Goal: Task Accomplishment & Management: Complete application form

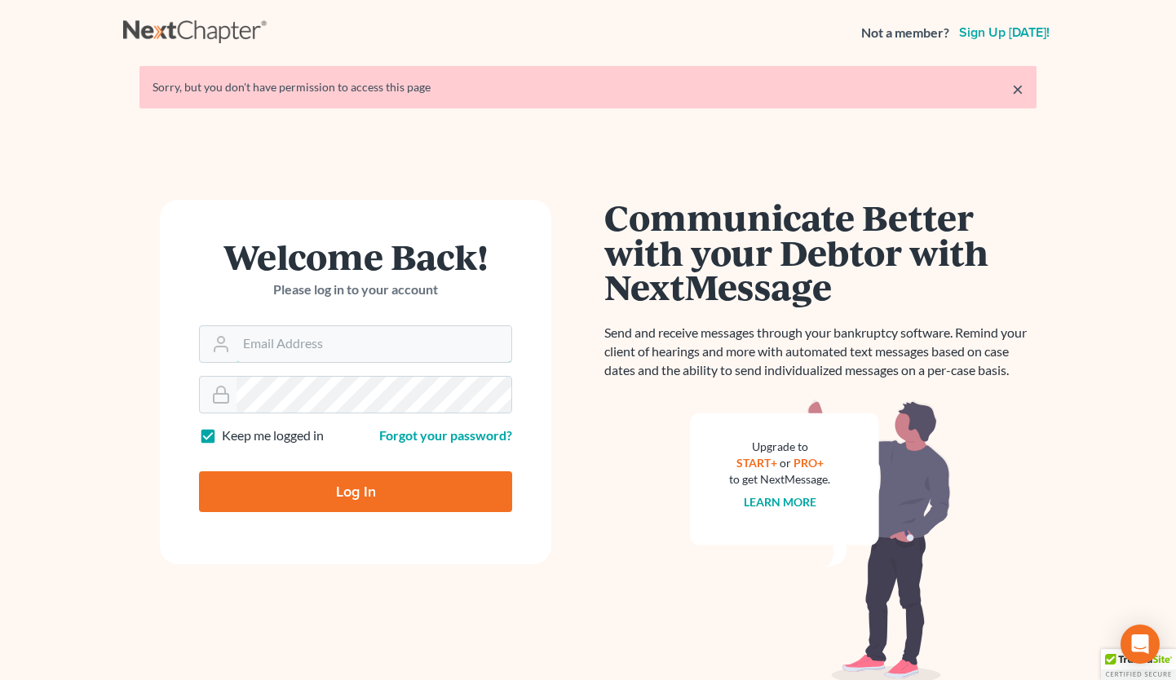
type input "[EMAIL_ADDRESS][DOMAIN_NAME]"
click at [383, 500] on input "Log In" at bounding box center [355, 491] width 313 height 41
type input "Thinking..."
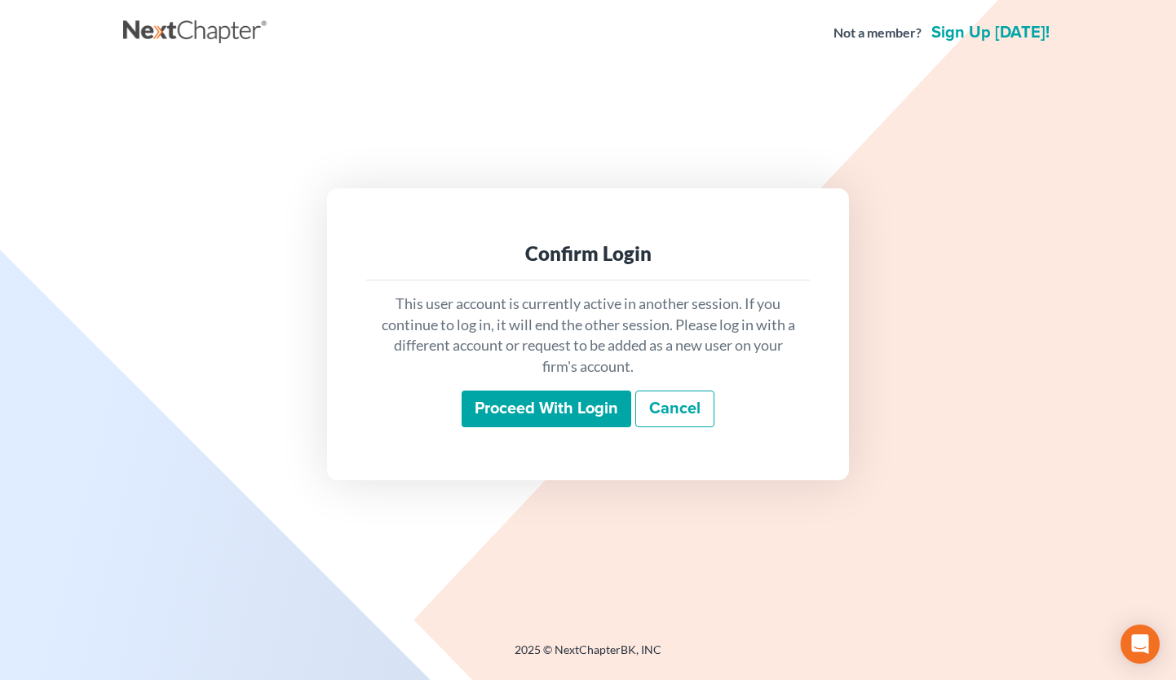
click at [554, 412] on input "Proceed with login" at bounding box center [546, 410] width 170 height 38
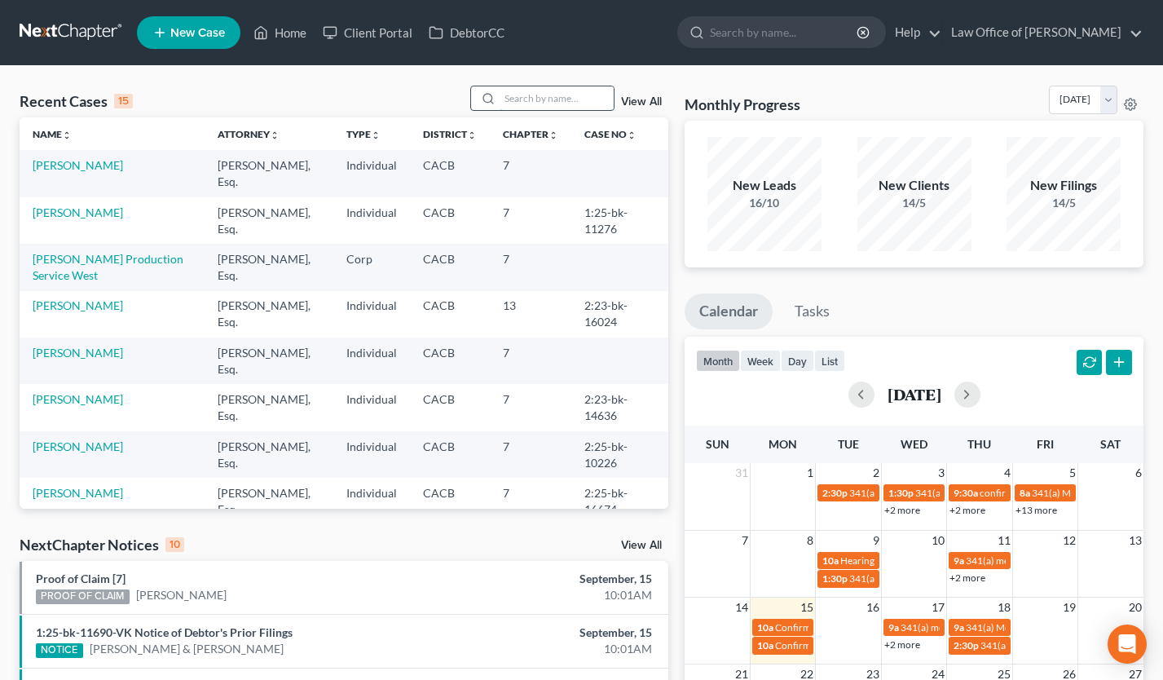
click at [591, 99] on input "search" at bounding box center [557, 98] width 114 height 24
type input "khachik"
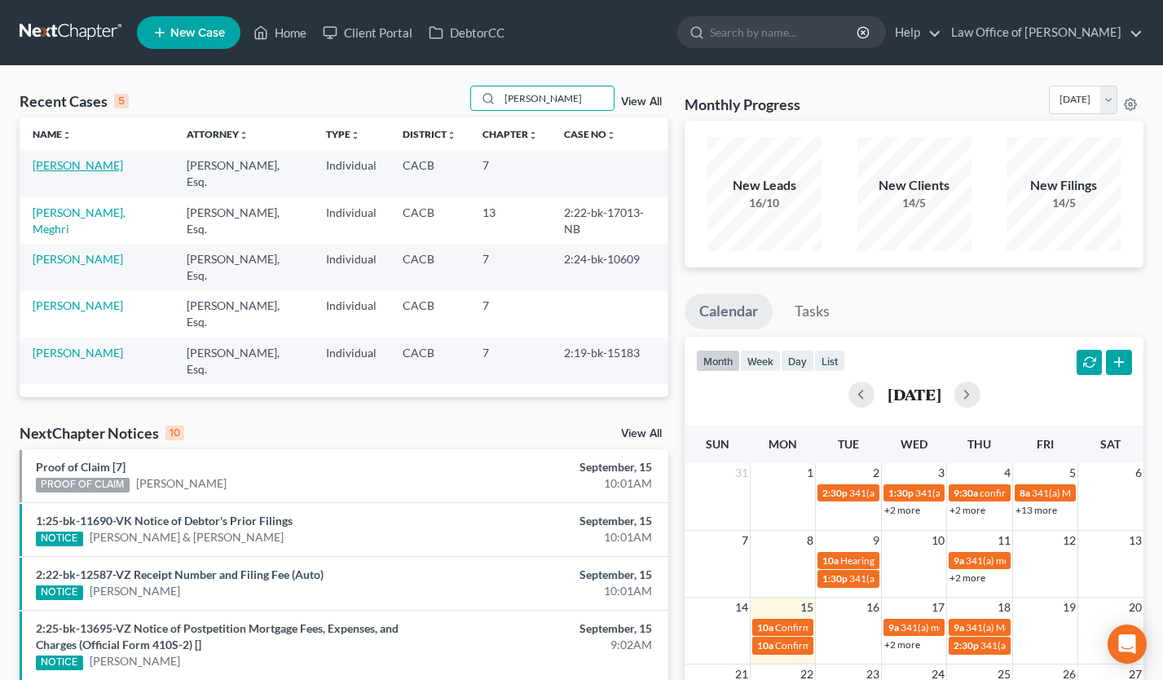
click at [95, 171] on link "[PERSON_NAME]" at bounding box center [78, 165] width 90 height 14
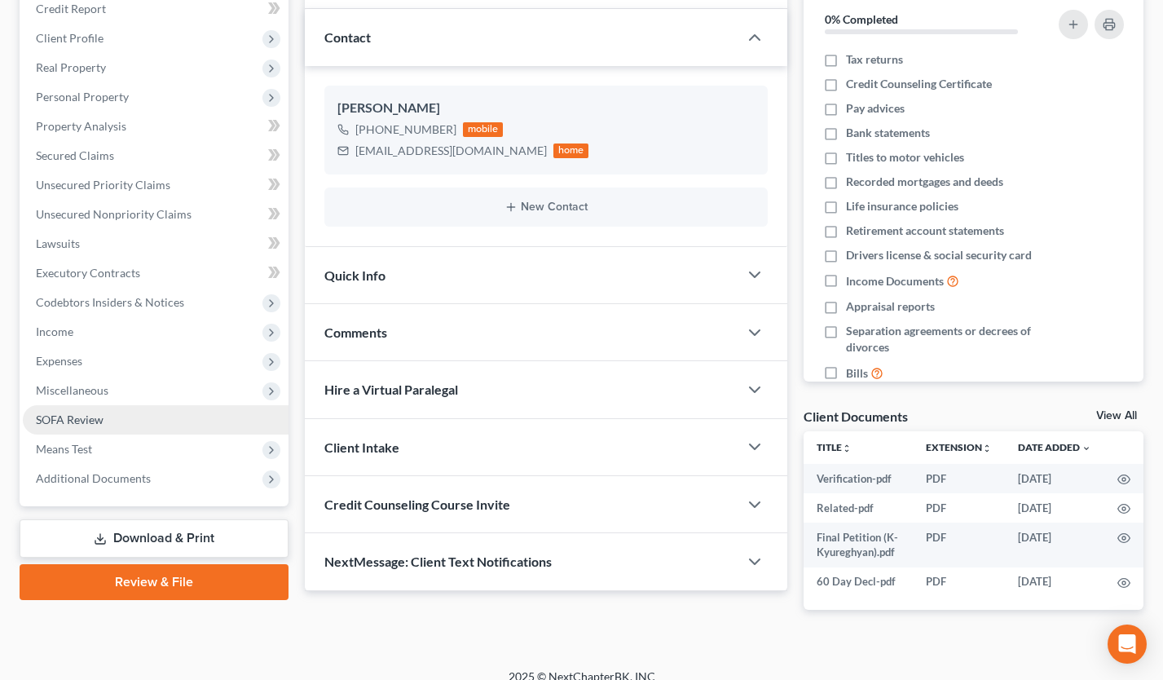
scroll to position [222, 0]
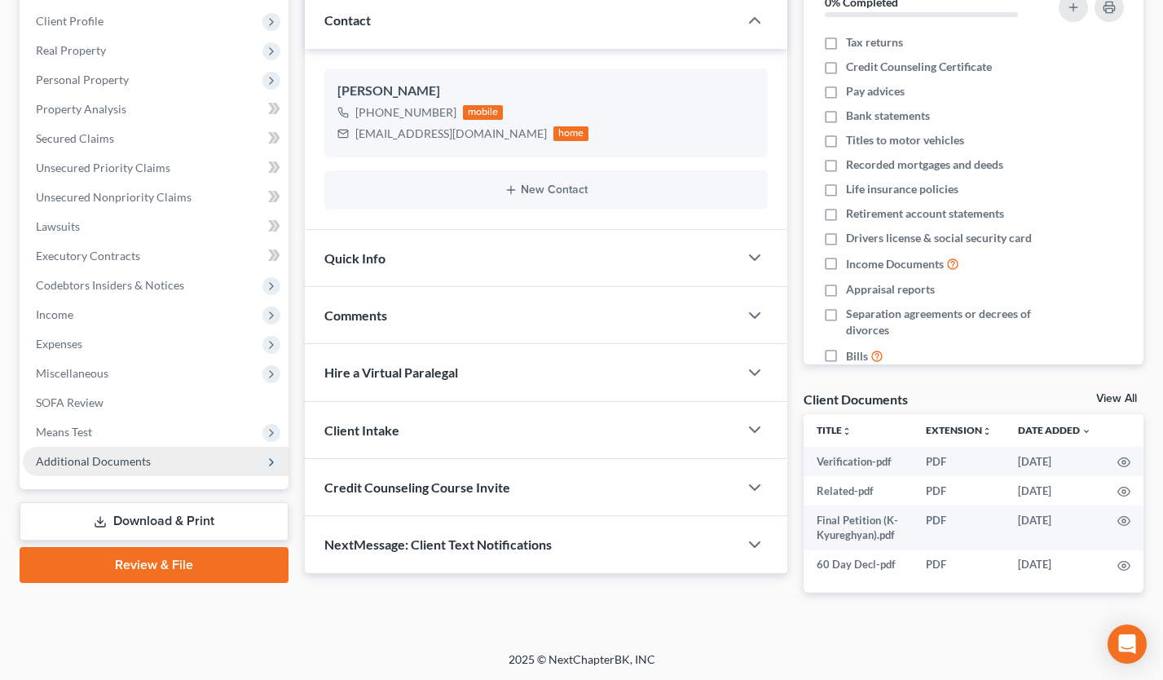
click at [143, 465] on span "Additional Documents" at bounding box center [93, 461] width 115 height 14
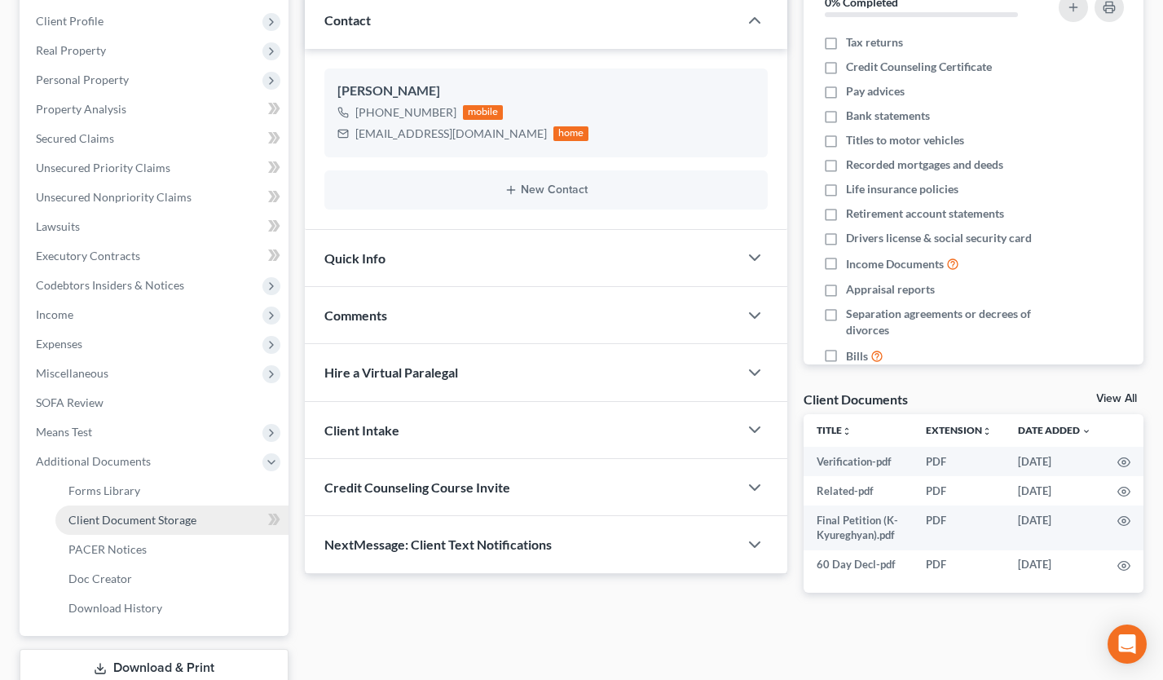
click at [157, 517] on span "Client Document Storage" at bounding box center [132, 520] width 128 height 14
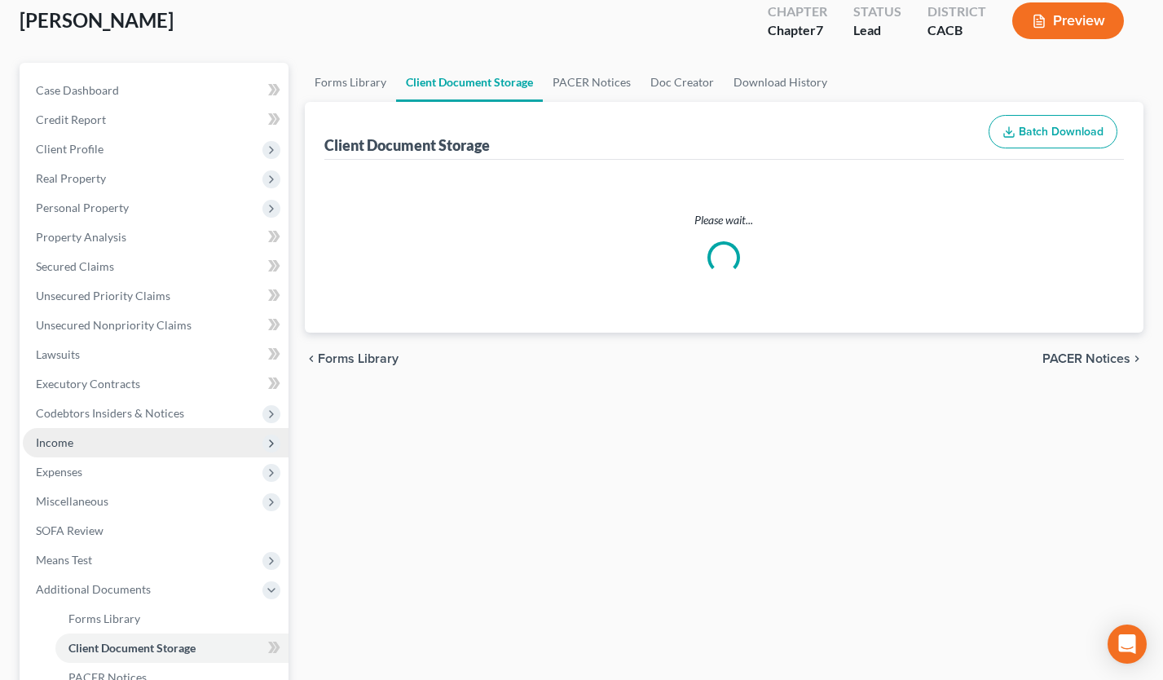
select select "30"
select select "65"
select select "72"
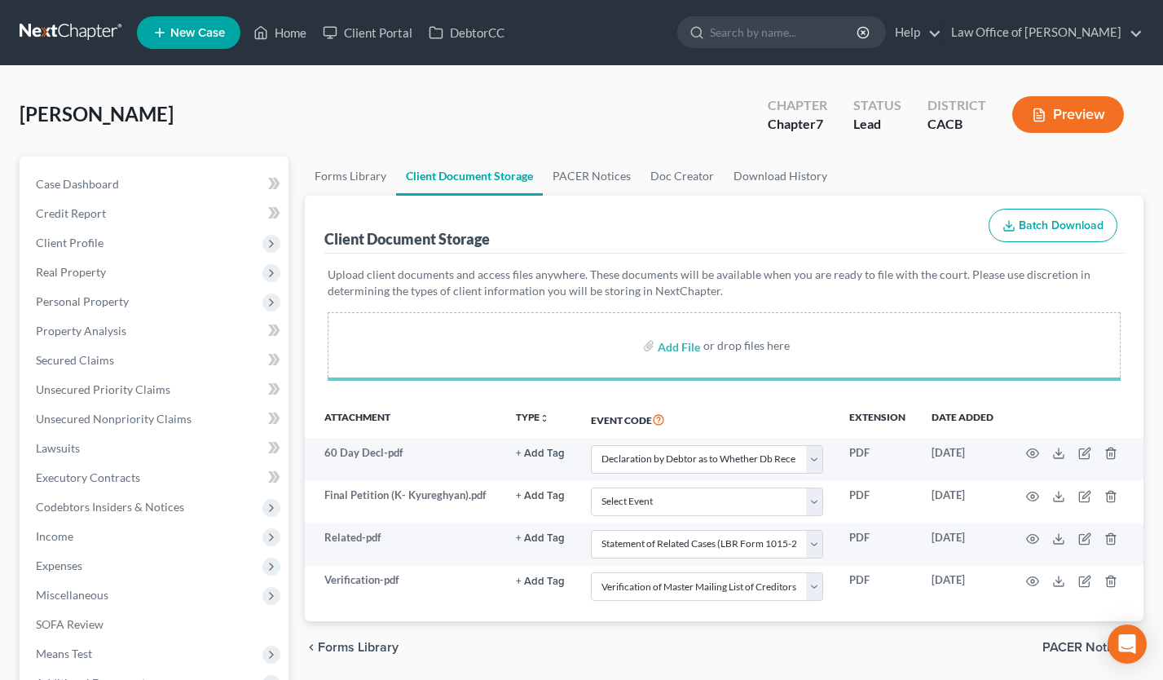
select select "30"
select select "65"
select select "72"
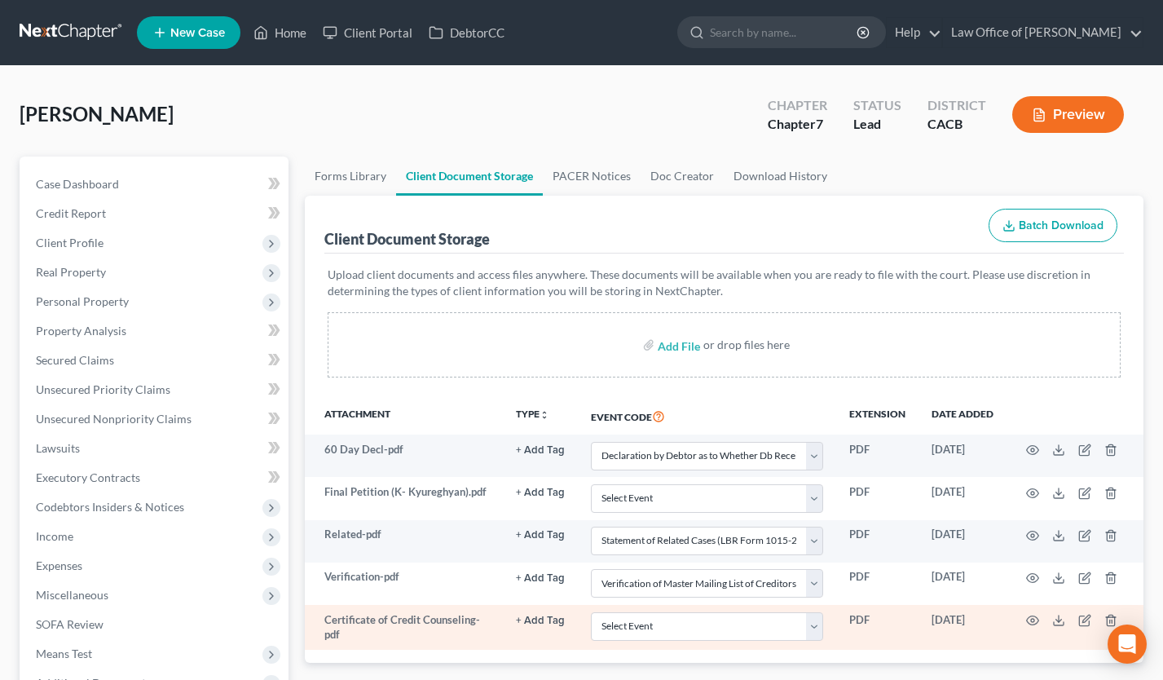
click at [697, 642] on td "Select Event Amended Chapter 11 Plan Amended Chapter 11 Small Business Plan Ame…" at bounding box center [707, 627] width 258 height 45
click at [699, 636] on select "Select Event Amended Chapter 11 Plan Amended Chapter 11 Small Business Plan Ame…" at bounding box center [707, 626] width 232 height 29
select select "10"
click at [591, 612] on select "Select Event Amended Chapter 11 Plan Amended Chapter 11 Small Business Plan Ame…" at bounding box center [707, 626] width 232 height 29
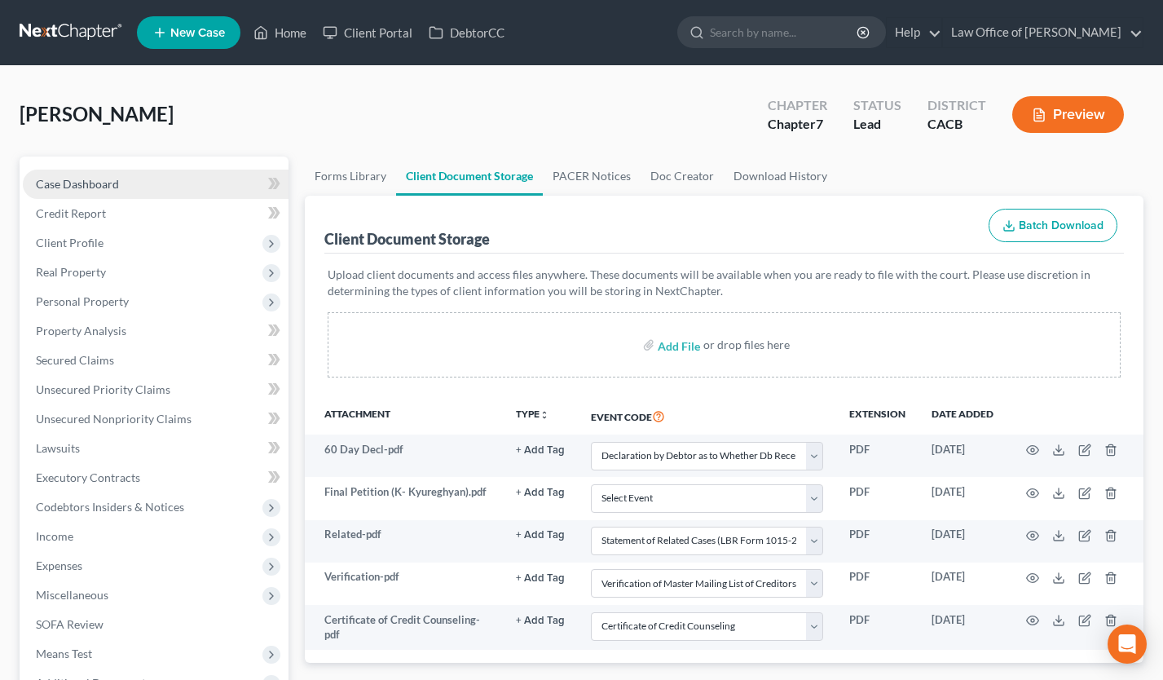
click at [124, 173] on link "Case Dashboard" at bounding box center [156, 184] width 266 height 29
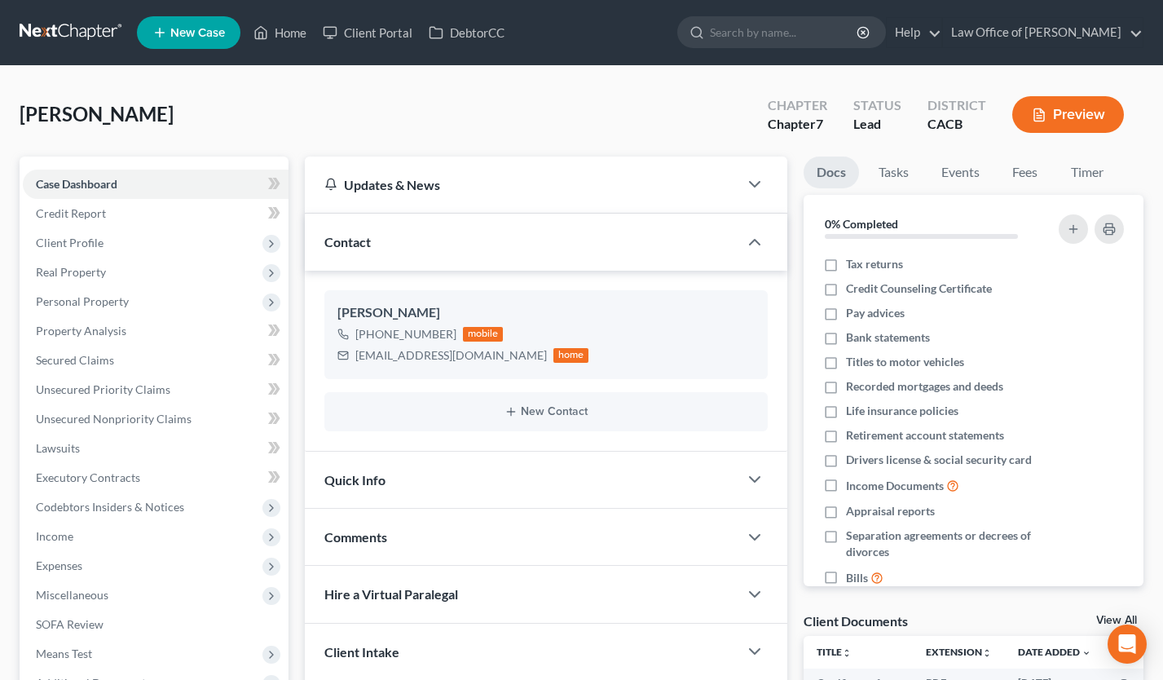
click at [66, 35] on link at bounding box center [72, 32] width 104 height 29
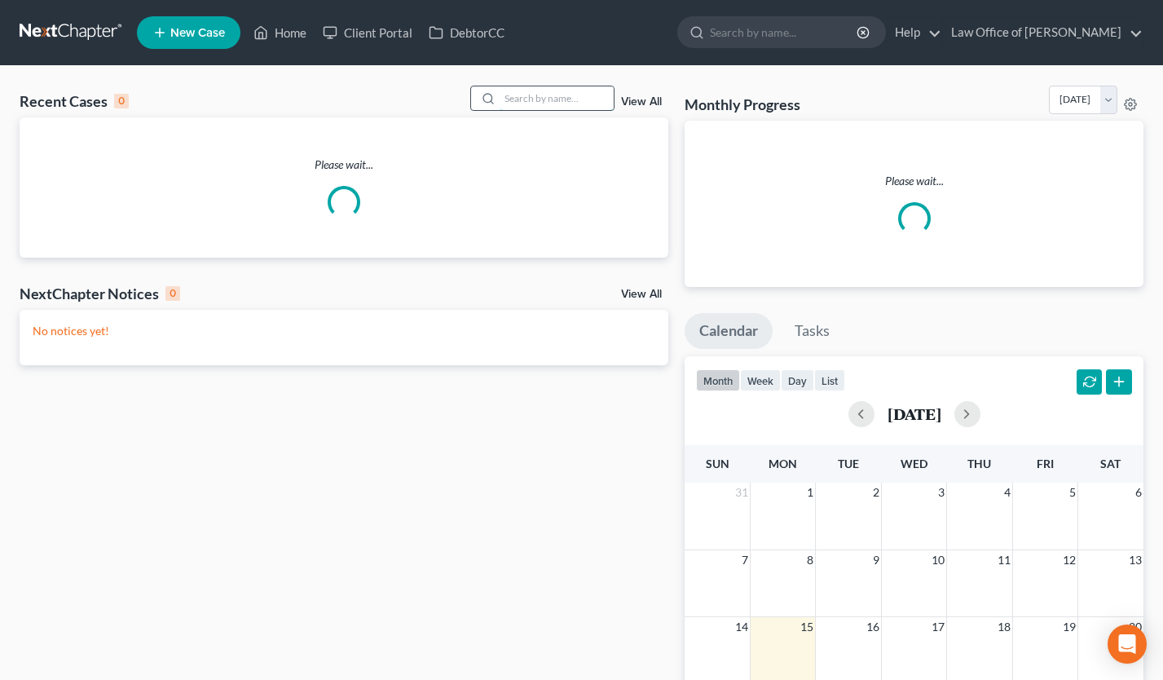
click at [553, 100] on input "search" at bounding box center [557, 98] width 114 height 24
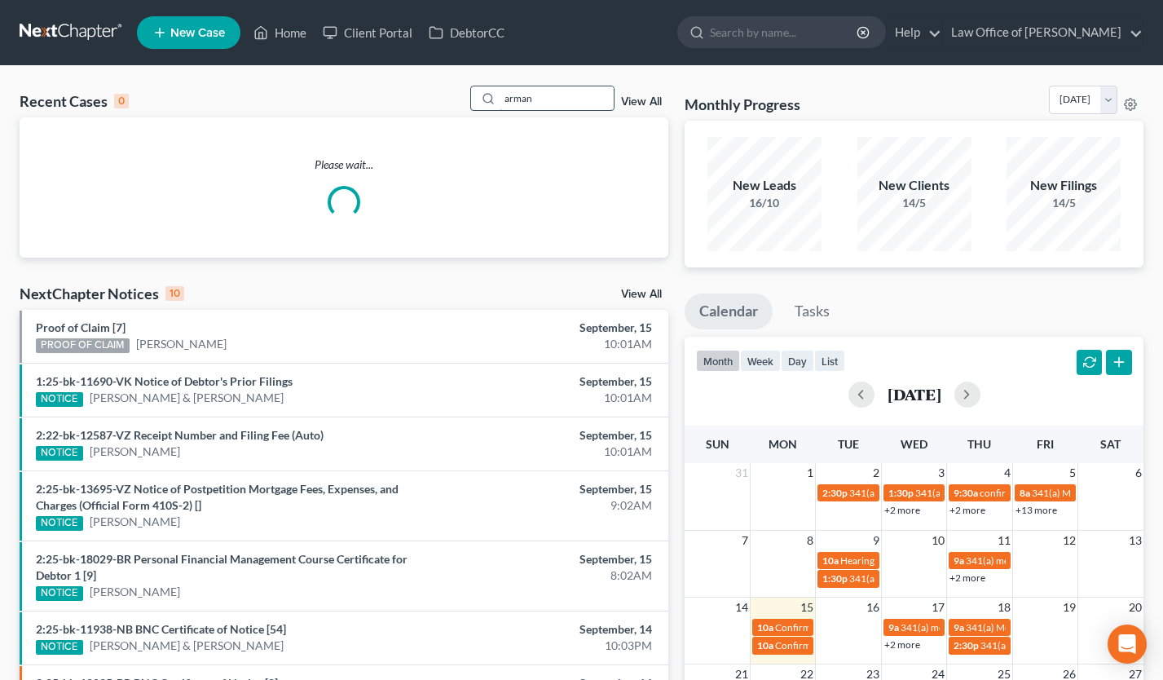
type input "arman"
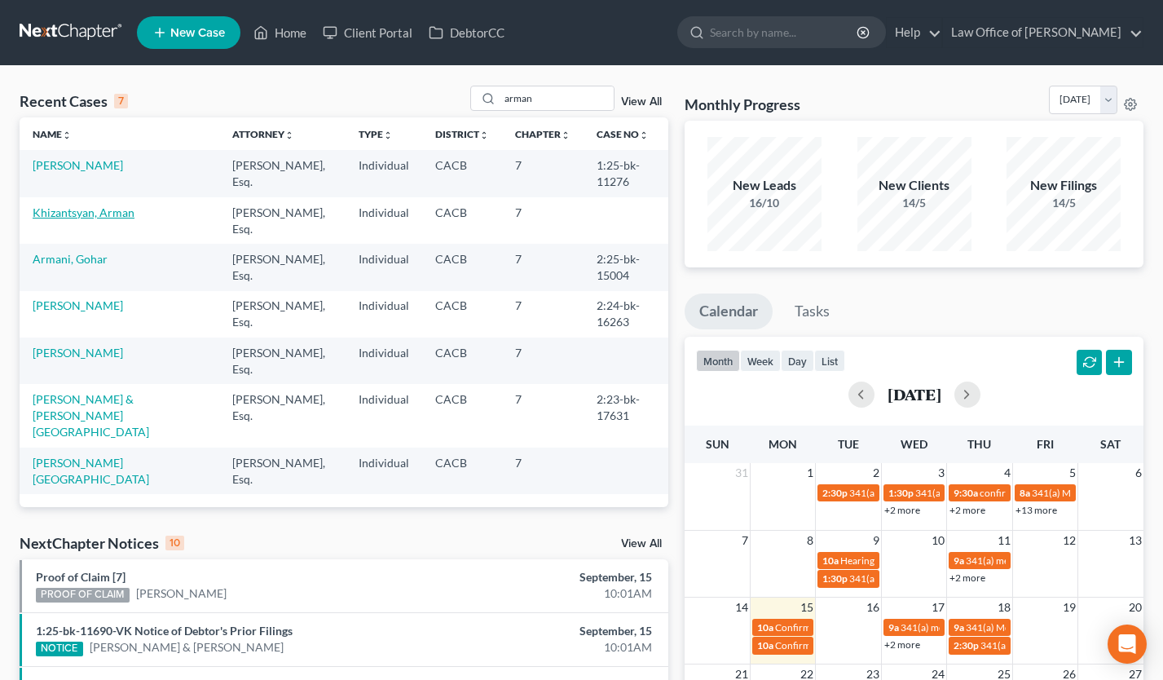
click at [97, 208] on link "Khizantsyan, Arman" at bounding box center [84, 212] width 102 height 14
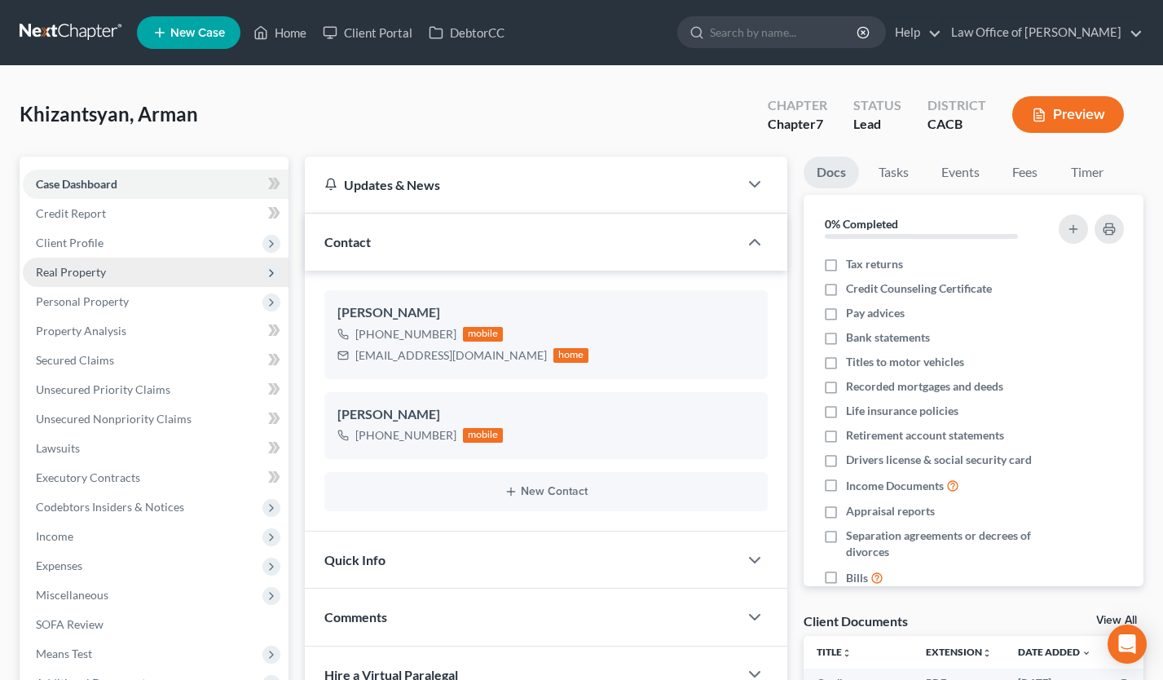
click at [117, 265] on span "Real Property" at bounding box center [156, 272] width 266 height 29
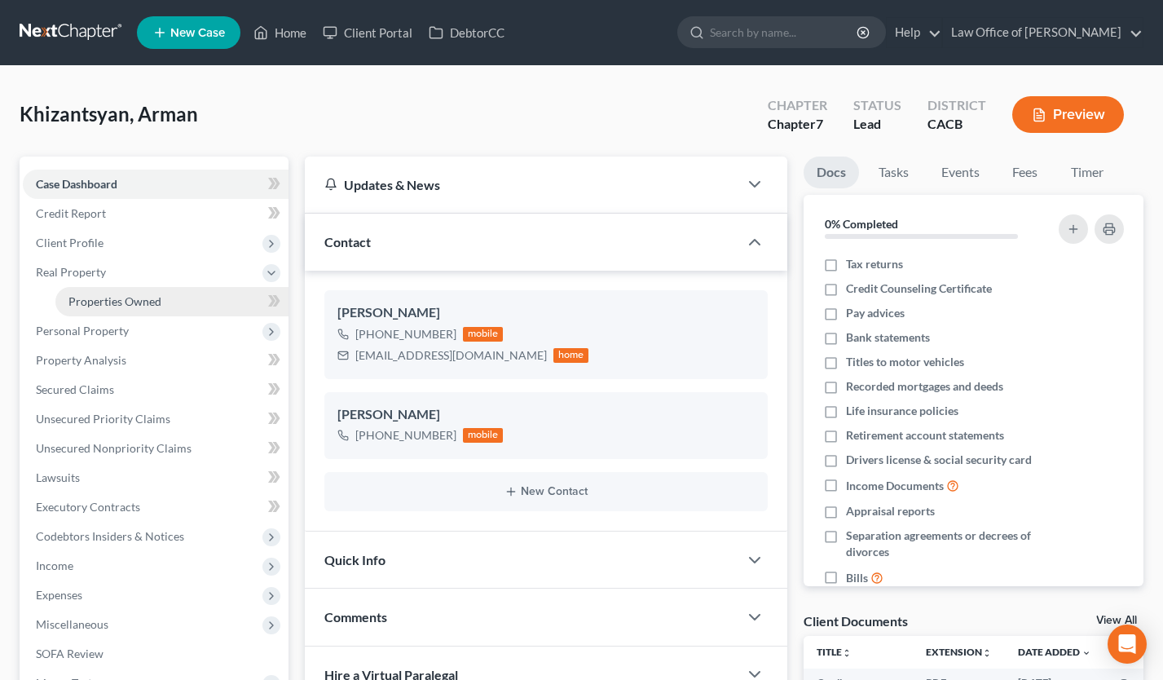
click at [125, 301] on span "Properties Owned" at bounding box center [114, 301] width 93 height 14
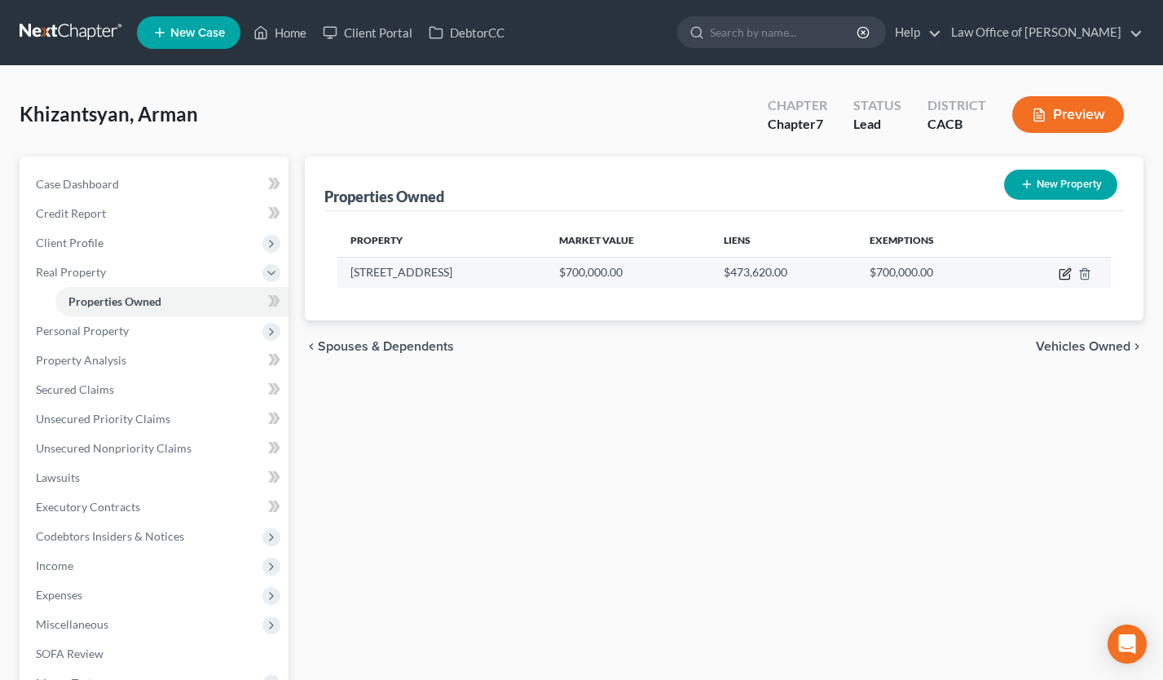
click at [1066, 273] on icon "button" at bounding box center [1066, 271] width 7 height 7
select select "4"
select select "0"
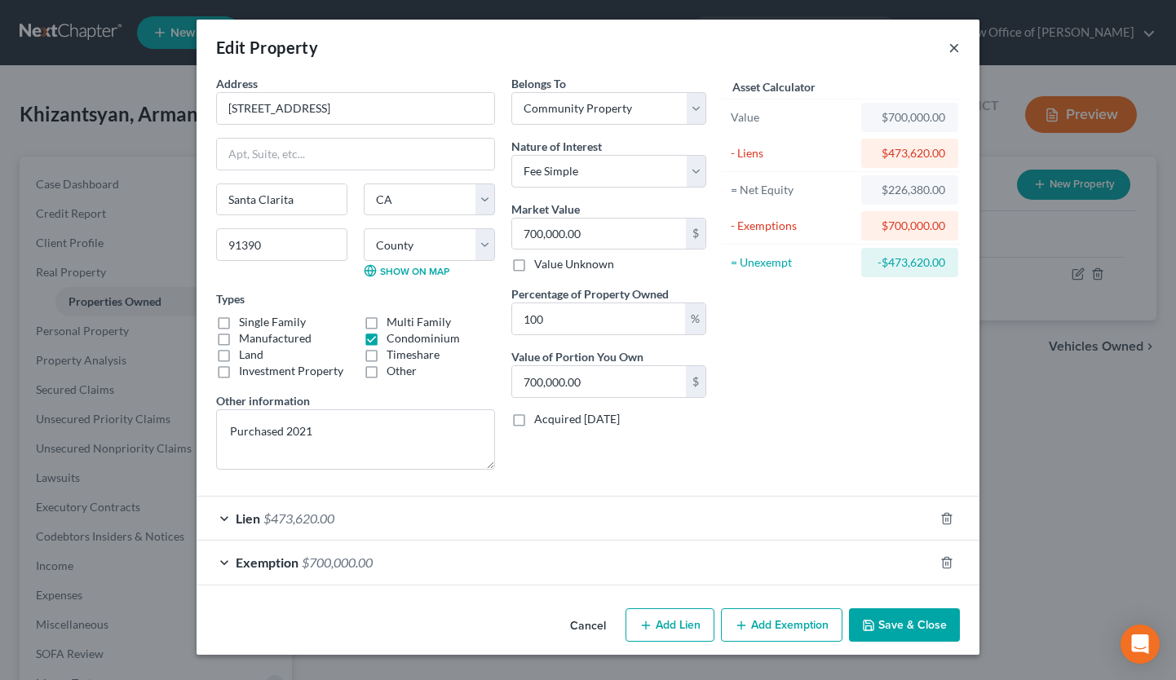
click at [955, 46] on button "×" at bounding box center [953, 48] width 11 height 20
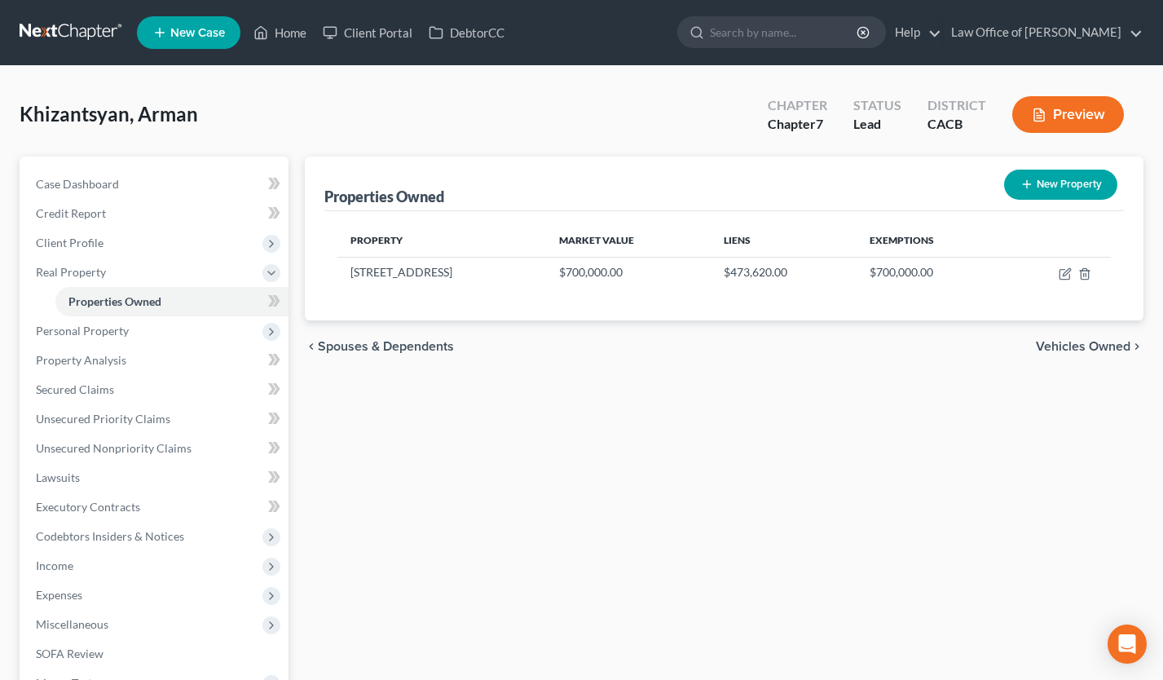
click at [68, 29] on link at bounding box center [72, 32] width 104 height 29
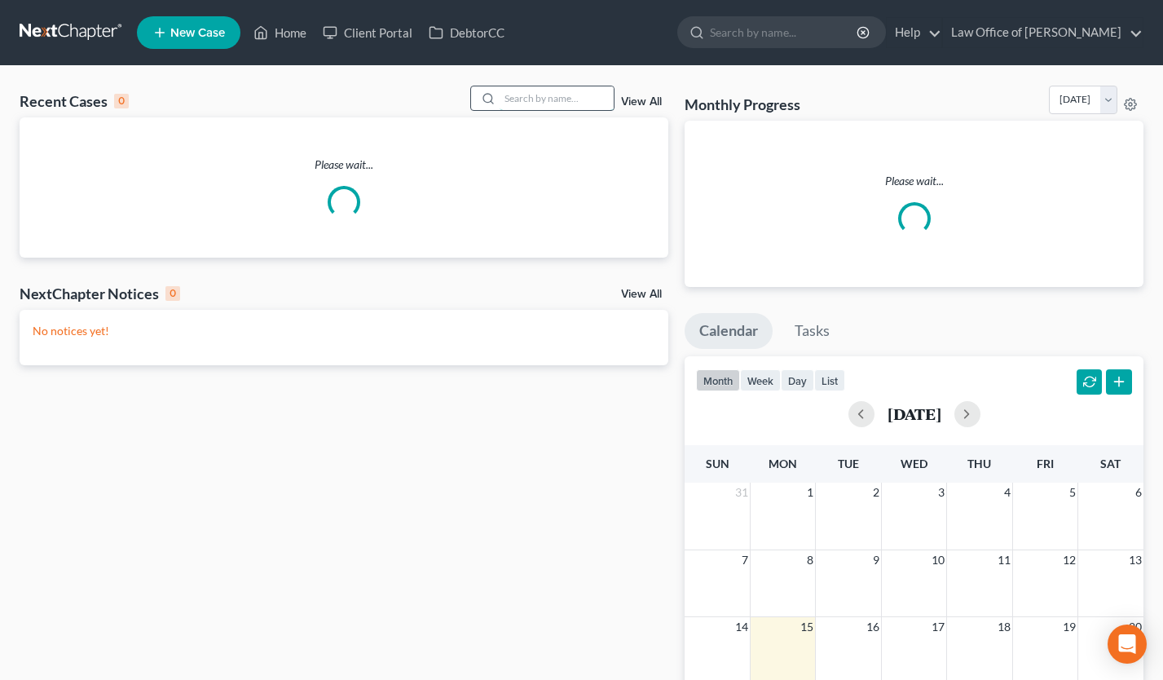
click at [544, 102] on input "search" at bounding box center [557, 98] width 114 height 24
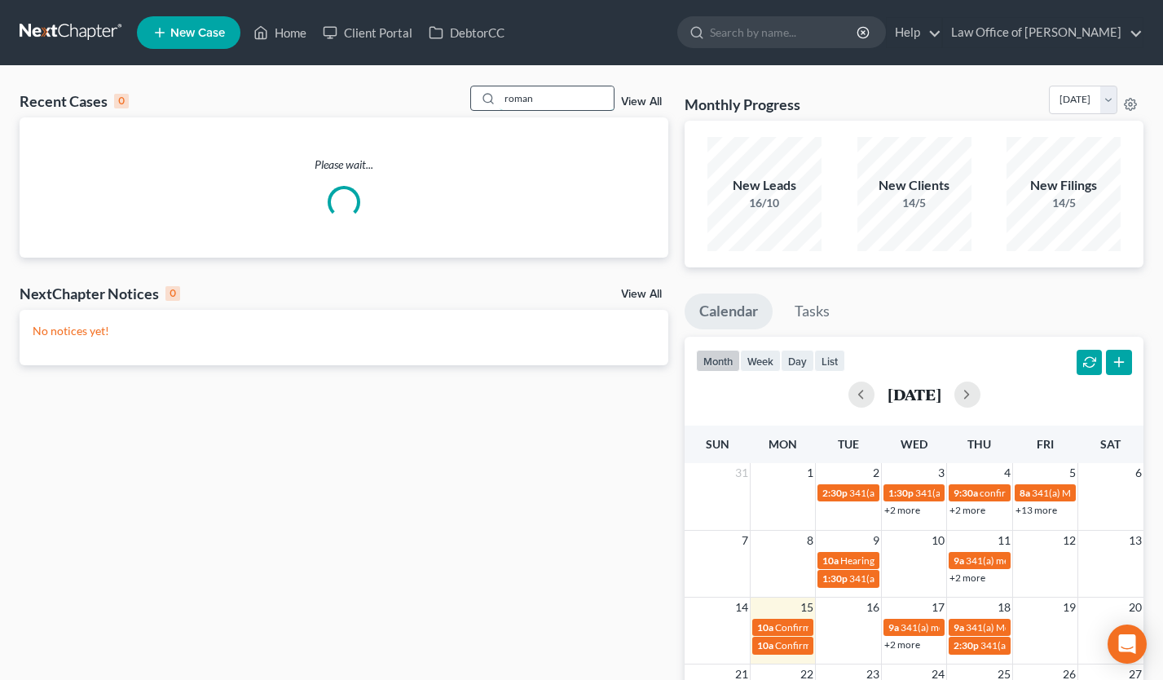
type input "roman"
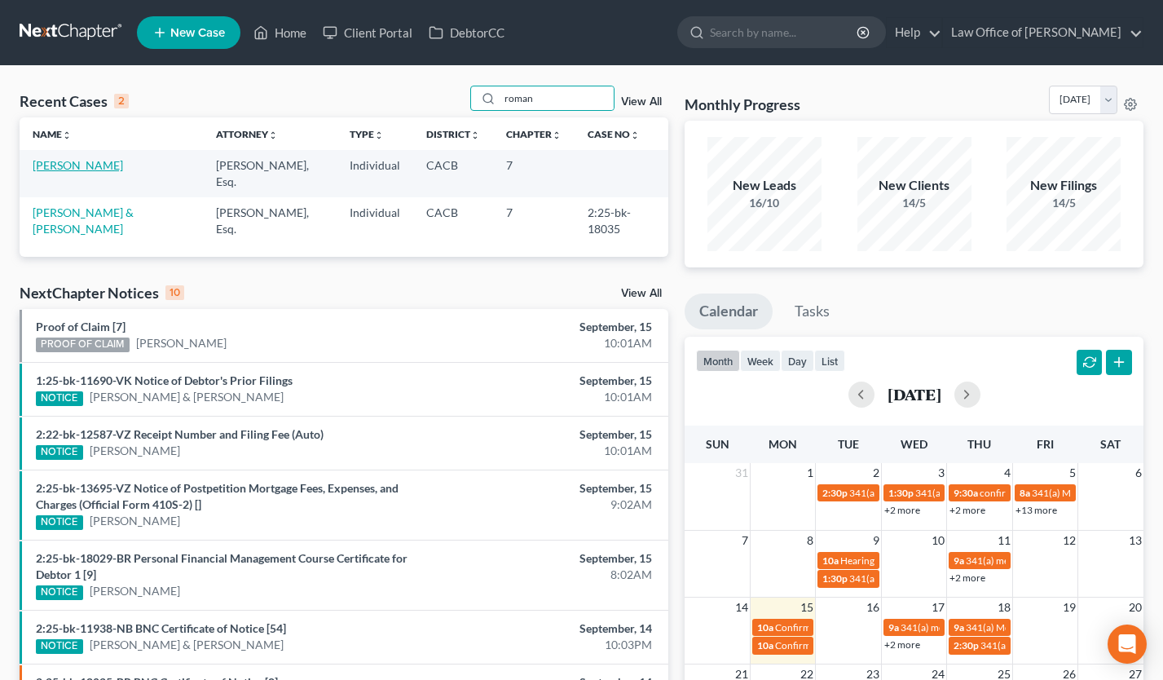
click at [87, 170] on link "[PERSON_NAME]" at bounding box center [78, 165] width 90 height 14
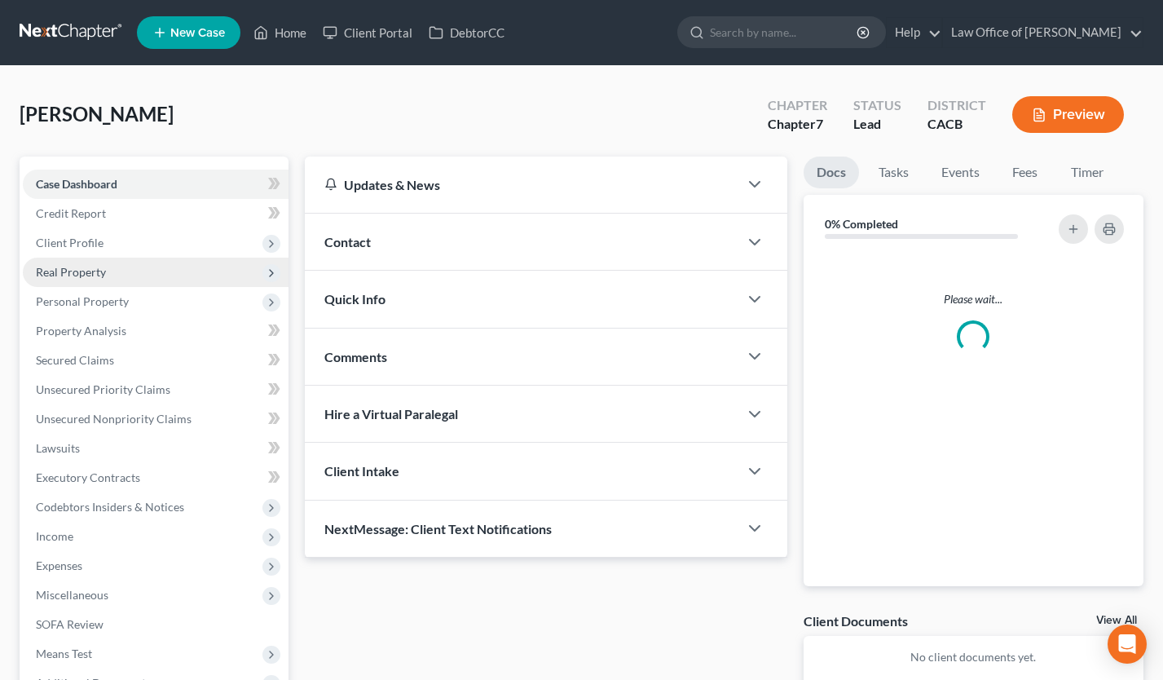
click at [73, 267] on span "Real Property" at bounding box center [71, 272] width 70 height 14
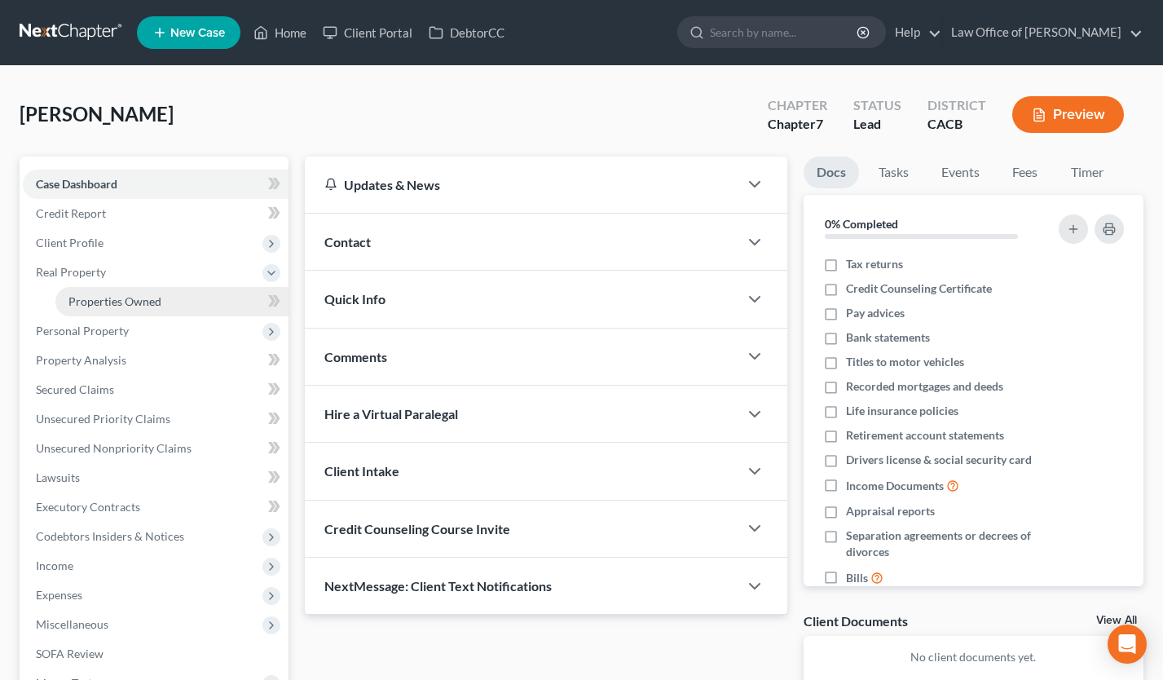
click at [104, 294] on span "Properties Owned" at bounding box center [114, 301] width 93 height 14
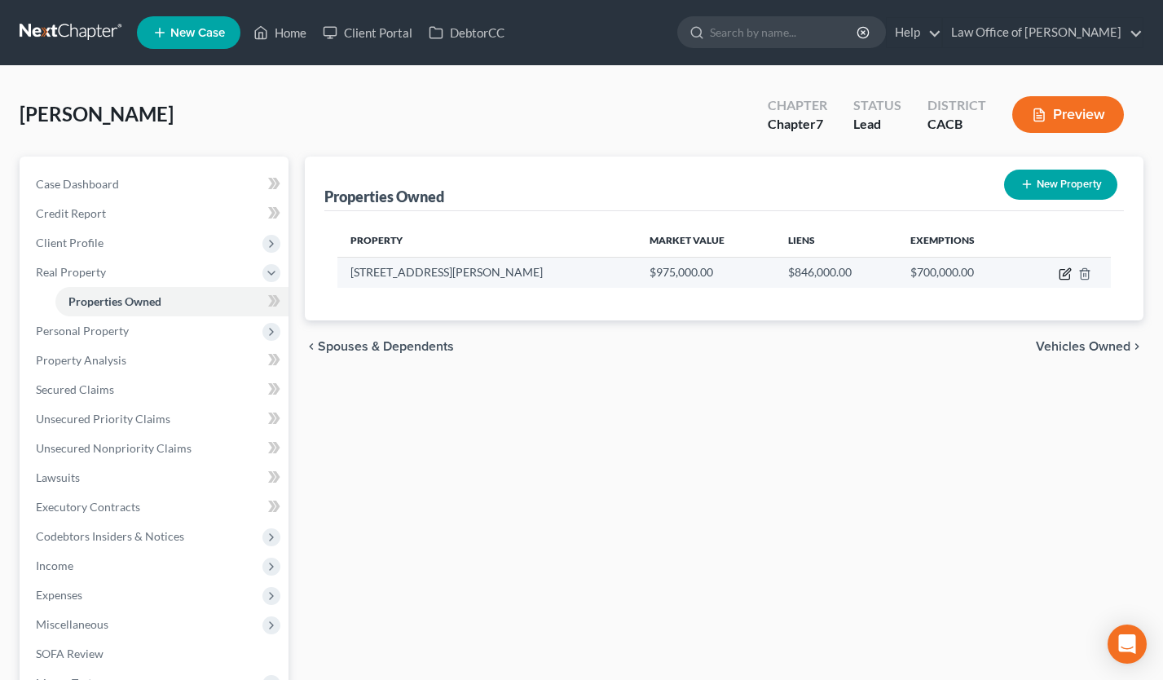
click at [1061, 273] on icon "button" at bounding box center [1065, 273] width 13 height 13
select select "4"
select select "1"
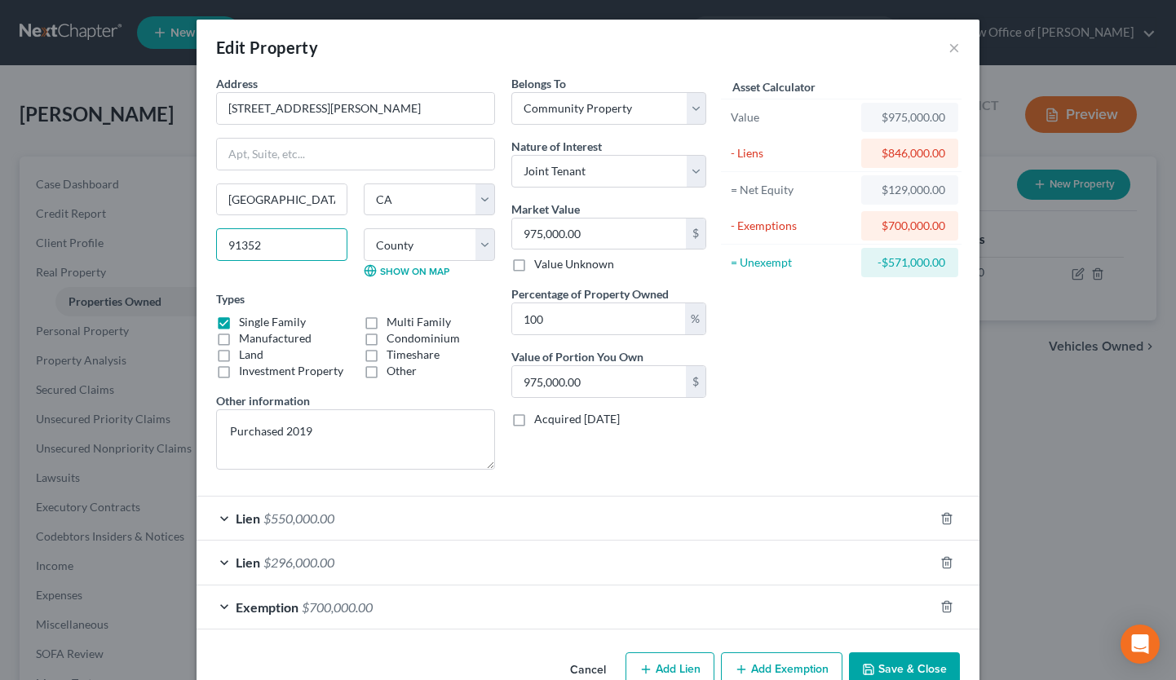
drag, startPoint x: 261, startPoint y: 245, endPoint x: 173, endPoint y: 245, distance: 88.0
click at [173, 245] on div "Edit Property × Address * 8341 [PERSON_NAME][GEOGRAPHIC_DATA] [GEOGRAPHIC_DATA]…" at bounding box center [588, 340] width 1176 height 680
click at [952, 49] on button "×" at bounding box center [953, 48] width 11 height 20
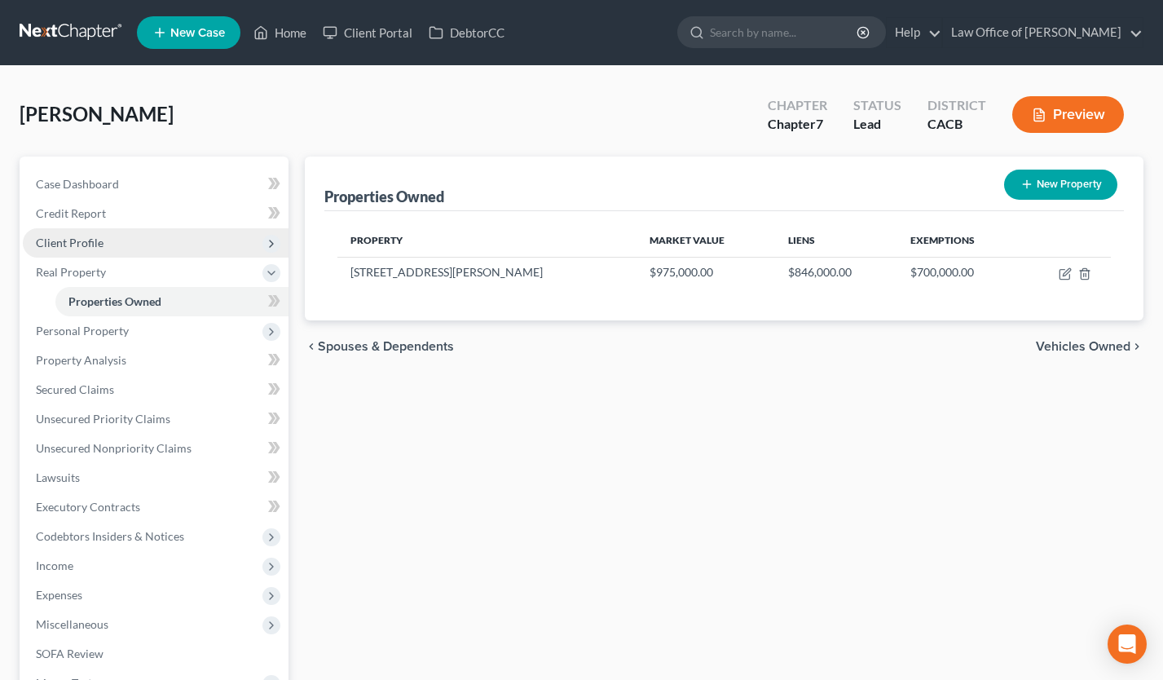
click at [96, 240] on span "Client Profile" at bounding box center [70, 243] width 68 height 14
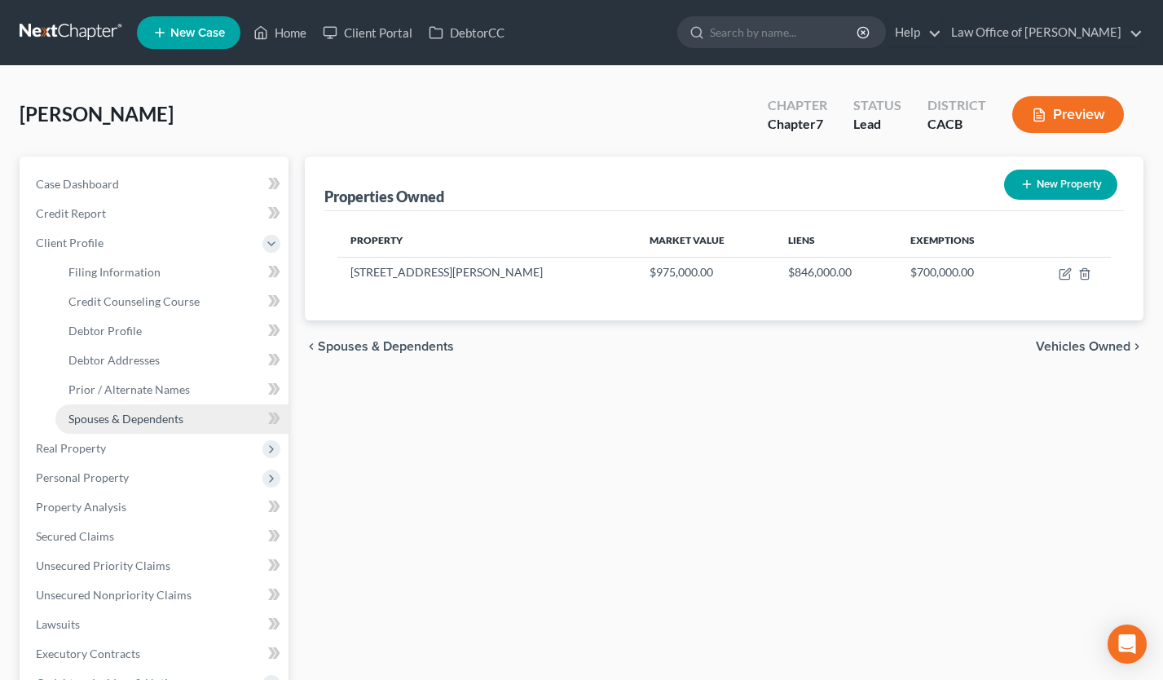
click at [148, 412] on span "Spouses & Dependents" at bounding box center [125, 419] width 115 height 14
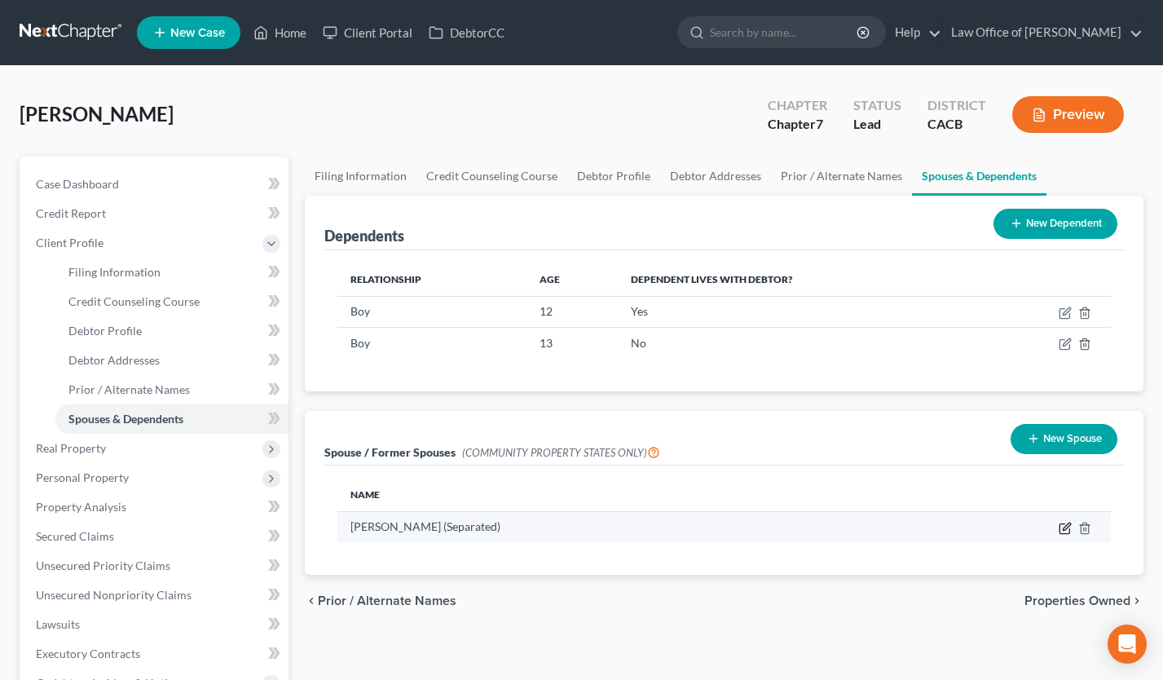
click at [1067, 522] on icon "button" at bounding box center [1065, 528] width 13 height 13
select select "1"
select select "4"
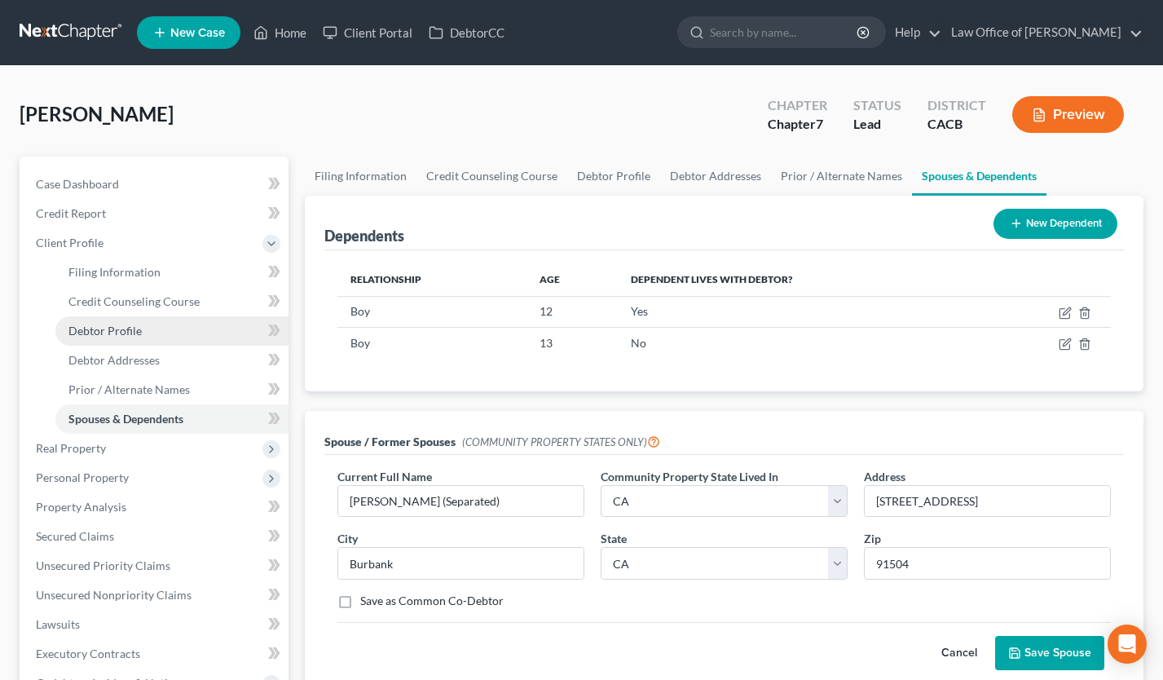
click at [129, 338] on link "Debtor Profile" at bounding box center [171, 330] width 233 height 29
select select "2"
select select "1"
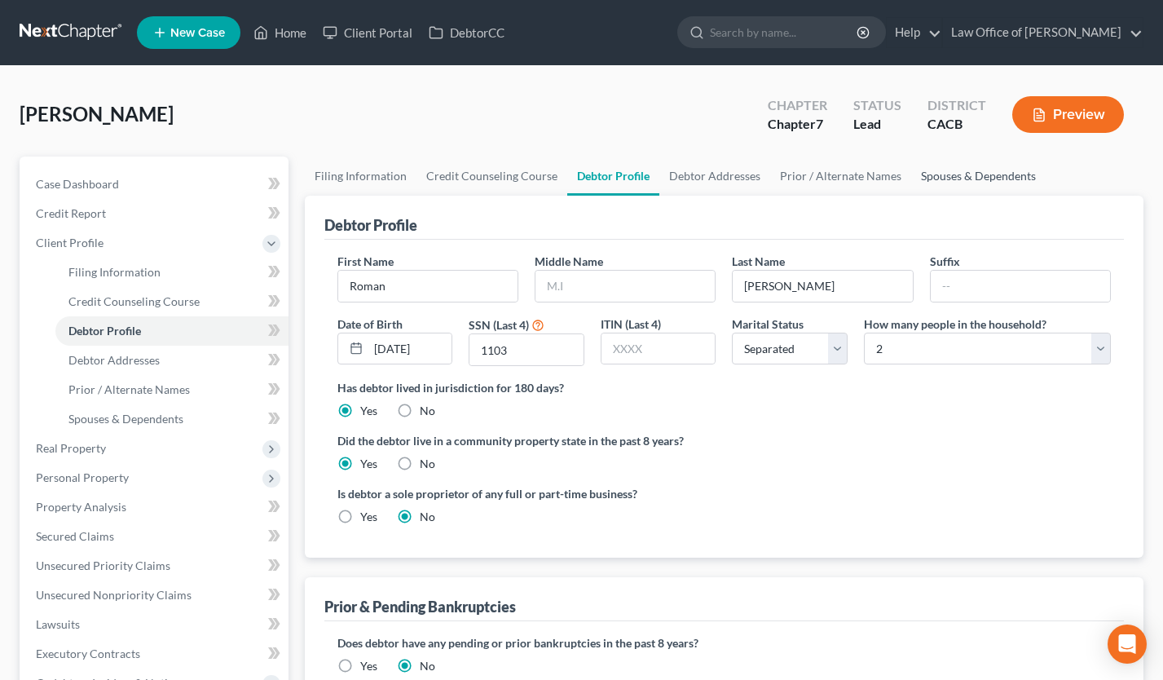
click at [962, 168] on link "Spouses & Dependents" at bounding box center [978, 176] width 135 height 39
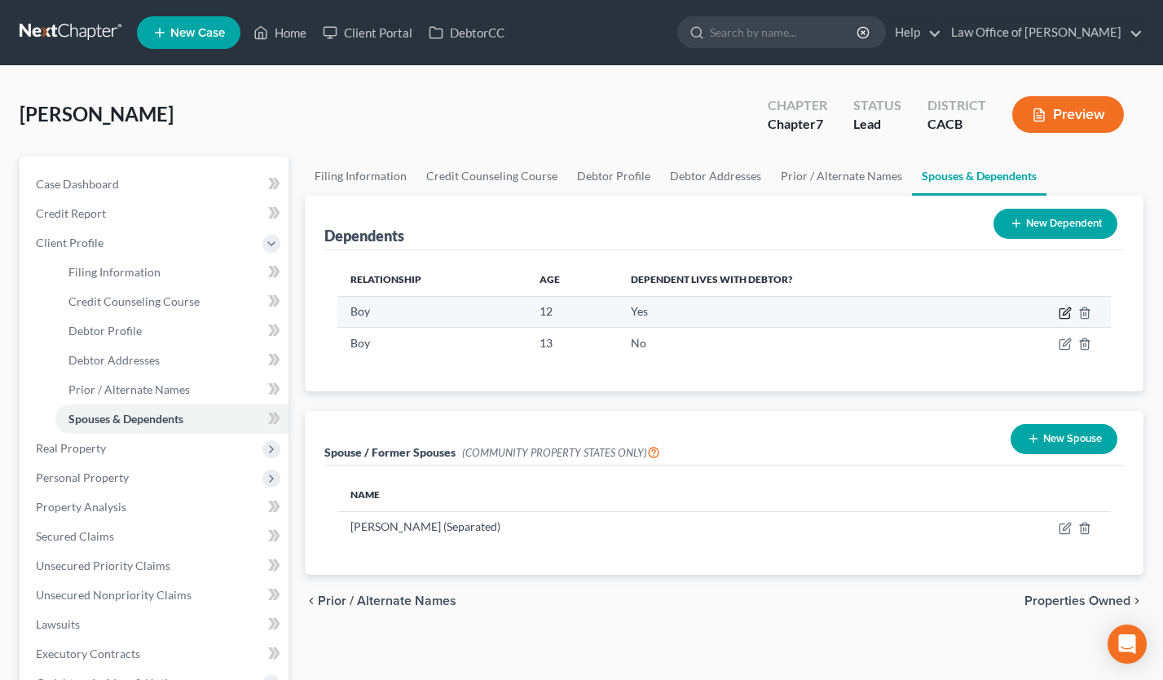
click at [1065, 315] on icon "button" at bounding box center [1065, 313] width 13 height 13
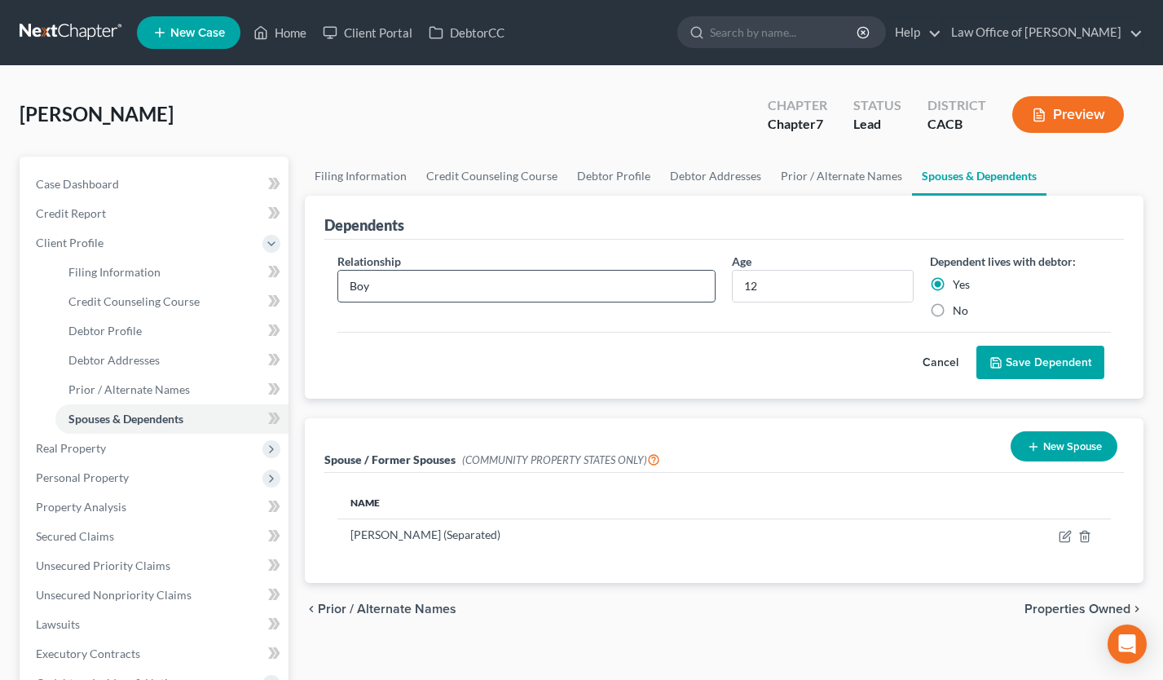
click at [433, 279] on input "Boy" at bounding box center [526, 286] width 377 height 31
type input "Son"
click at [1016, 353] on button "Save Dependent" at bounding box center [1041, 363] width 128 height 34
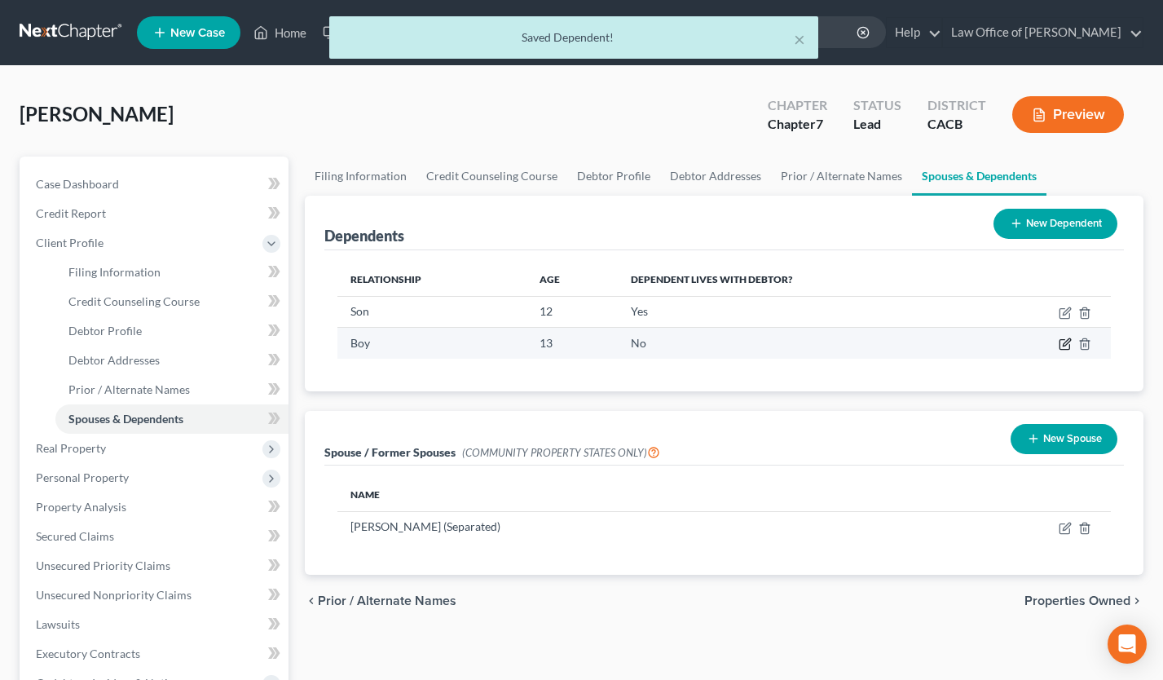
click at [1067, 344] on icon "button" at bounding box center [1065, 344] width 13 height 13
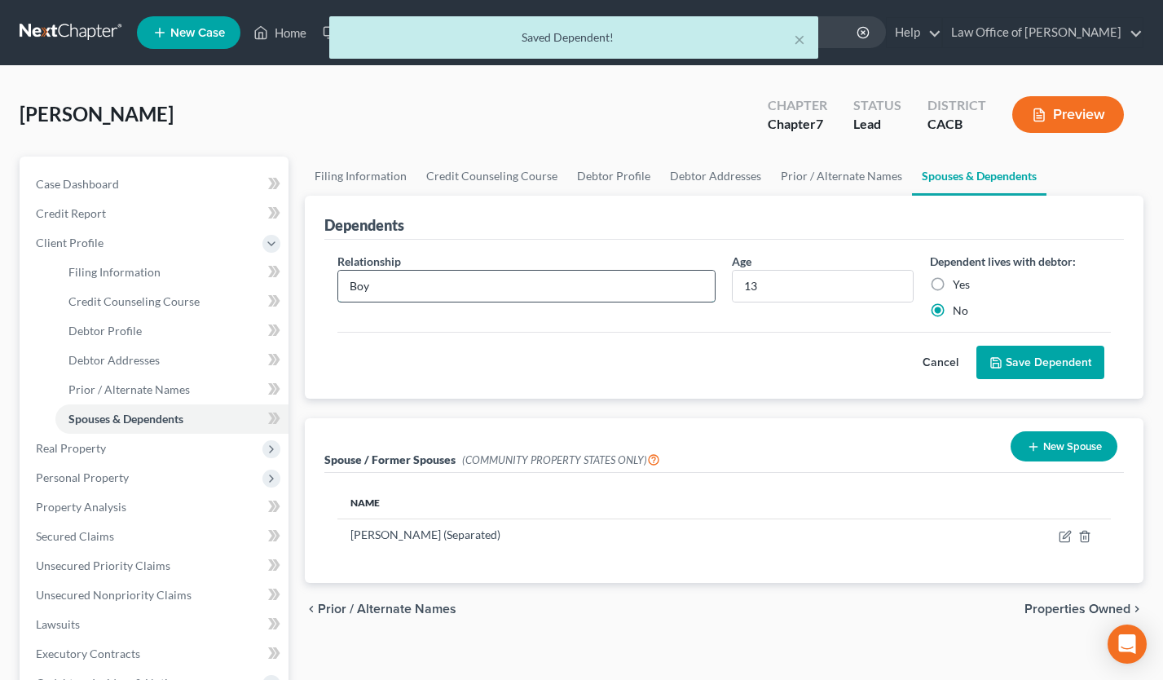
click at [522, 283] on input "Boy" at bounding box center [526, 286] width 377 height 31
type input "Son"
click at [1039, 353] on button "Save Dependent" at bounding box center [1041, 363] width 128 height 34
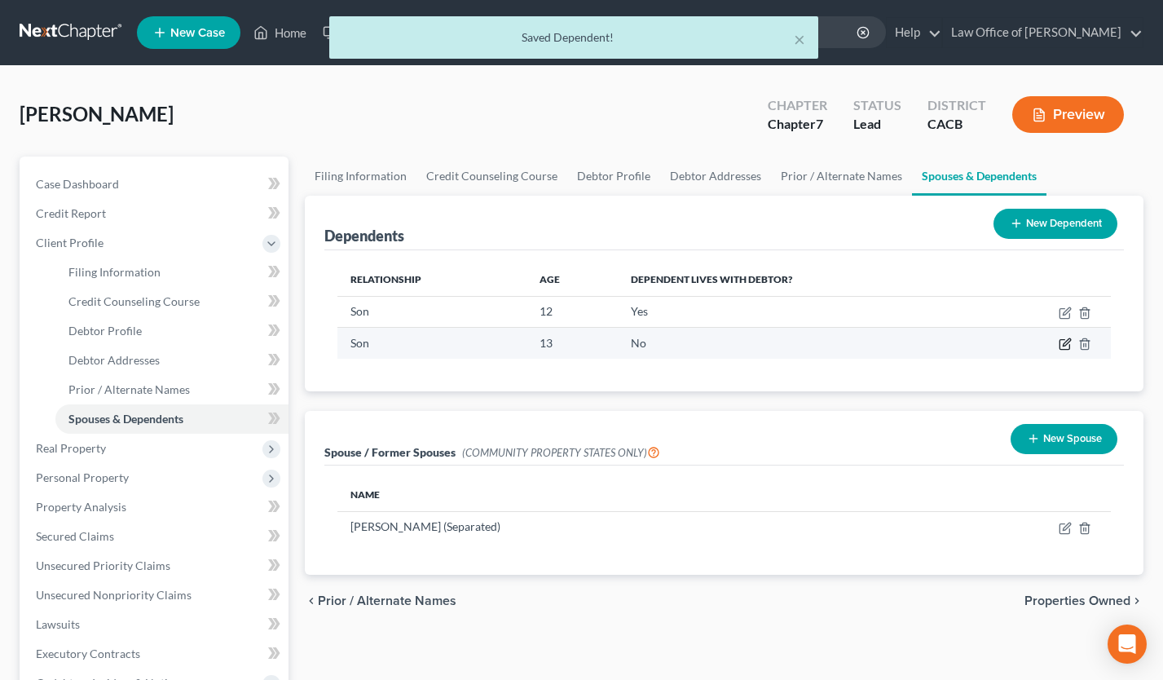
click at [1064, 345] on icon "button" at bounding box center [1065, 344] width 13 height 13
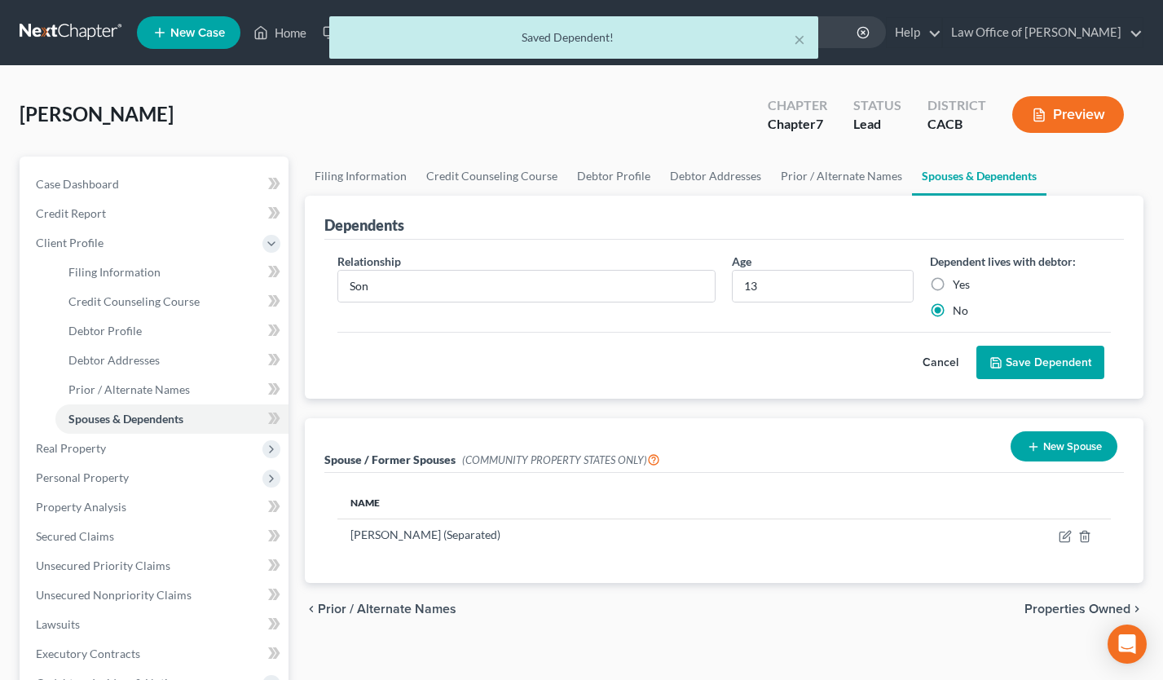
drag, startPoint x: 956, startPoint y: 286, endPoint x: 973, endPoint y: 297, distance: 19.4
click at [956, 286] on label "Yes" at bounding box center [961, 284] width 17 height 16
click at [960, 286] on input "Yes" at bounding box center [965, 281] width 11 height 11
radio input "true"
click at [1023, 346] on button "Save Dependent" at bounding box center [1041, 363] width 128 height 34
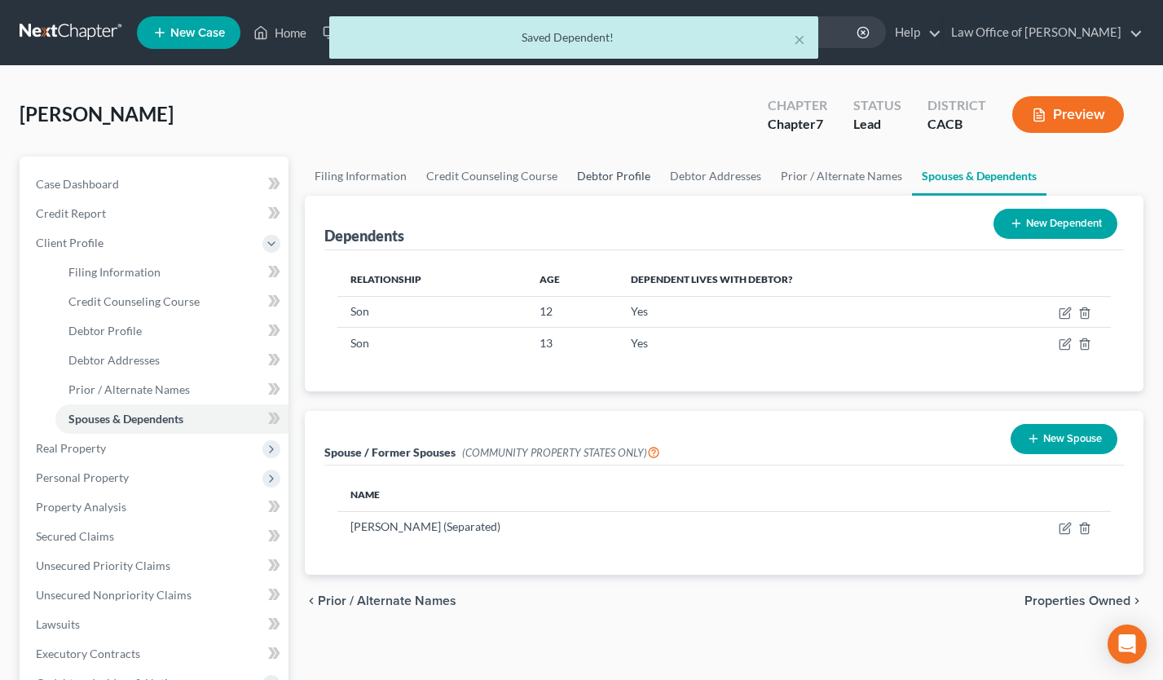
click at [607, 170] on link "Debtor Profile" at bounding box center [613, 176] width 93 height 39
select select "2"
select select "1"
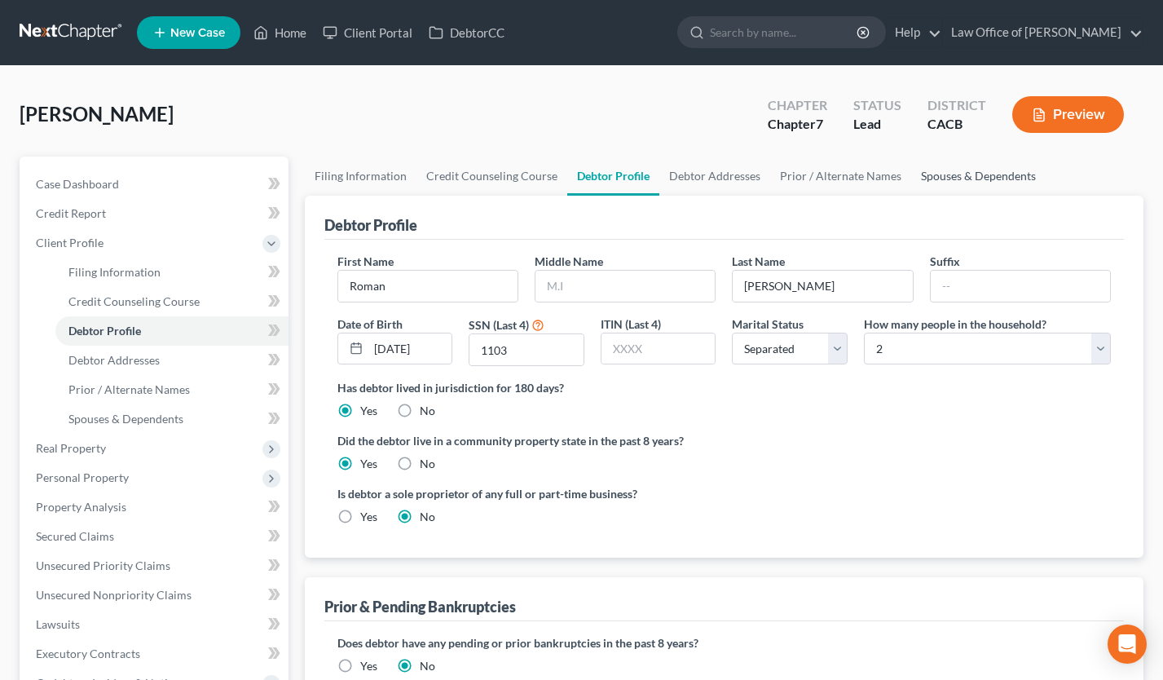
click at [966, 170] on link "Spouses & Dependents" at bounding box center [978, 176] width 135 height 39
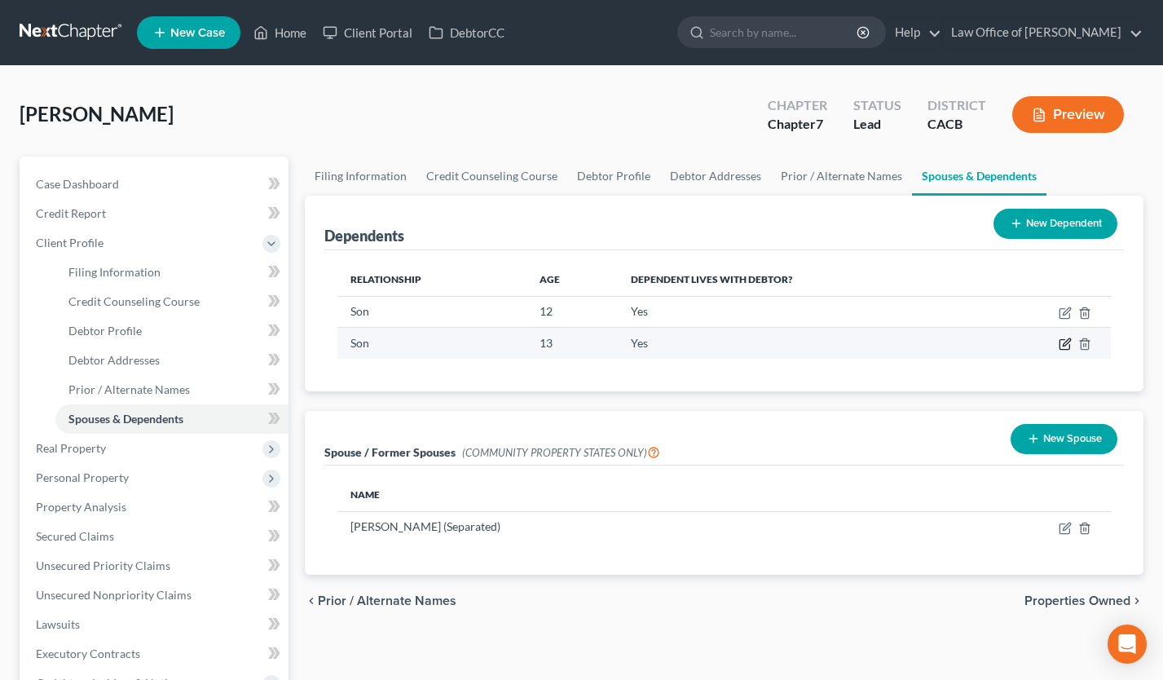
click at [1061, 344] on icon "button" at bounding box center [1065, 344] width 13 height 13
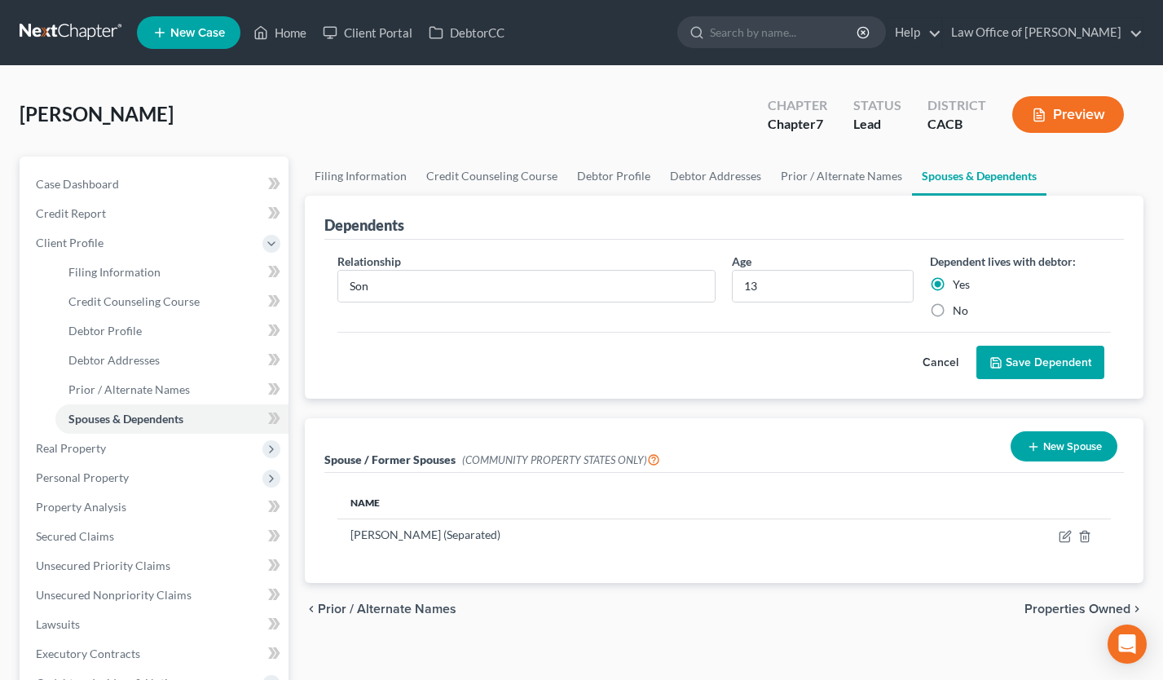
click at [951, 311] on div "No" at bounding box center [1020, 310] width 181 height 16
click at [953, 307] on label "No" at bounding box center [960, 310] width 15 height 16
click at [960, 307] on input "No" at bounding box center [965, 307] width 11 height 11
radio input "true"
click at [1026, 360] on button "Save Dependent" at bounding box center [1041, 363] width 128 height 34
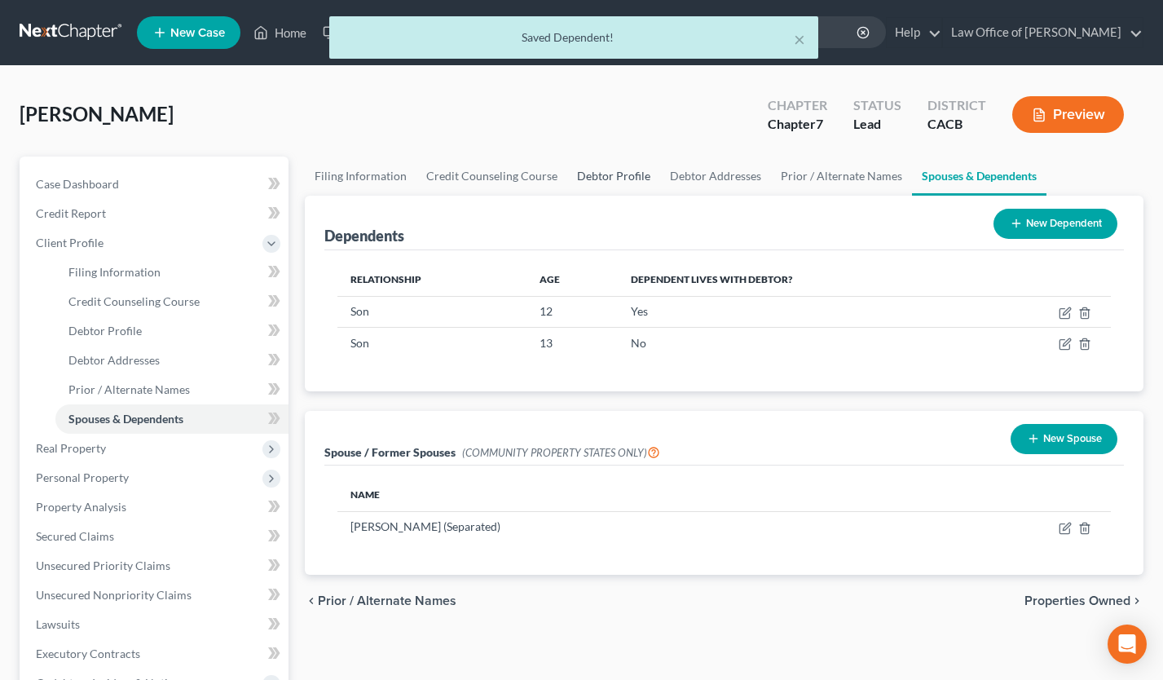
click at [594, 179] on link "Debtor Profile" at bounding box center [613, 176] width 93 height 39
select select "2"
select select "1"
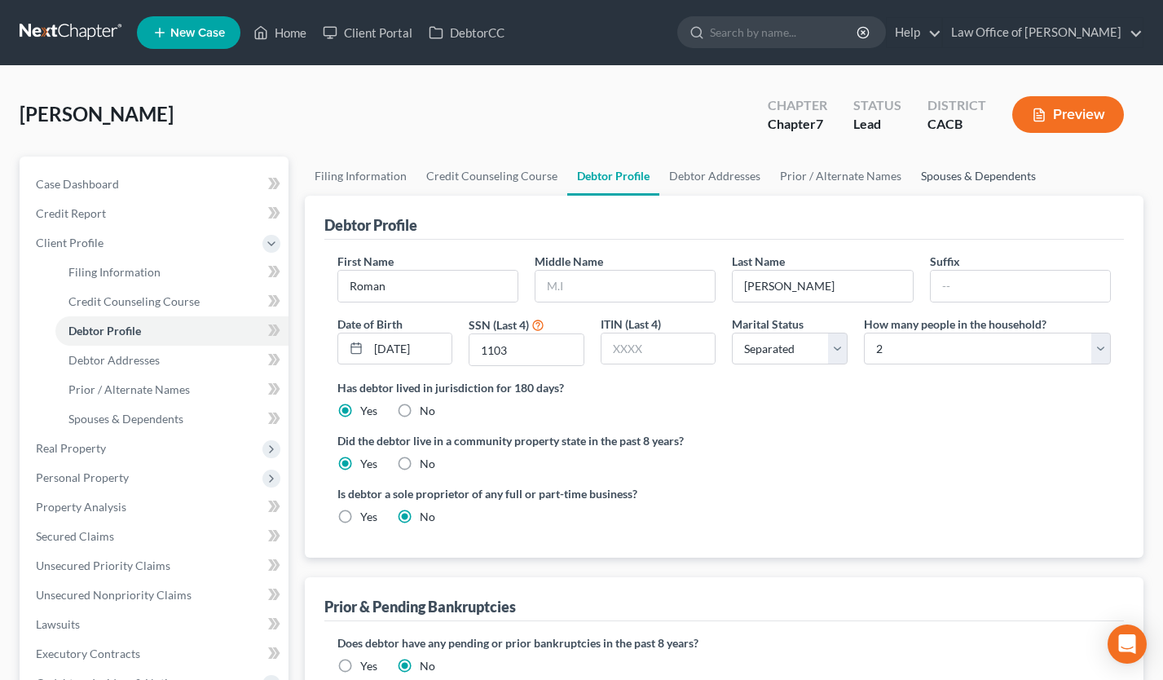
click at [969, 179] on link "Spouses & Dependents" at bounding box center [978, 176] width 135 height 39
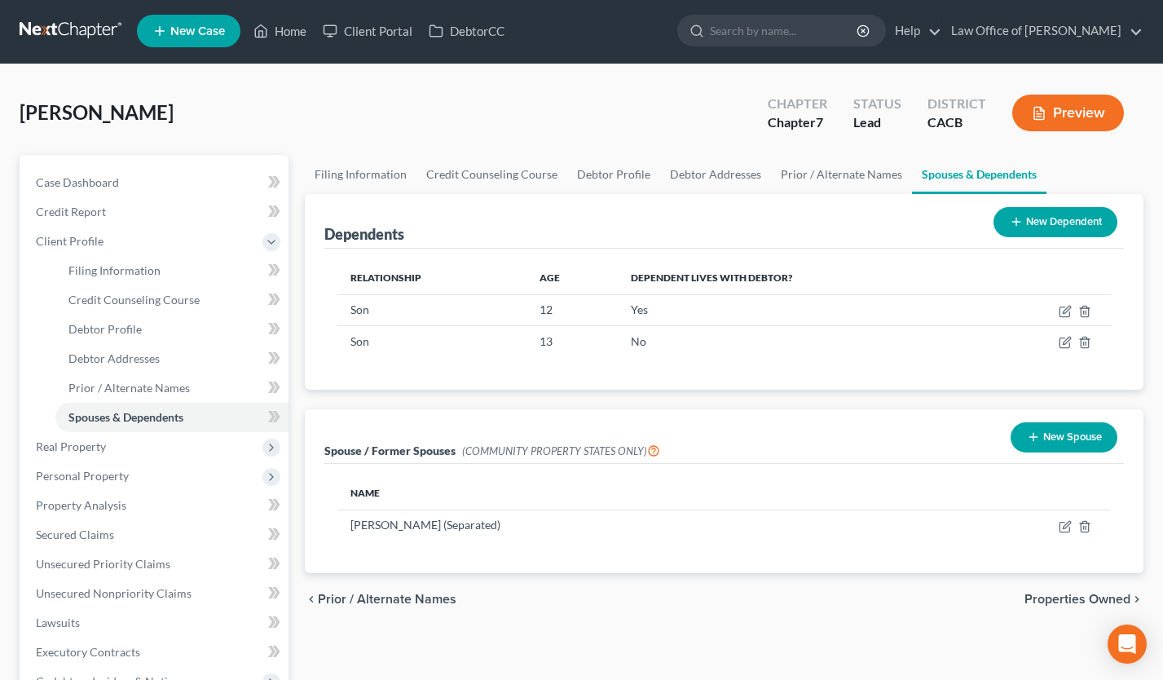
scroll to position [361, 0]
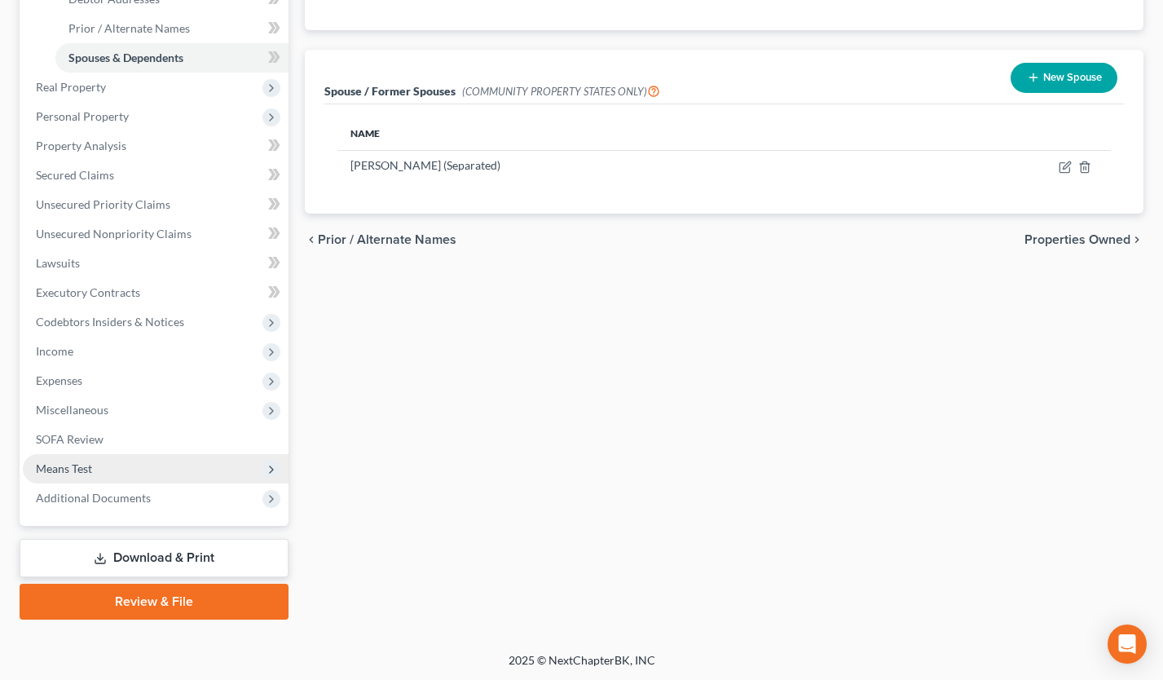
click at [113, 457] on span "Means Test" at bounding box center [156, 468] width 266 height 29
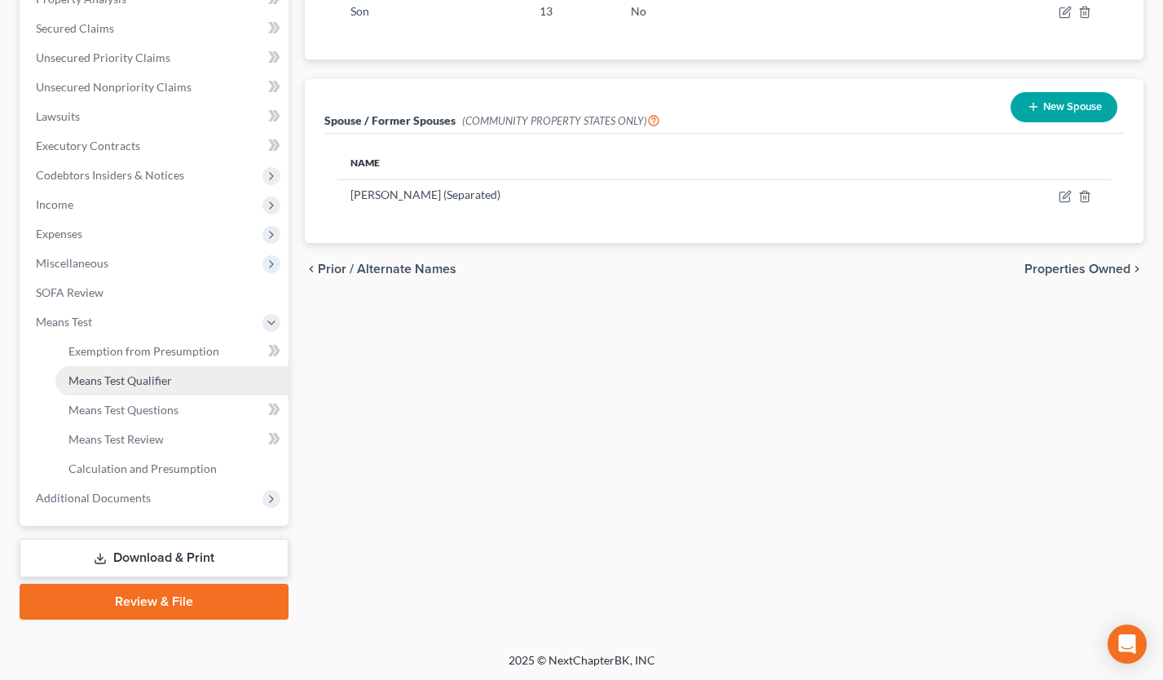
click at [161, 382] on span "Means Test Qualifier" at bounding box center [120, 380] width 104 height 14
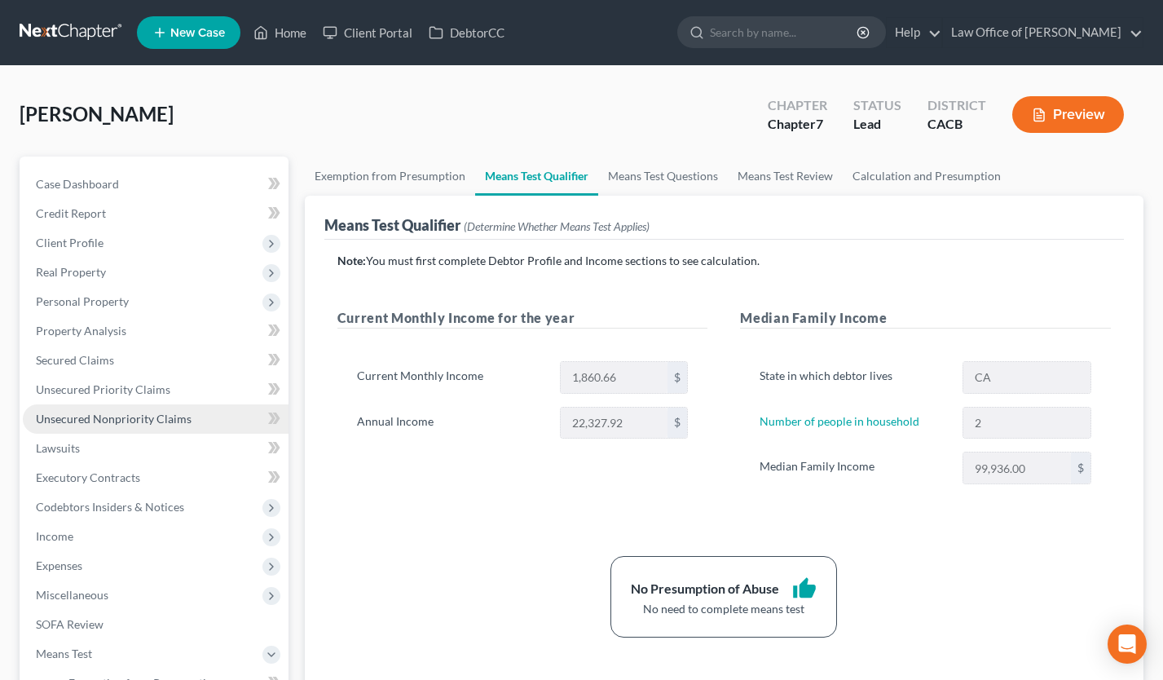
click at [183, 421] on span "Unsecured Nonpriority Claims" at bounding box center [114, 419] width 156 height 14
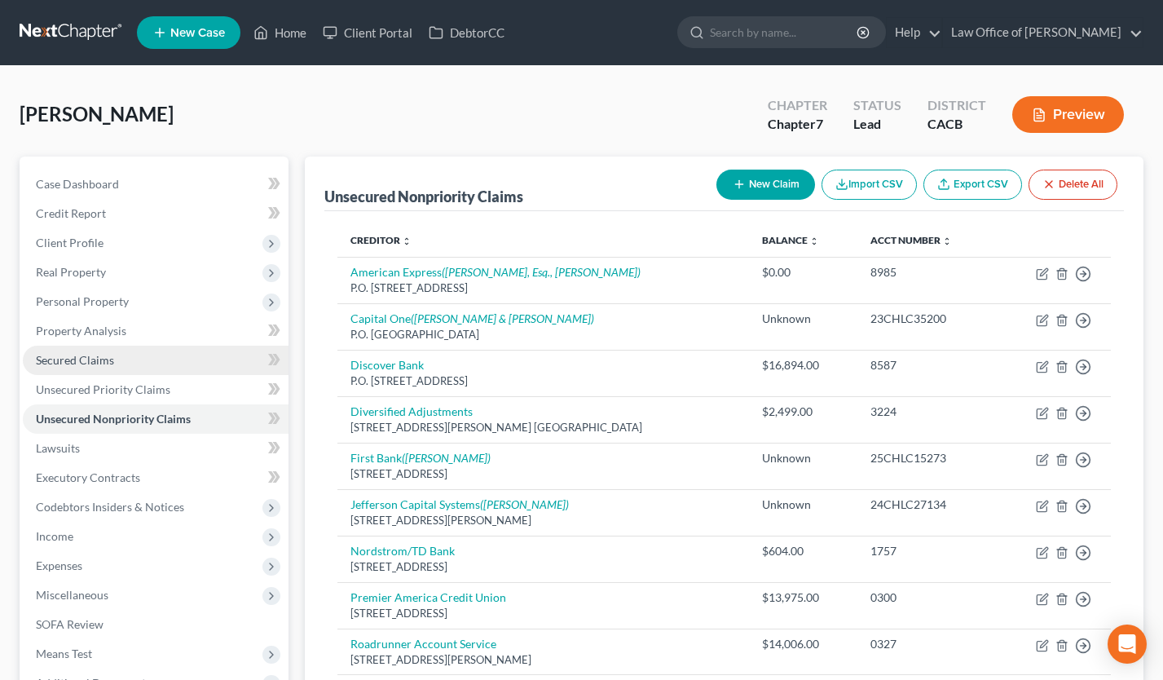
click at [95, 364] on span "Secured Claims" at bounding box center [75, 360] width 78 height 14
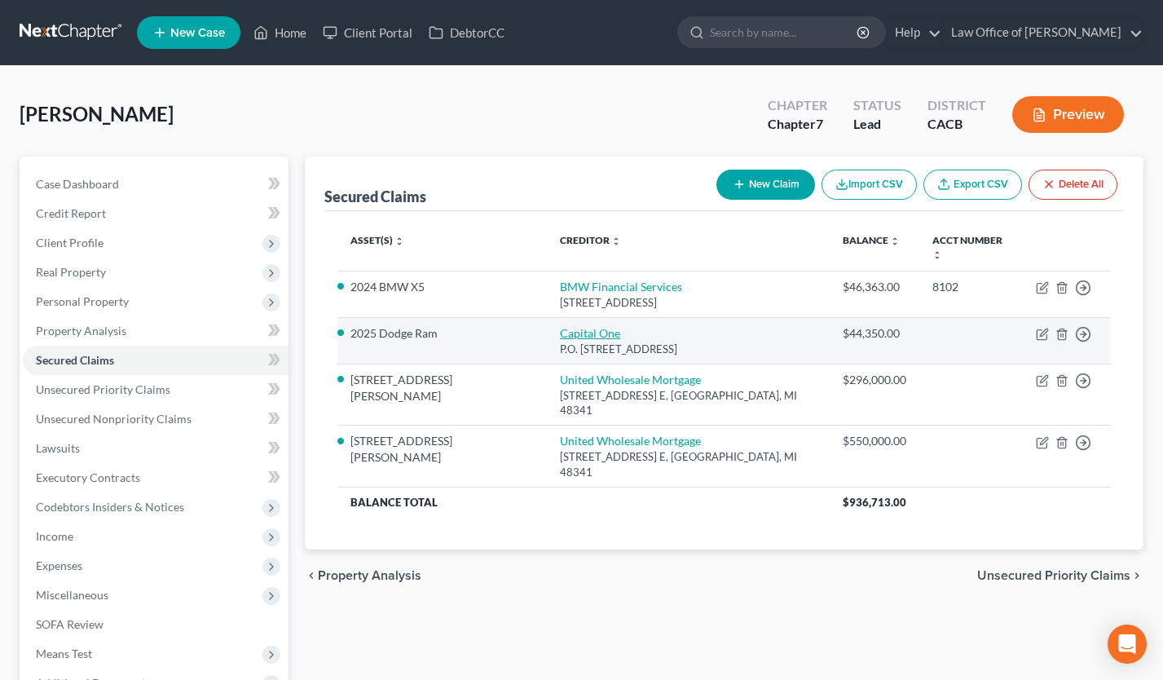
click at [560, 326] on link "Capital One" at bounding box center [590, 333] width 60 height 14
select select "46"
select select "7"
select select "4"
select select "0"
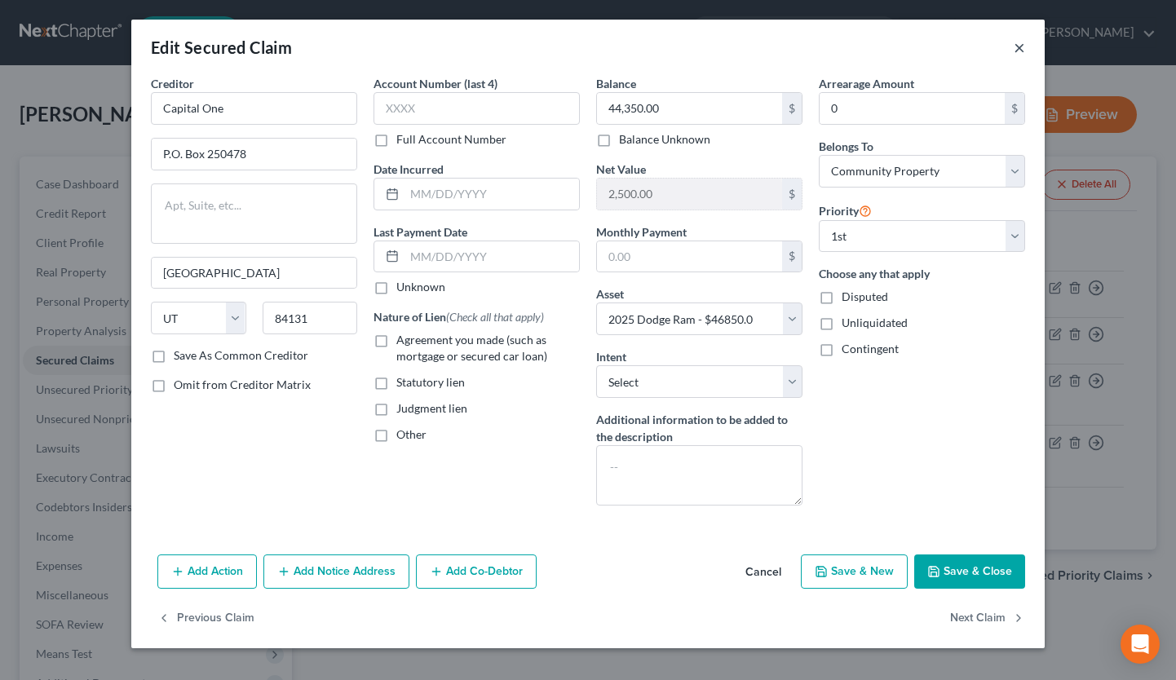
click at [1023, 46] on button "×" at bounding box center [1018, 48] width 11 height 20
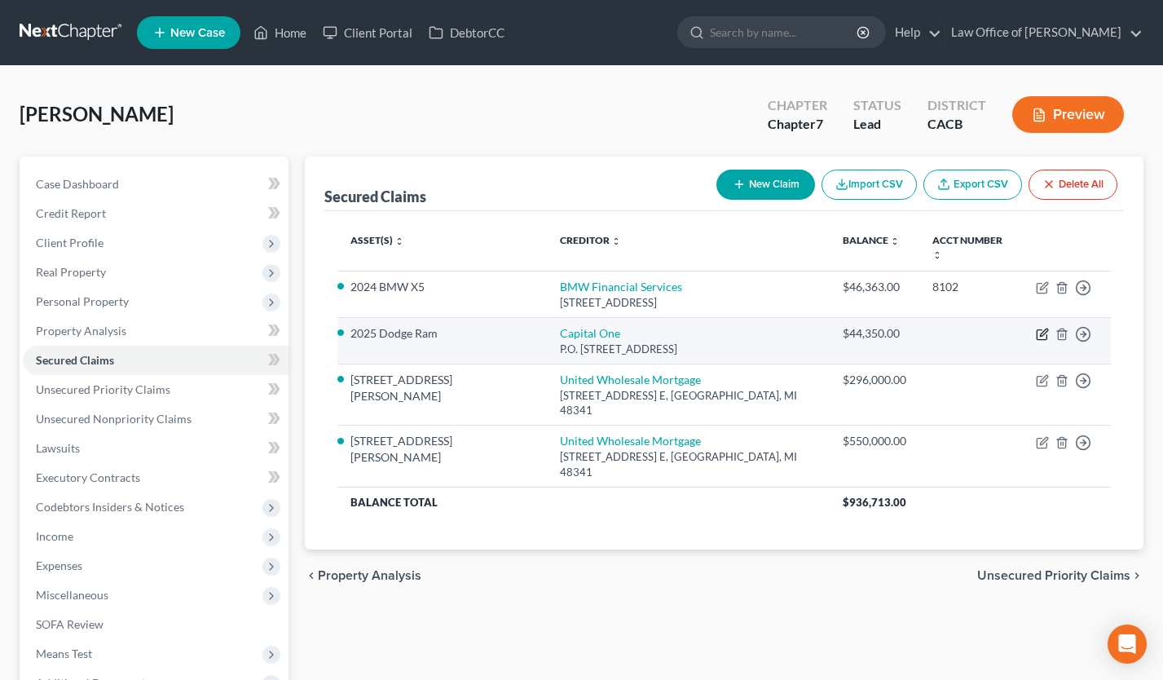
click at [1039, 328] on icon "button" at bounding box center [1042, 334] width 13 height 13
select select "46"
select select "7"
select select "4"
select select "0"
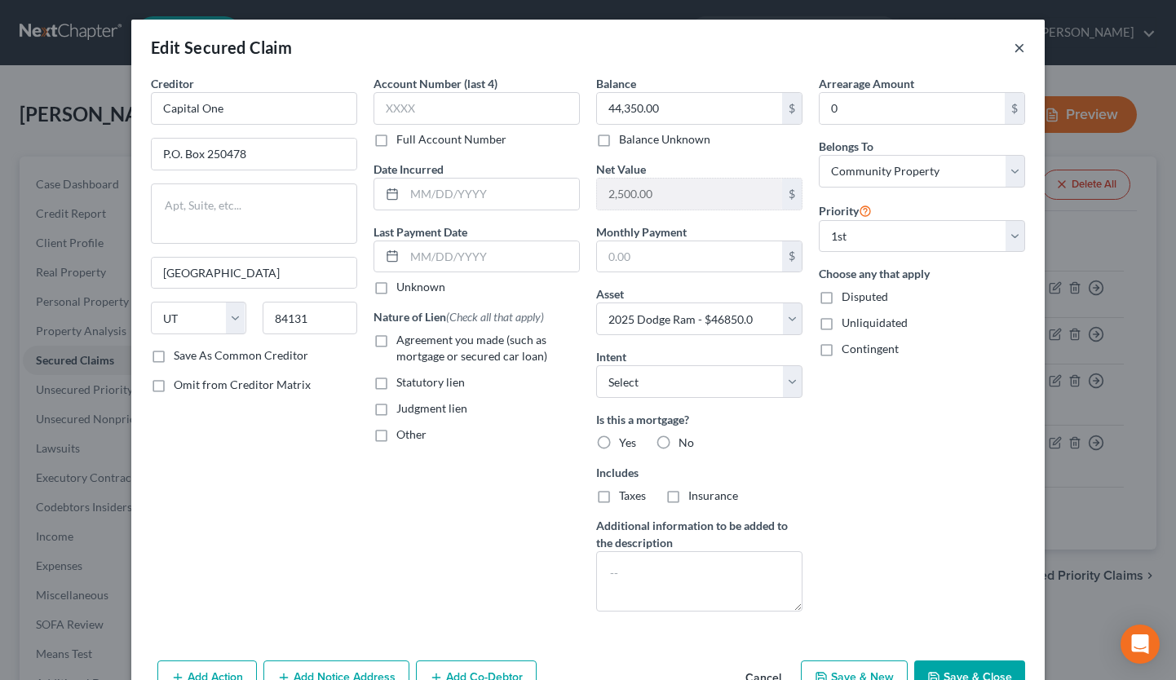
click at [1015, 46] on button "×" at bounding box center [1018, 48] width 11 height 20
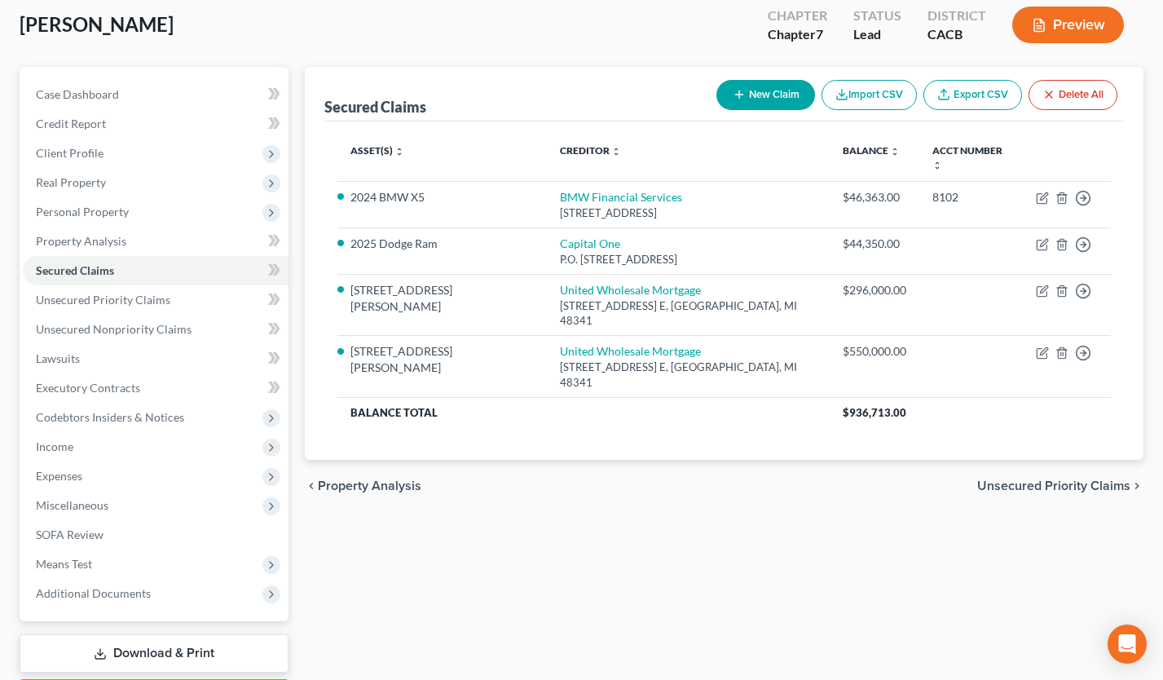
scroll to position [66, 0]
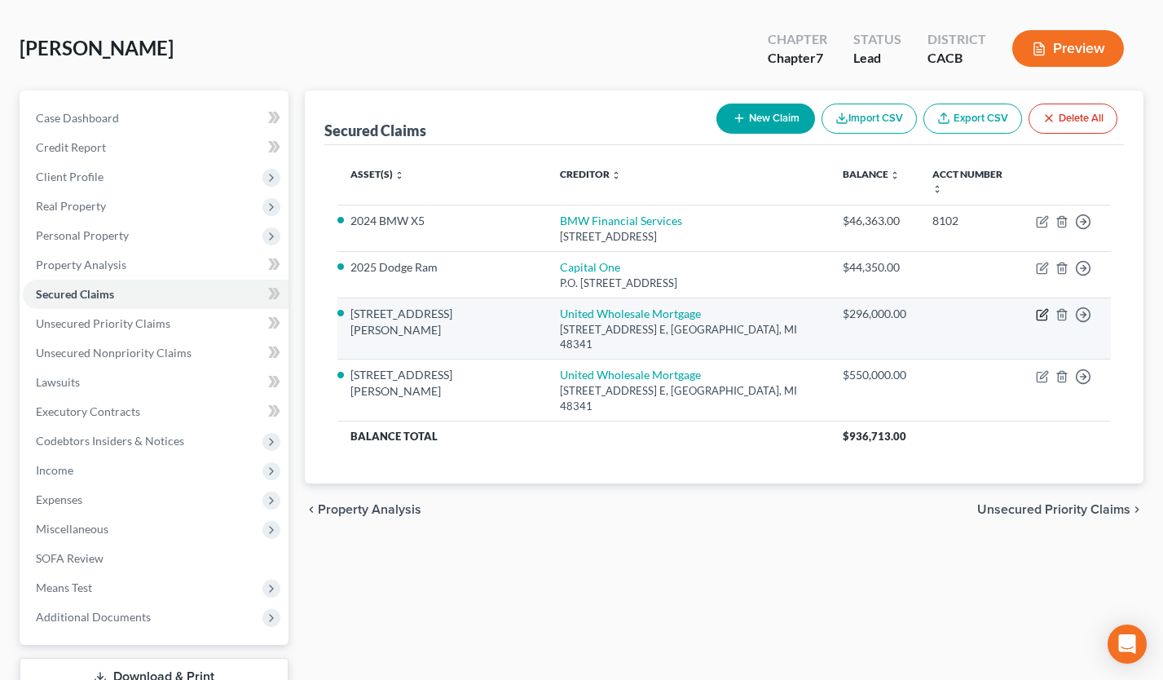
click at [1045, 309] on icon "button" at bounding box center [1043, 312] width 7 height 7
select select "23"
select select "10"
select select "2"
select select "3"
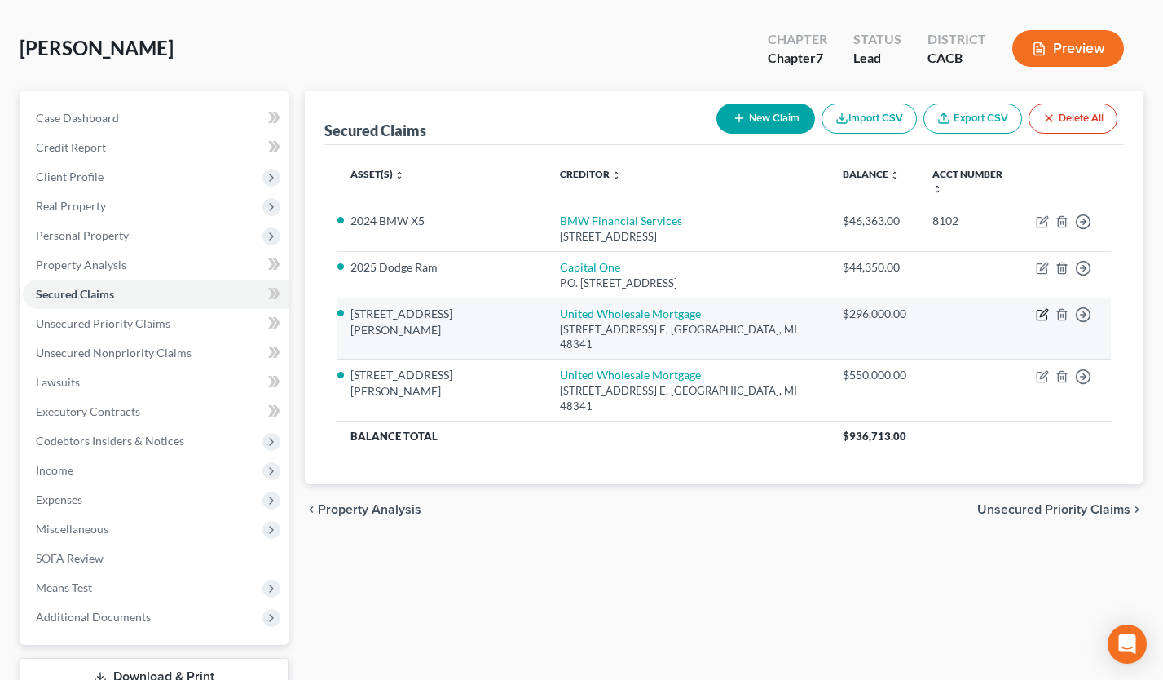
select select "0"
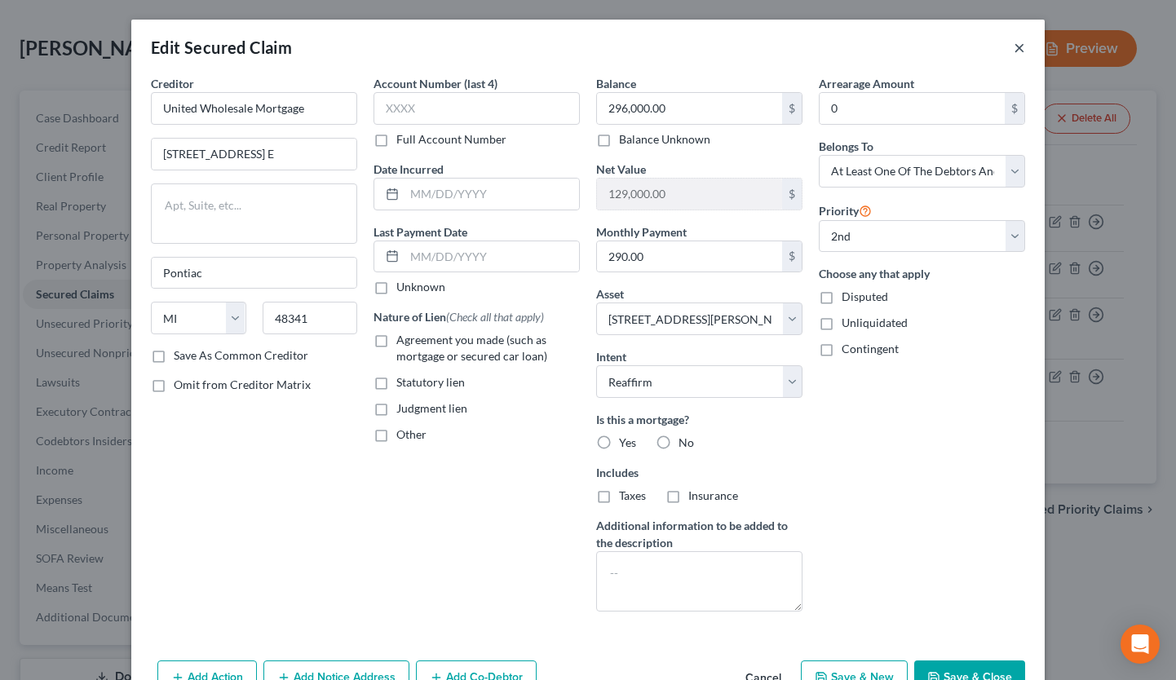
click at [1013, 48] on button "×" at bounding box center [1018, 48] width 11 height 20
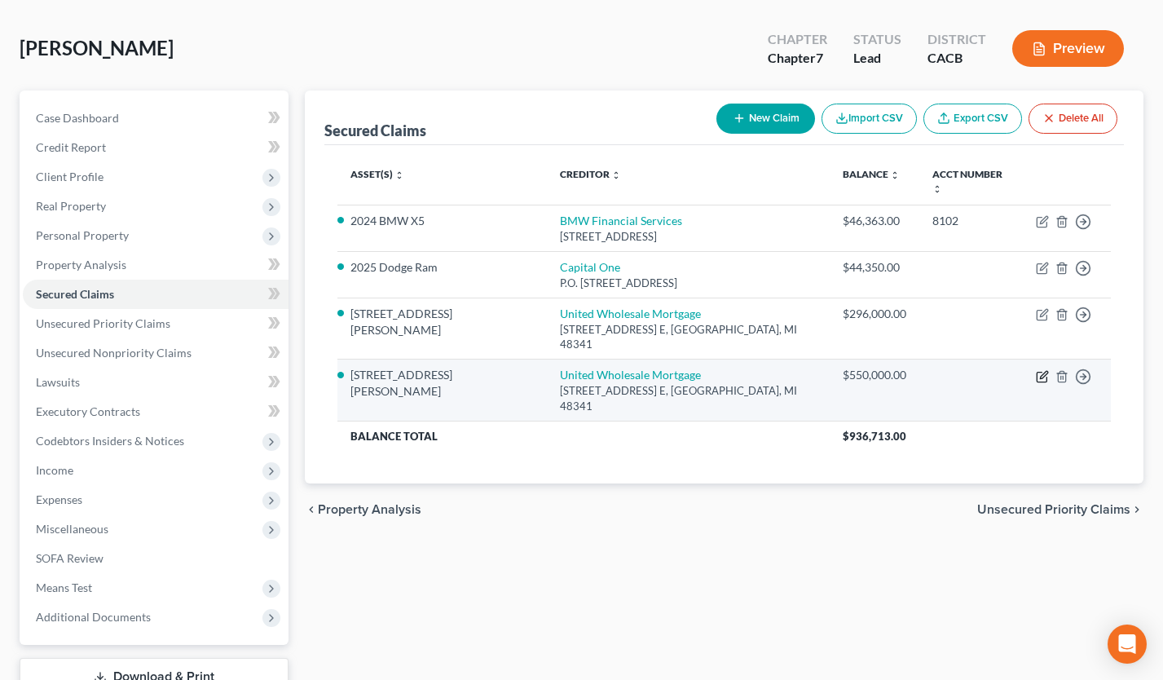
click at [1041, 371] on icon "button" at bounding box center [1043, 374] width 7 height 7
select select "23"
select select "10"
select select "4"
select select "0"
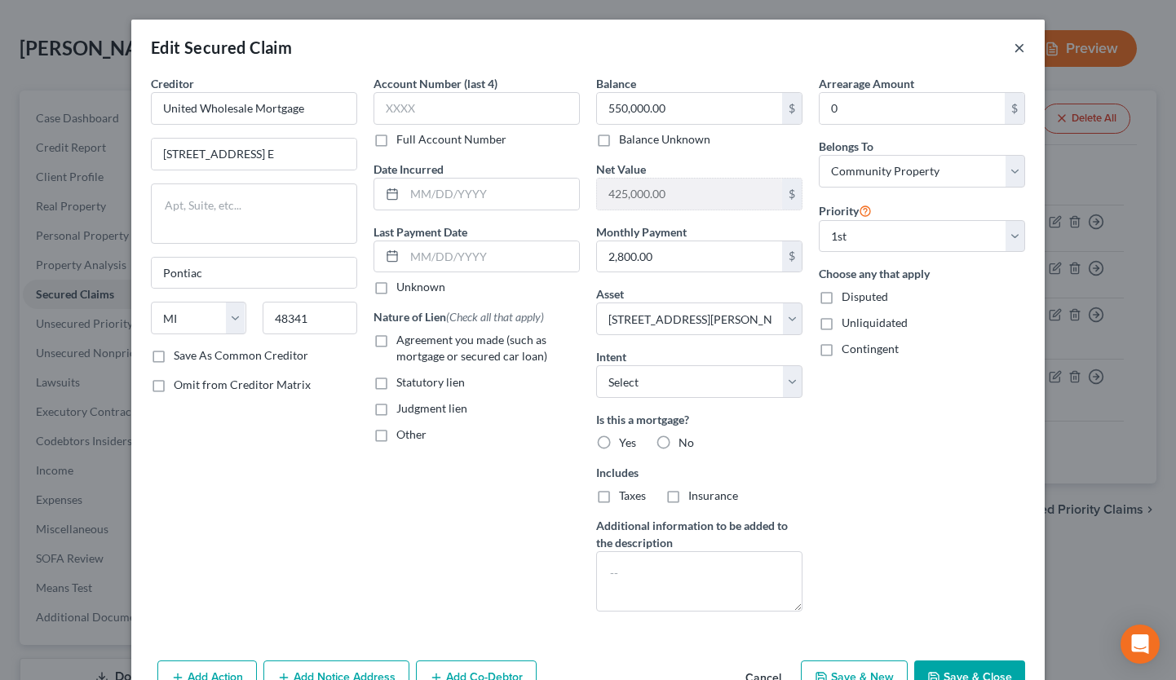
click at [1017, 47] on button "×" at bounding box center [1018, 48] width 11 height 20
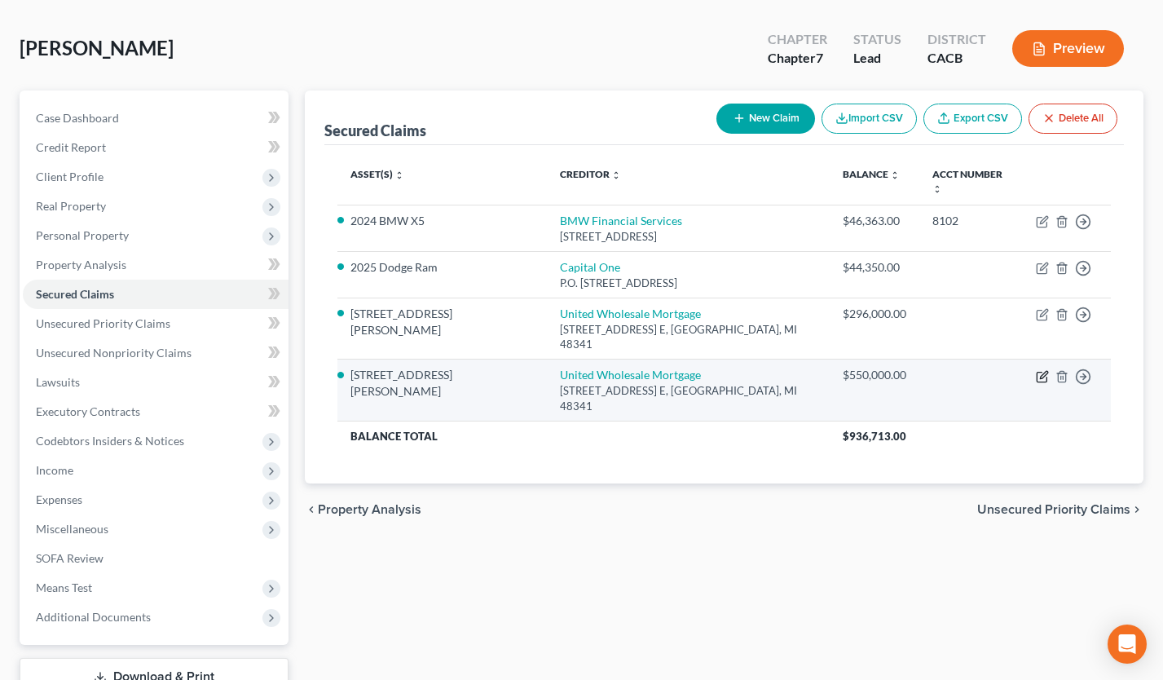
click at [1044, 370] on icon "button" at bounding box center [1042, 376] width 13 height 13
select select "23"
select select "10"
select select "4"
select select "0"
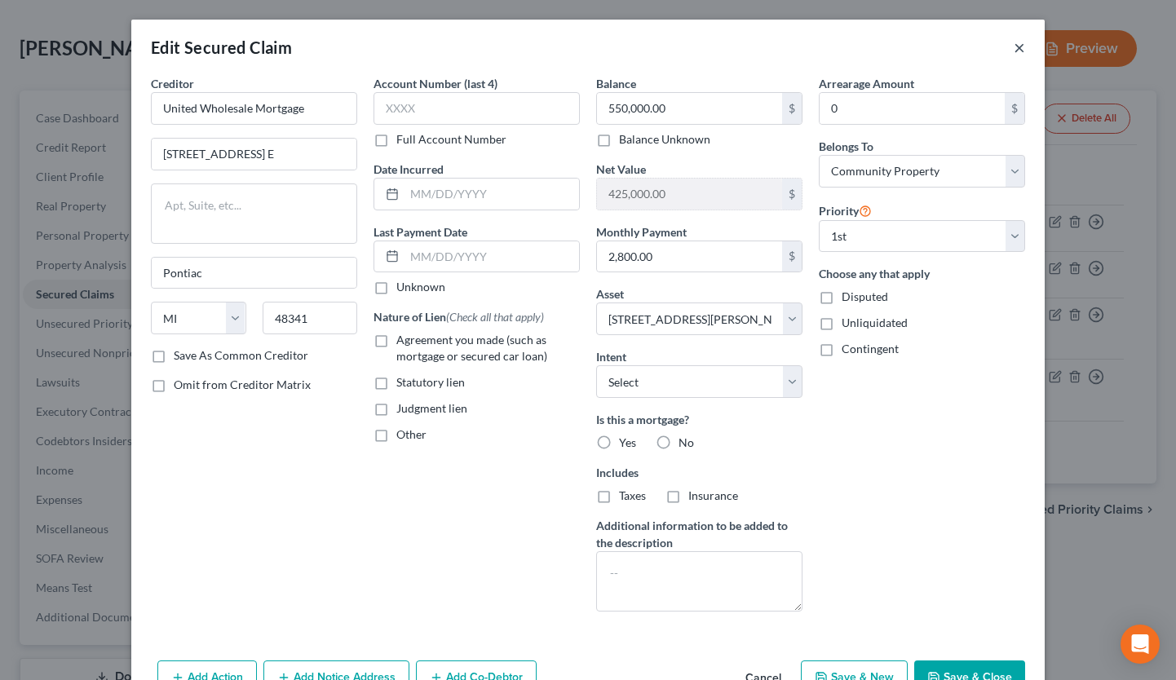
click at [1013, 53] on button "×" at bounding box center [1018, 48] width 11 height 20
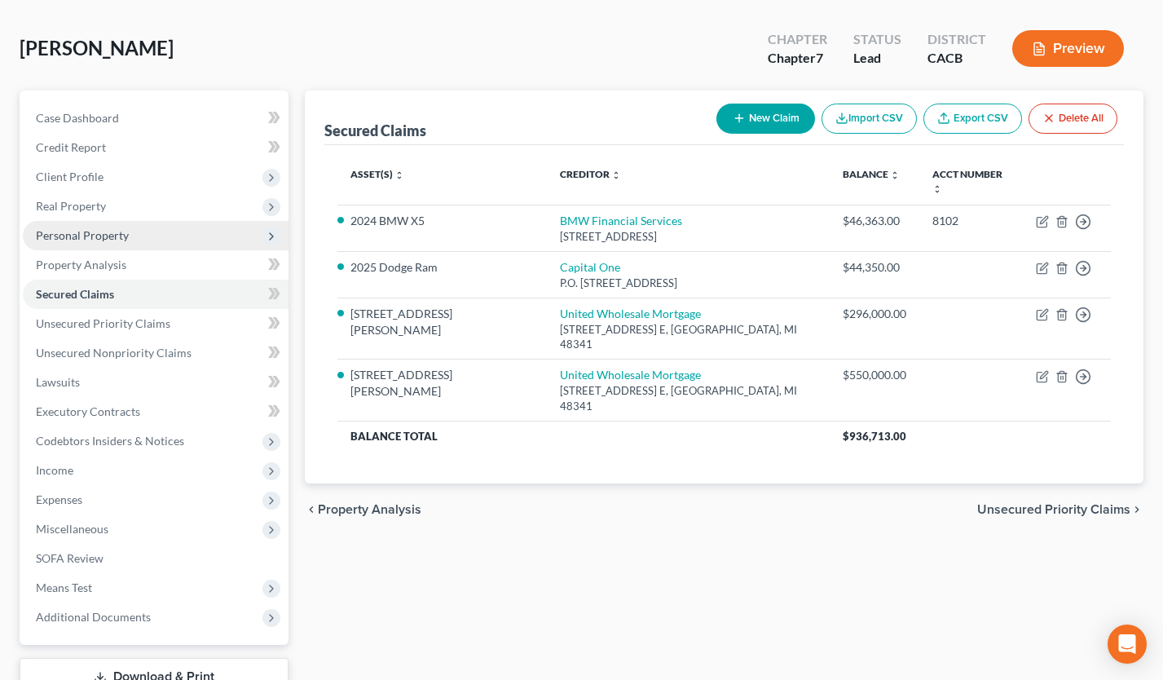
click at [82, 232] on span "Personal Property" at bounding box center [82, 235] width 93 height 14
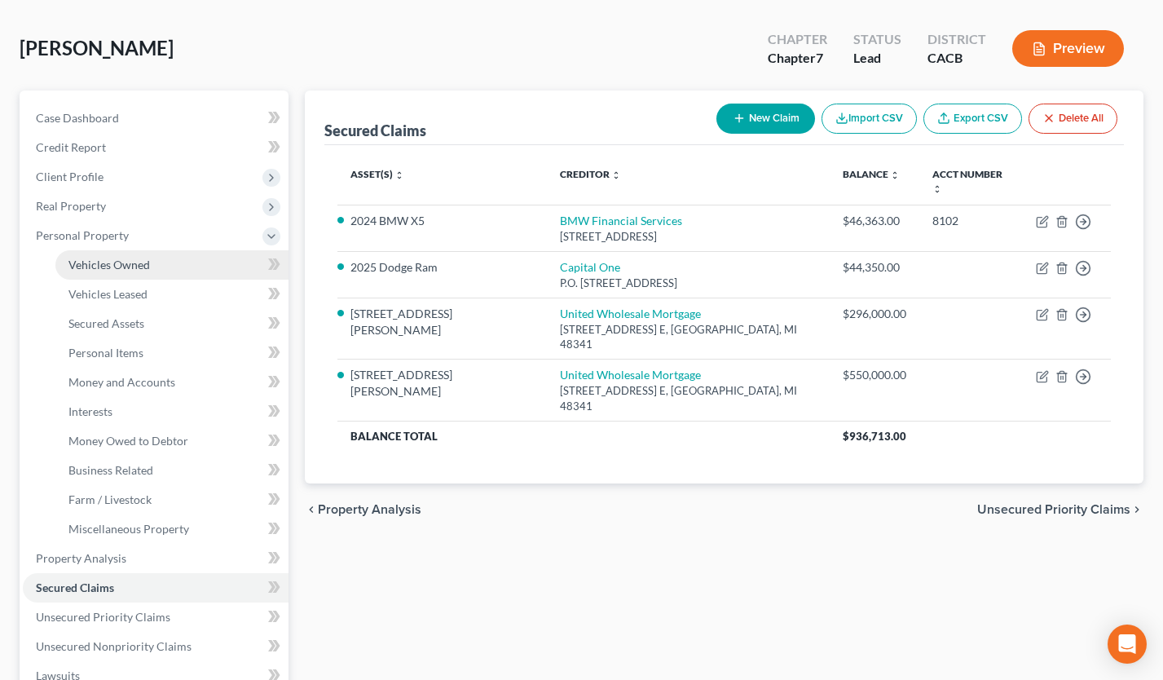
click at [105, 252] on link "Vehicles Owned" at bounding box center [171, 264] width 233 height 29
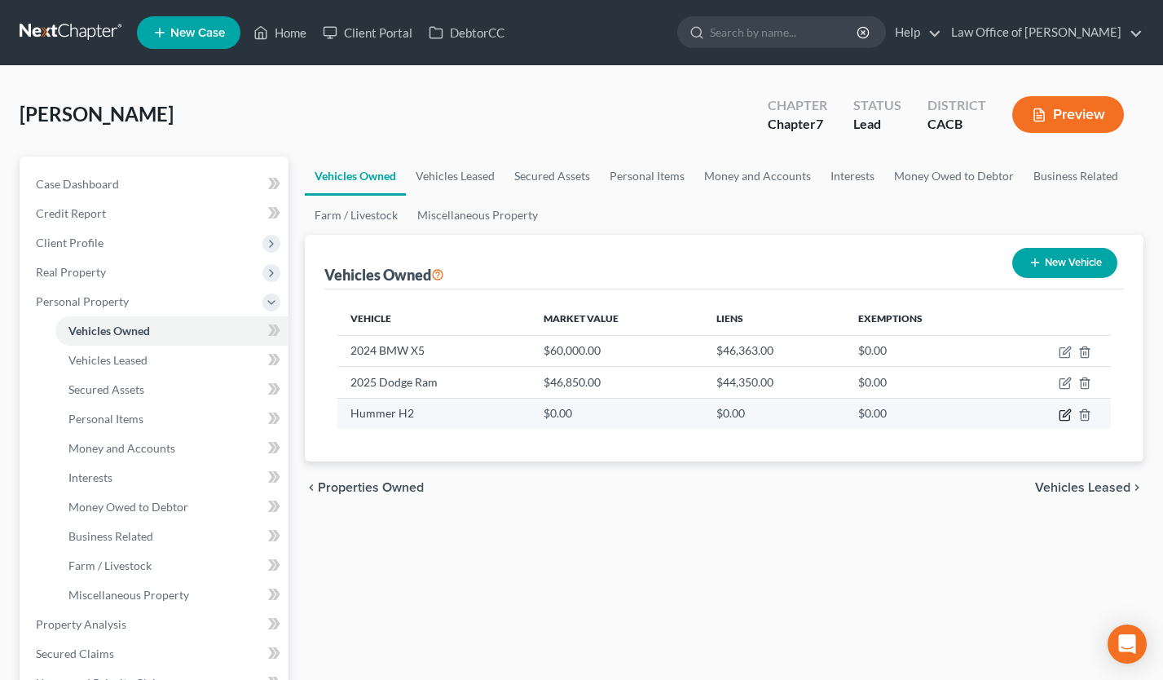
click at [1063, 416] on icon "button" at bounding box center [1066, 412] width 7 height 7
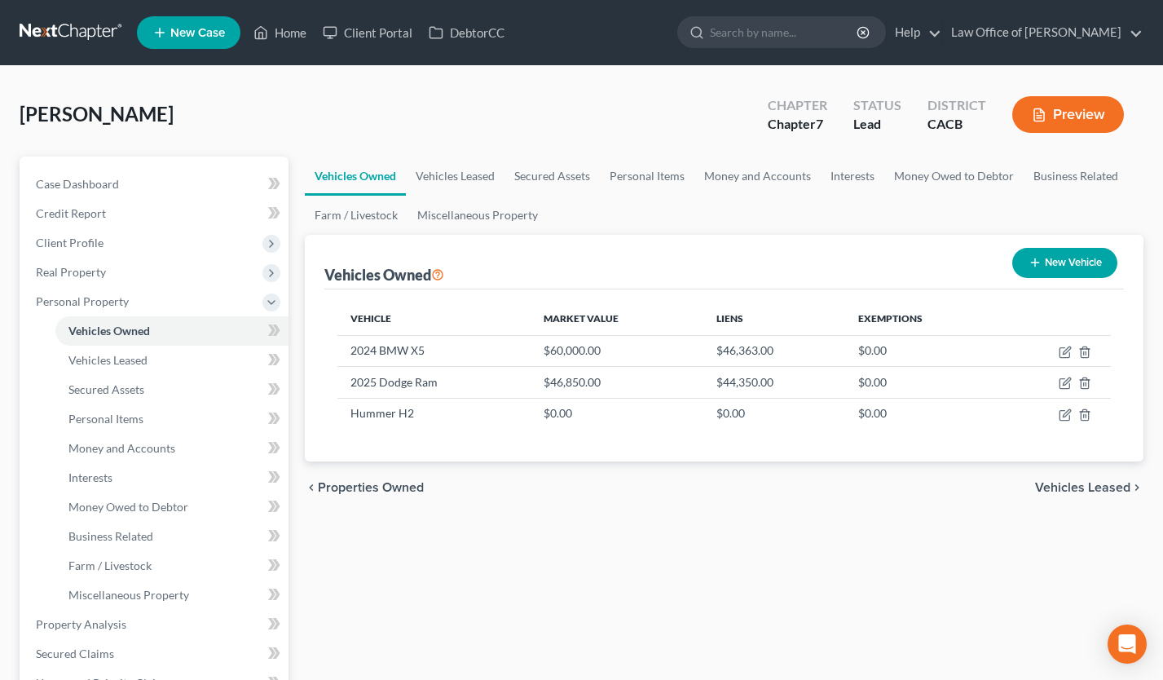
select select "0"
select select "2"
select select "0"
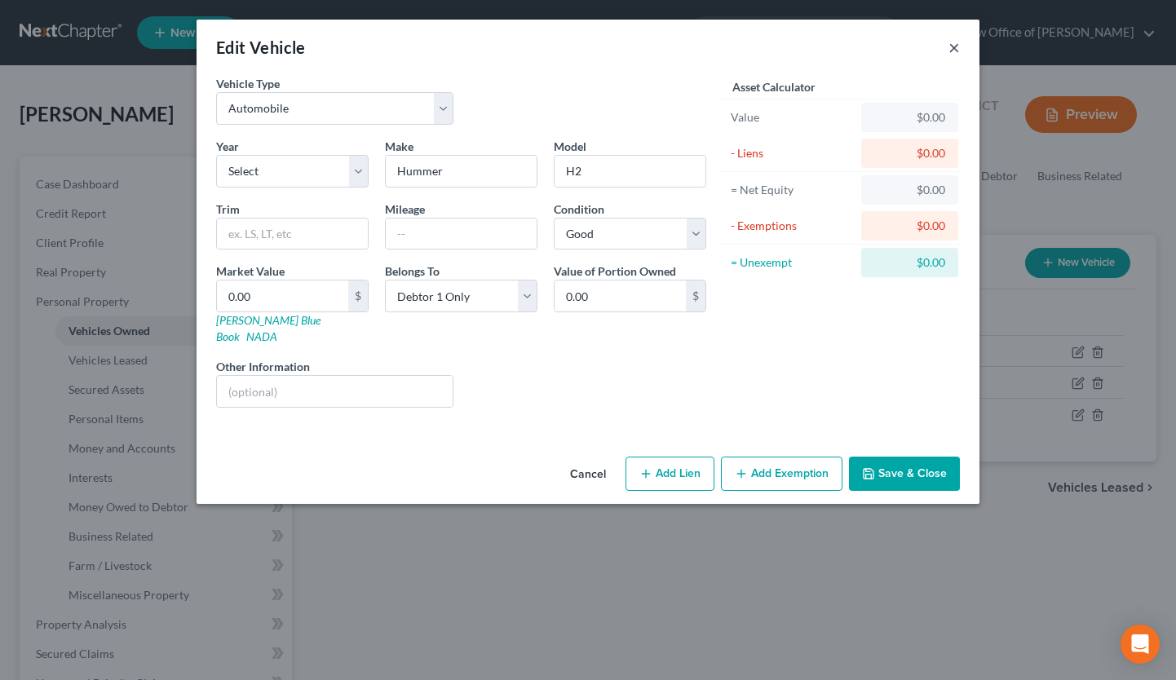
click at [958, 46] on button "×" at bounding box center [953, 48] width 11 height 20
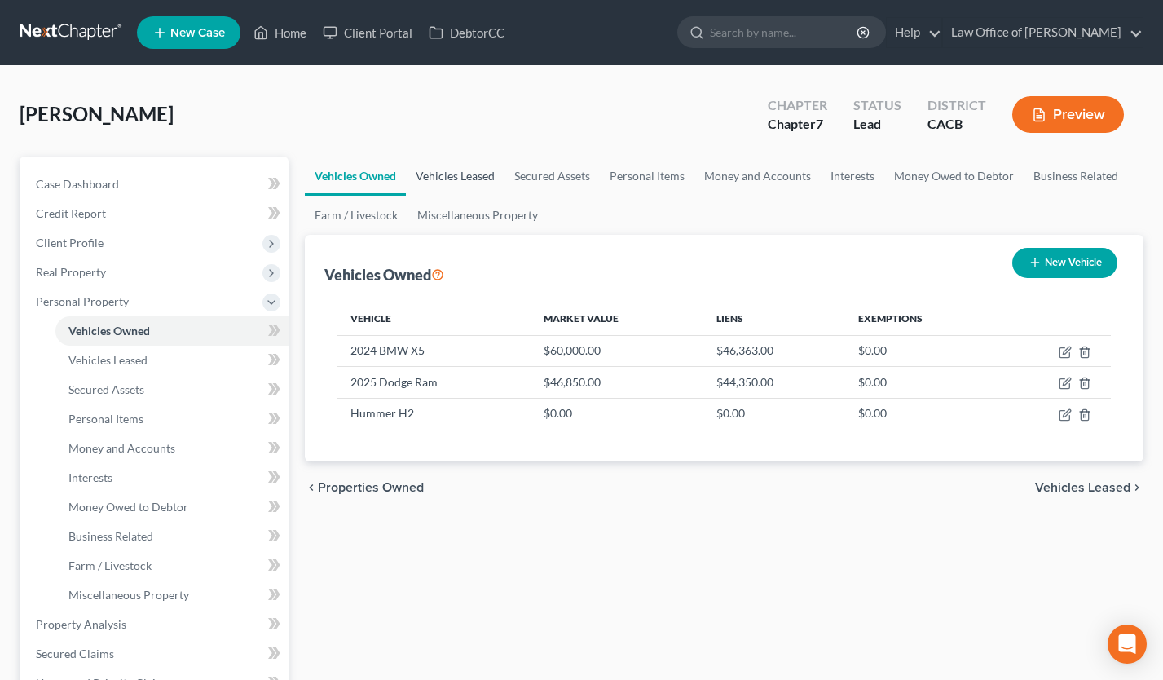
click at [477, 174] on link "Vehicles Leased" at bounding box center [455, 176] width 99 height 39
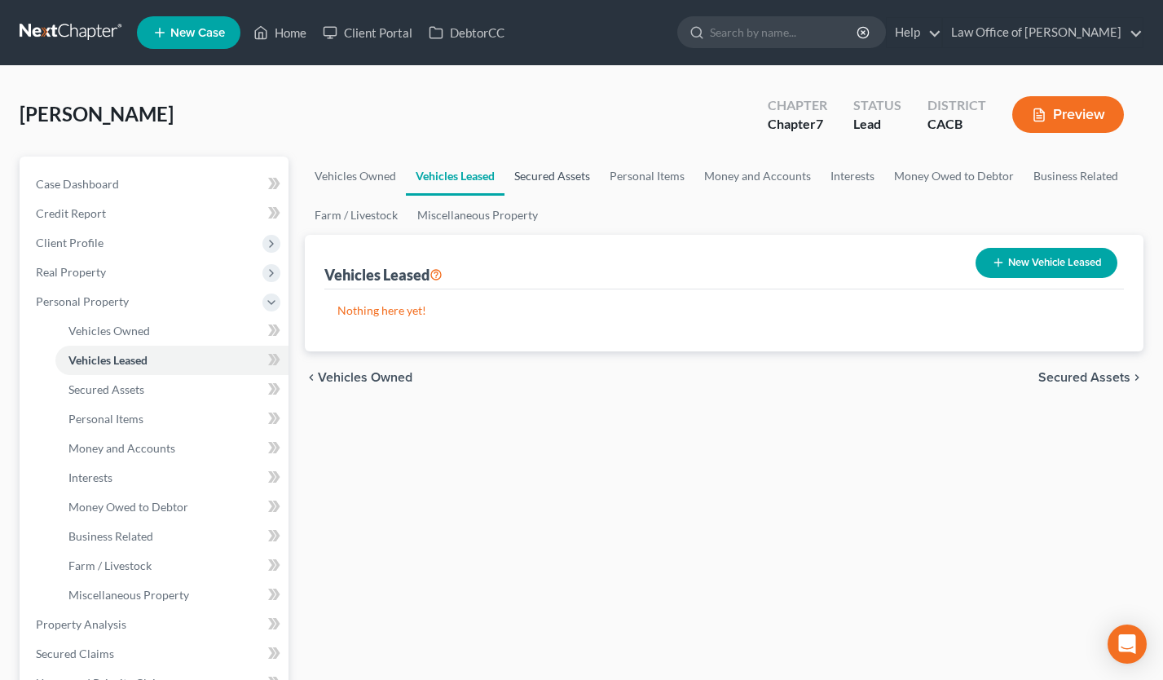
click at [541, 166] on link "Secured Assets" at bounding box center [552, 176] width 95 height 39
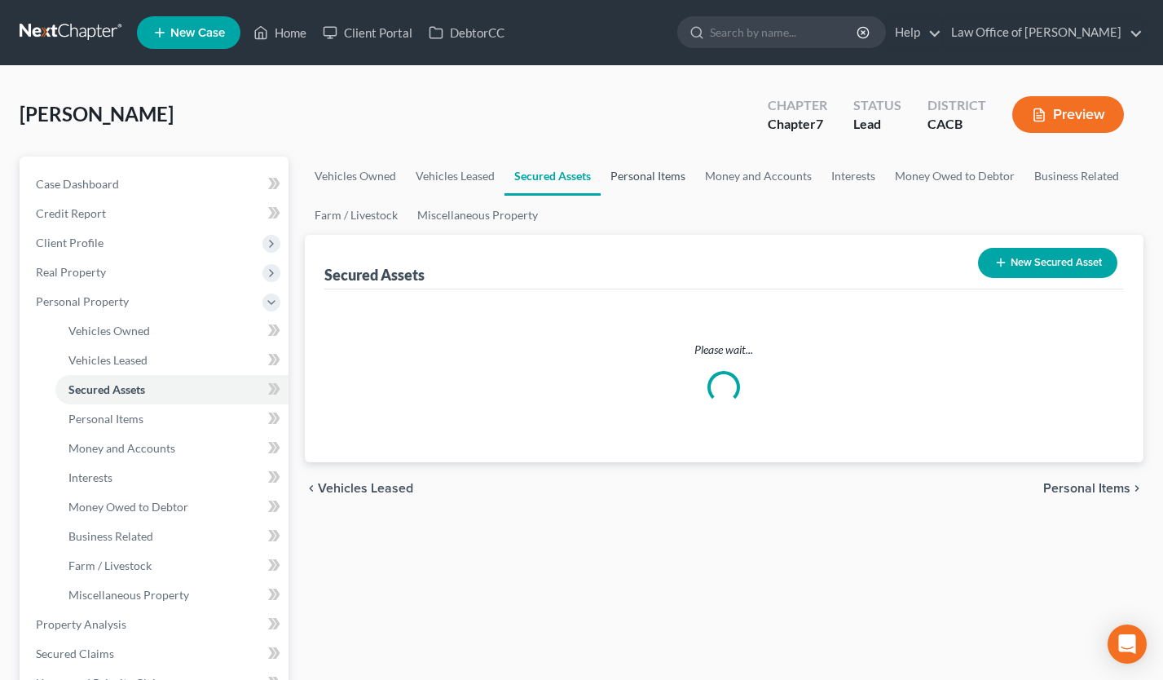
click at [647, 170] on link "Personal Items" at bounding box center [648, 176] width 95 height 39
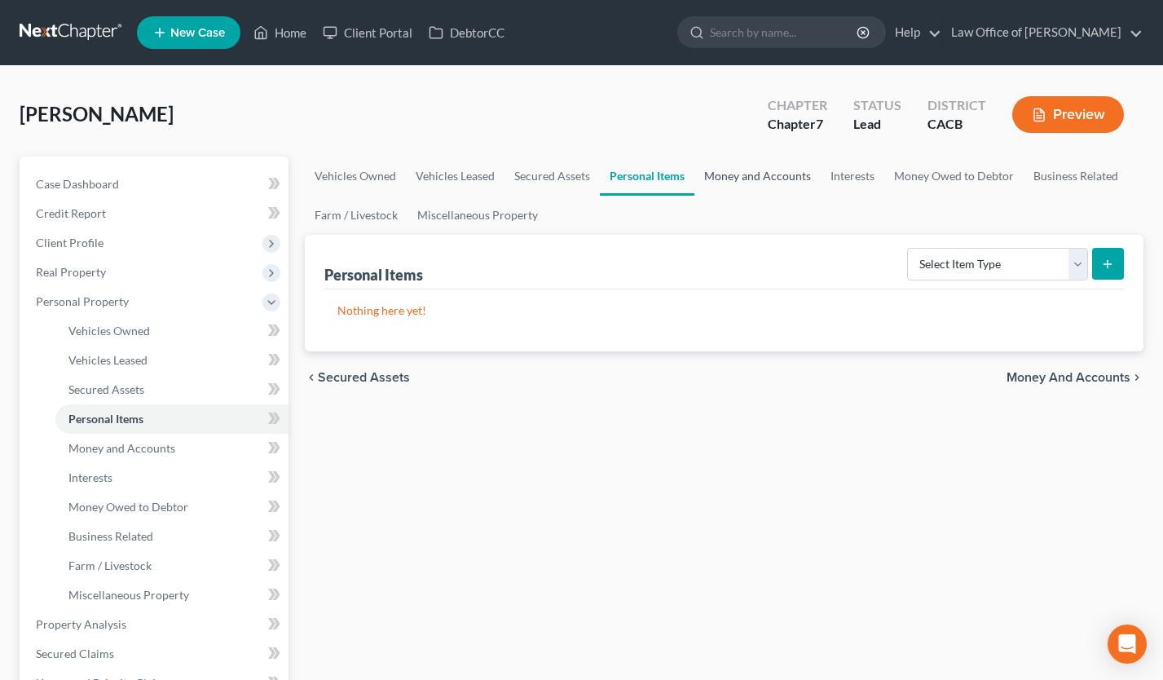
click at [754, 188] on link "Money and Accounts" at bounding box center [758, 176] width 126 height 39
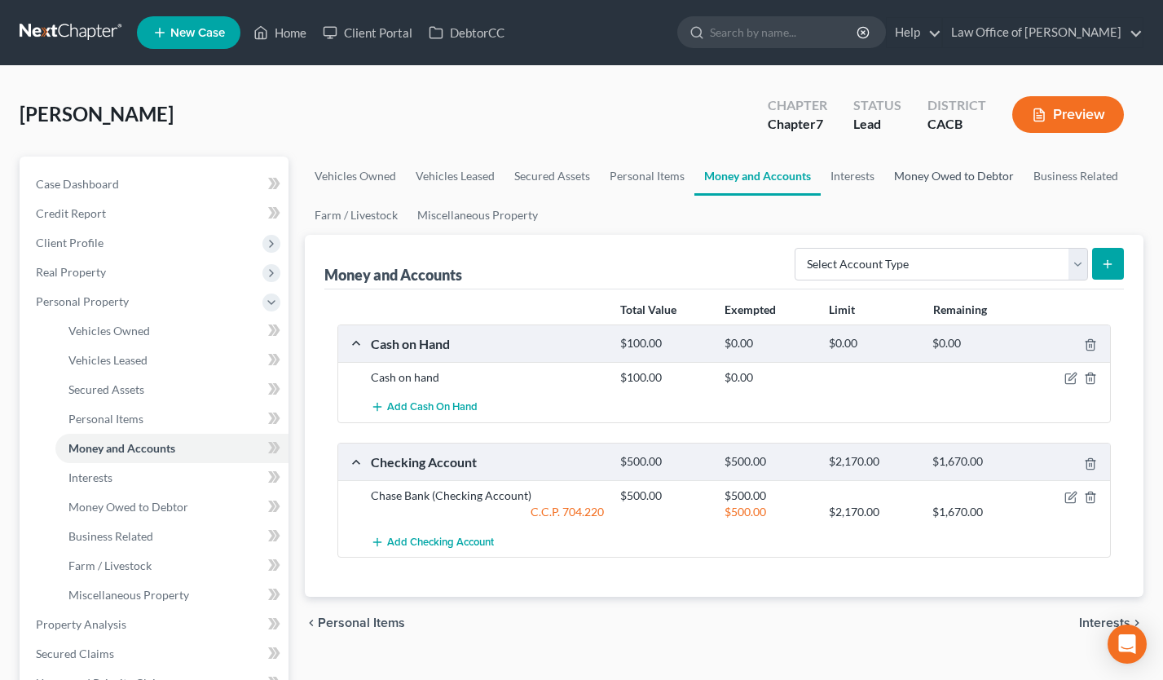
click at [907, 179] on link "Money Owed to Debtor" at bounding box center [954, 176] width 139 height 39
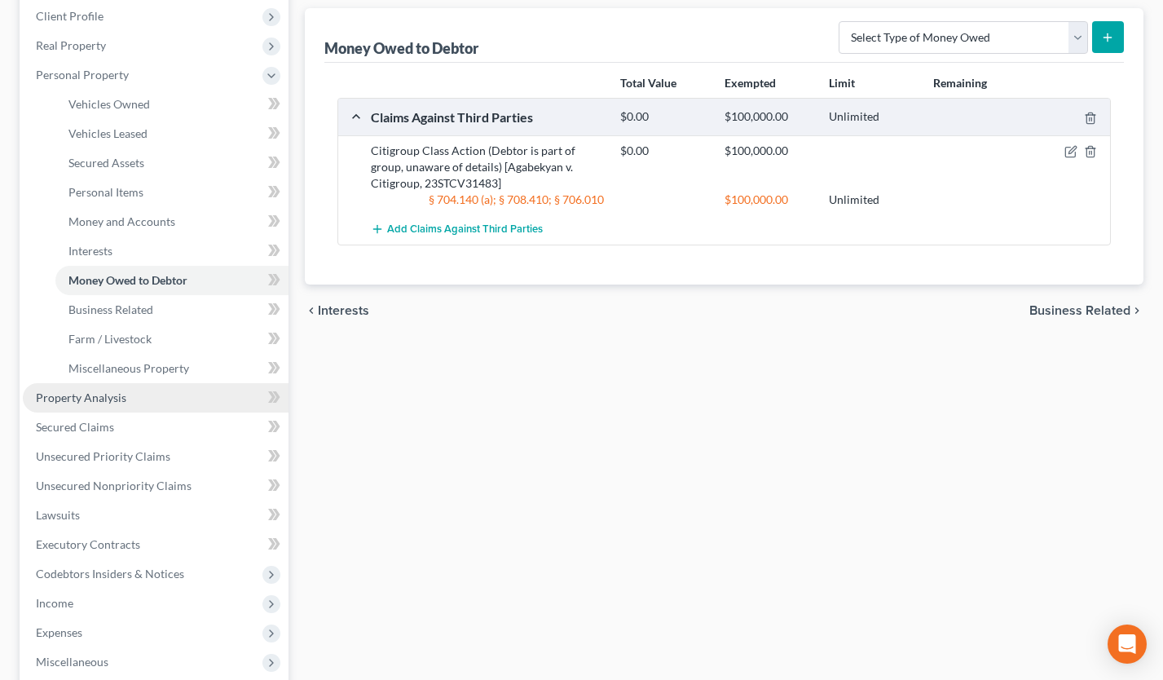
click at [125, 393] on link "Property Analysis" at bounding box center [156, 397] width 266 height 29
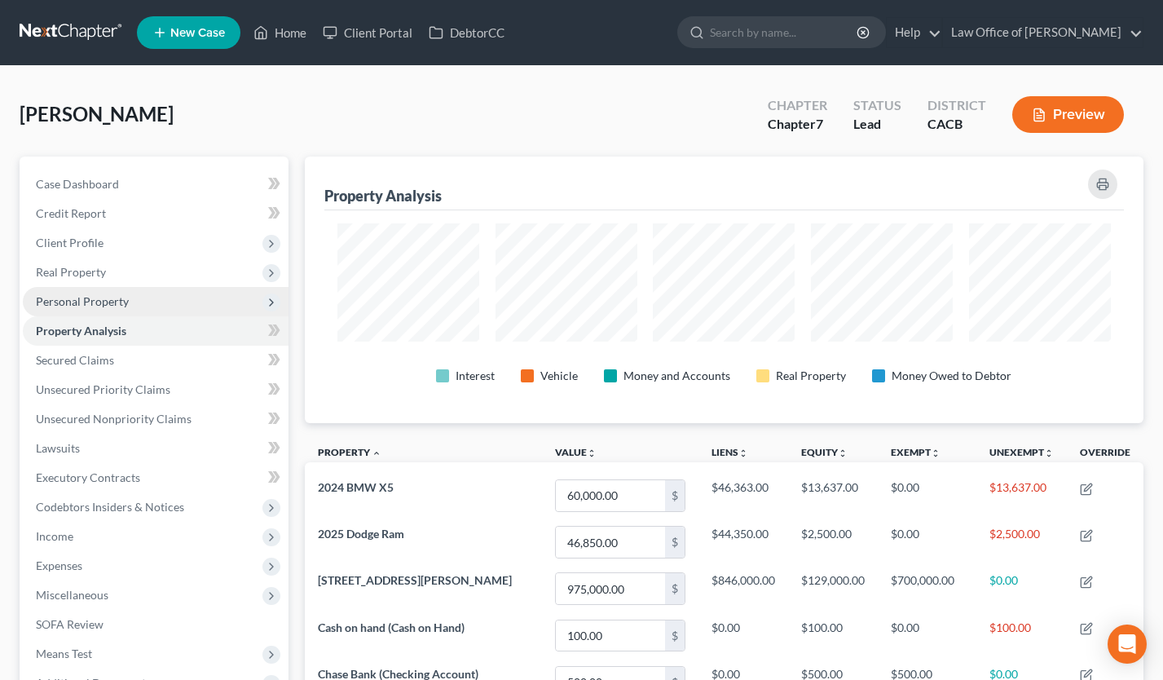
click at [91, 299] on span "Personal Property" at bounding box center [82, 301] width 93 height 14
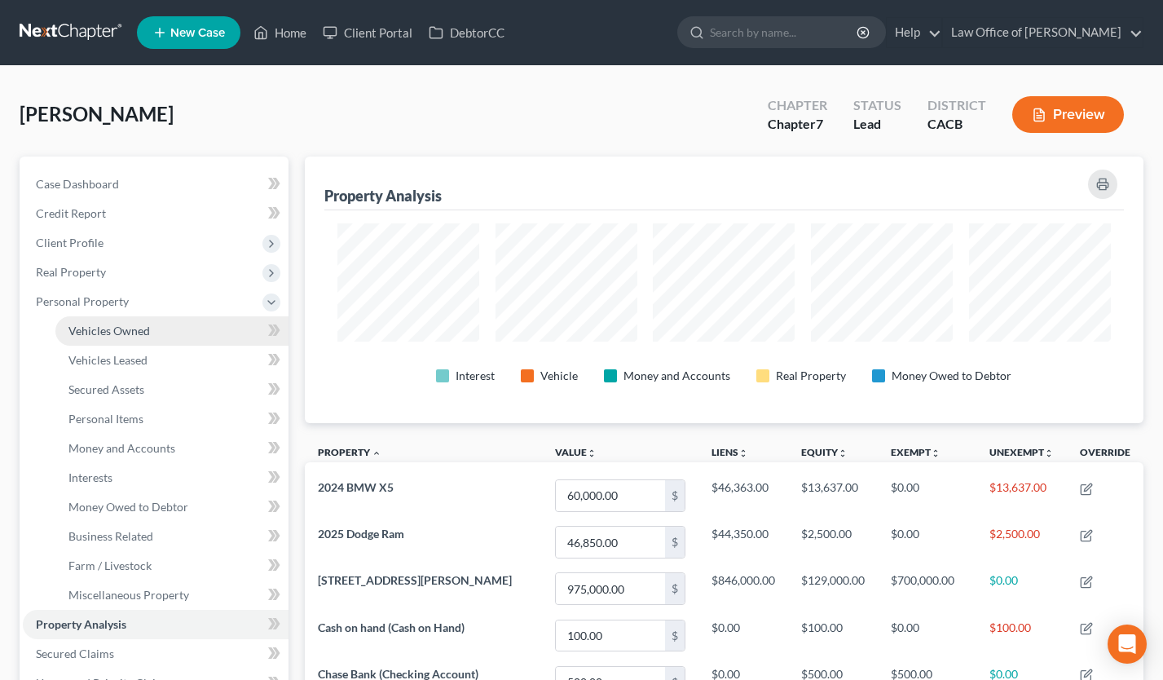
click at [108, 324] on span "Vehicles Owned" at bounding box center [109, 331] width 82 height 14
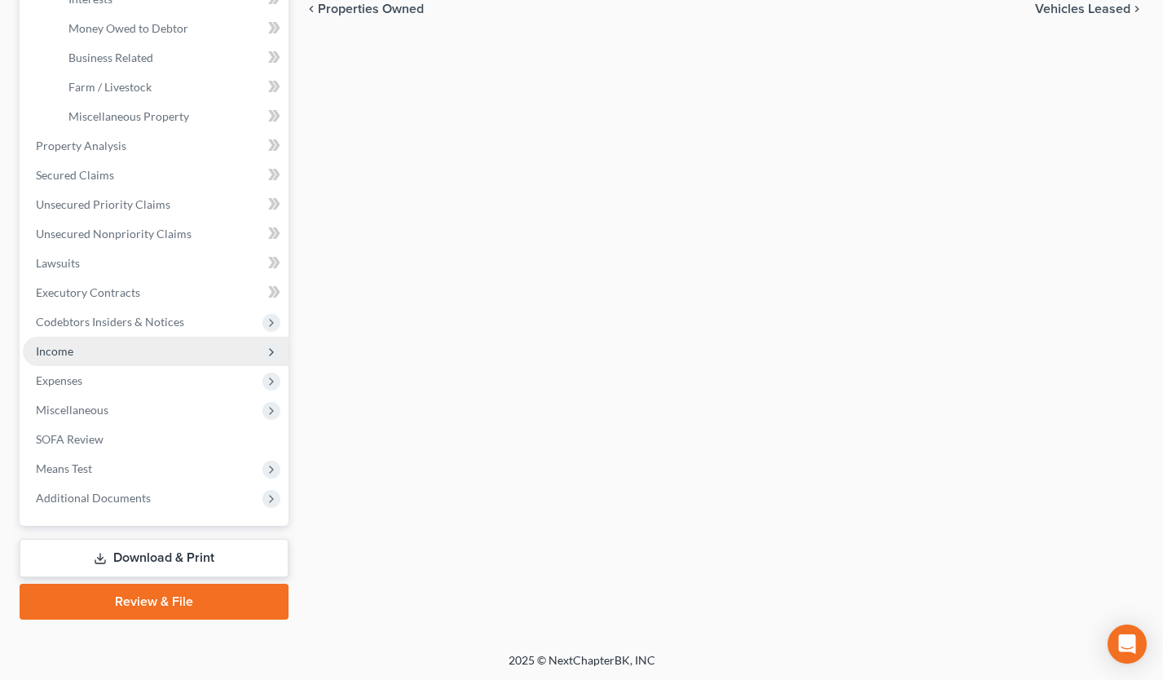
click at [77, 338] on span "Income" at bounding box center [156, 351] width 266 height 29
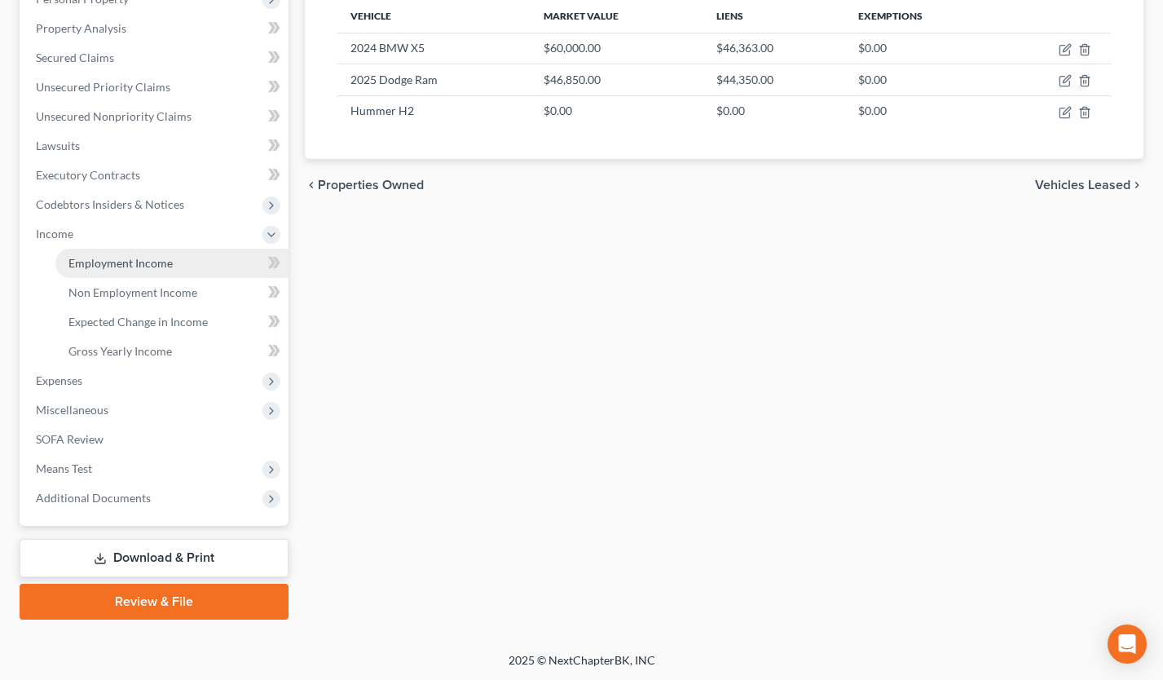
click at [126, 267] on span "Employment Income" at bounding box center [120, 263] width 104 height 14
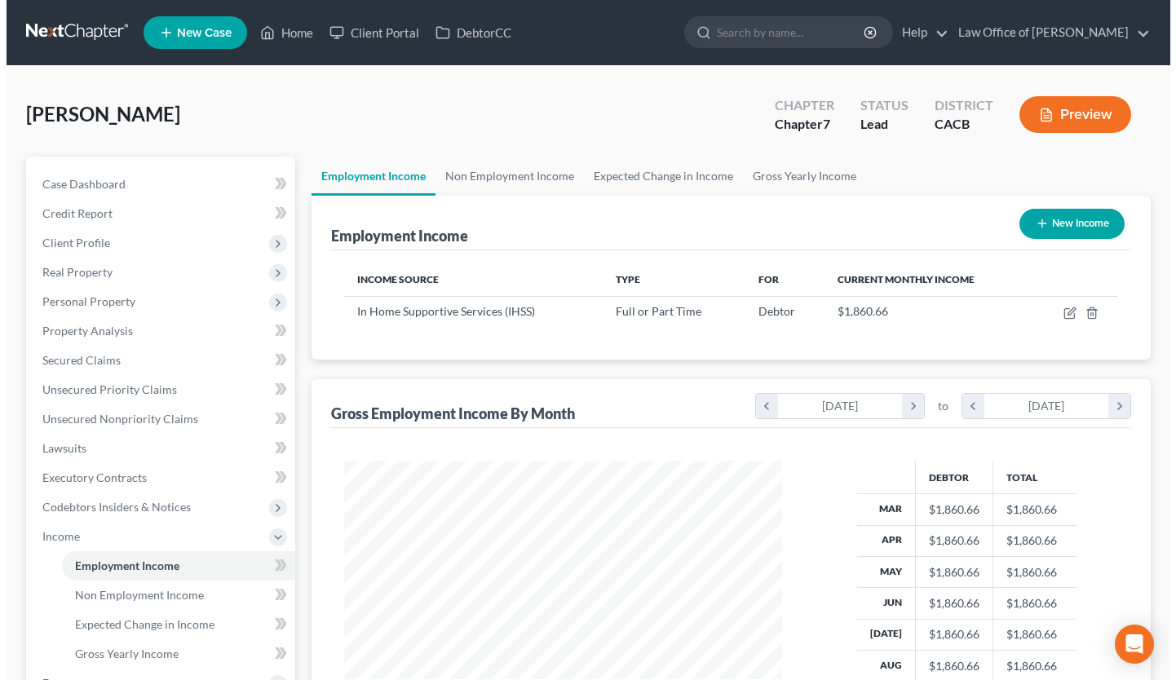
scroll to position [292, 470]
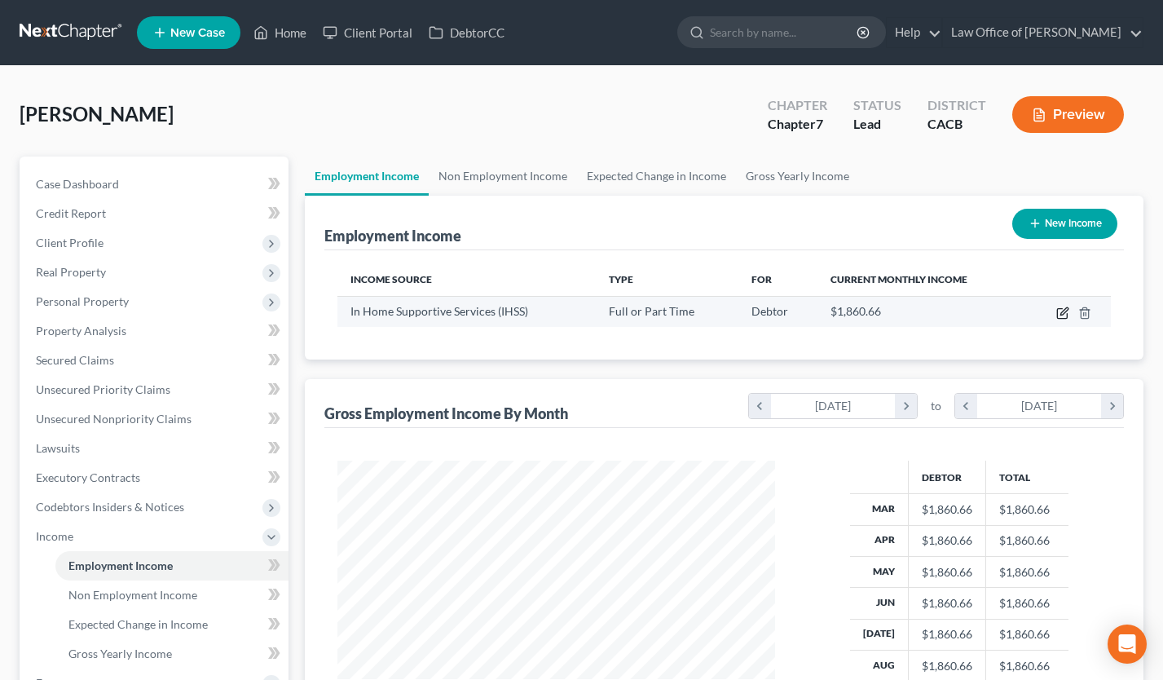
click at [1062, 315] on icon "button" at bounding box center [1063, 313] width 13 height 13
select select "0"
select select "4"
select select "0"
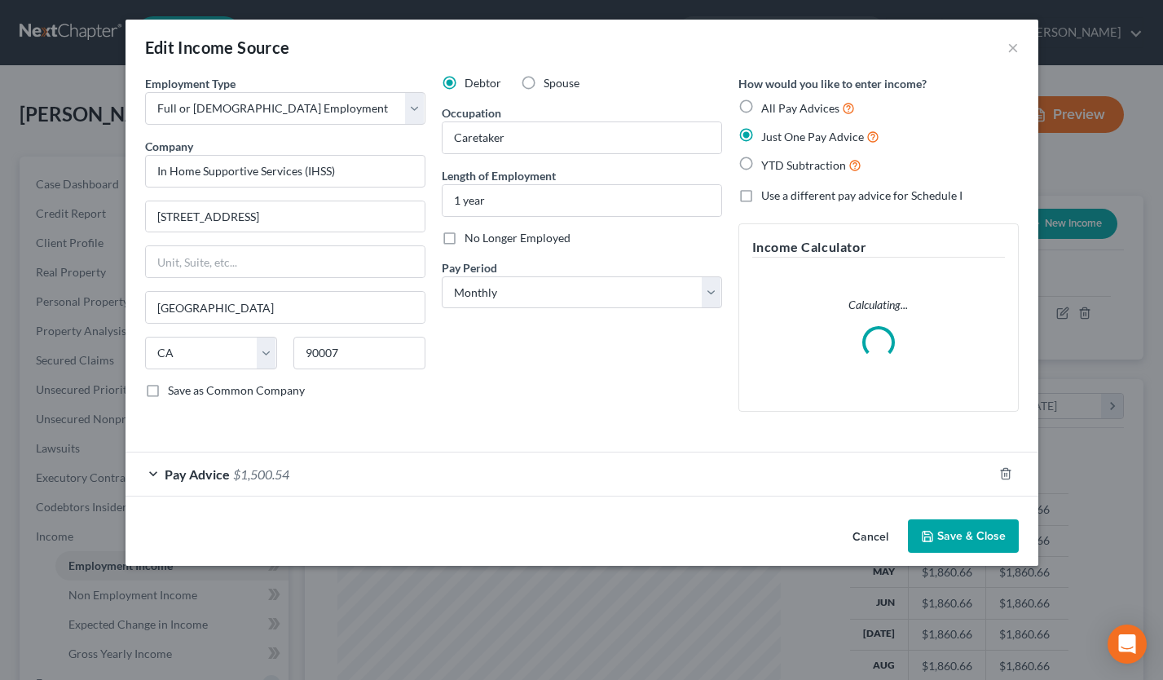
scroll to position [292, 476]
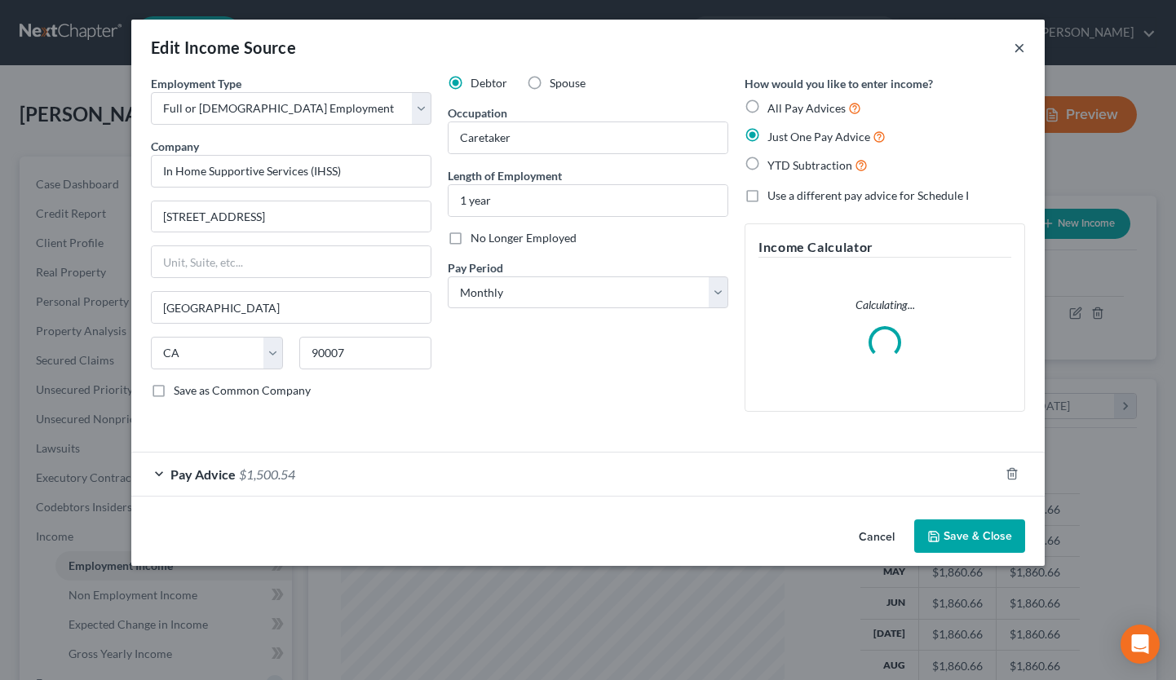
click at [1021, 48] on button "×" at bounding box center [1018, 48] width 11 height 20
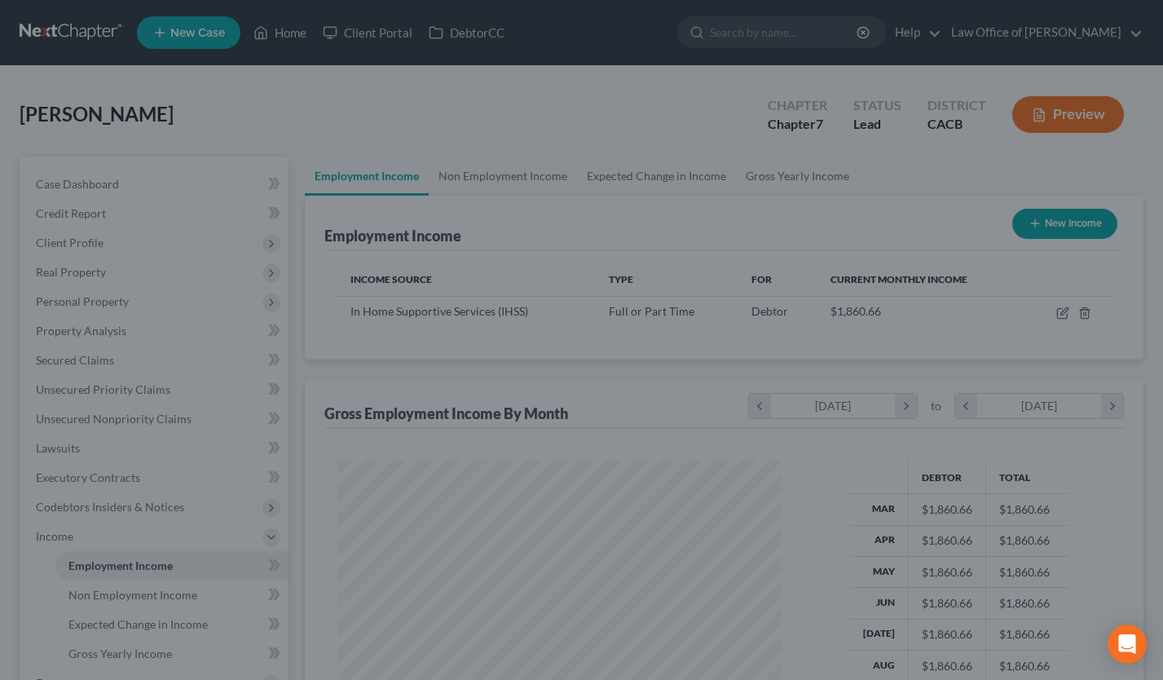
scroll to position [814977, 814799]
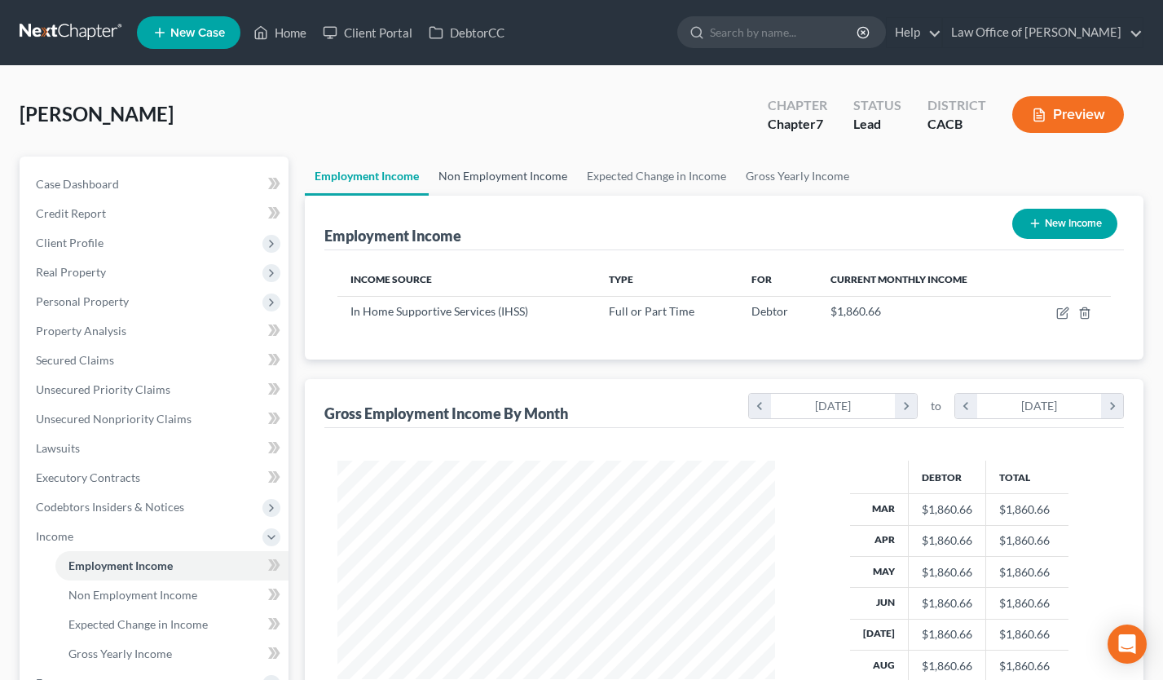
click at [527, 165] on link "Non Employment Income" at bounding box center [503, 176] width 148 height 39
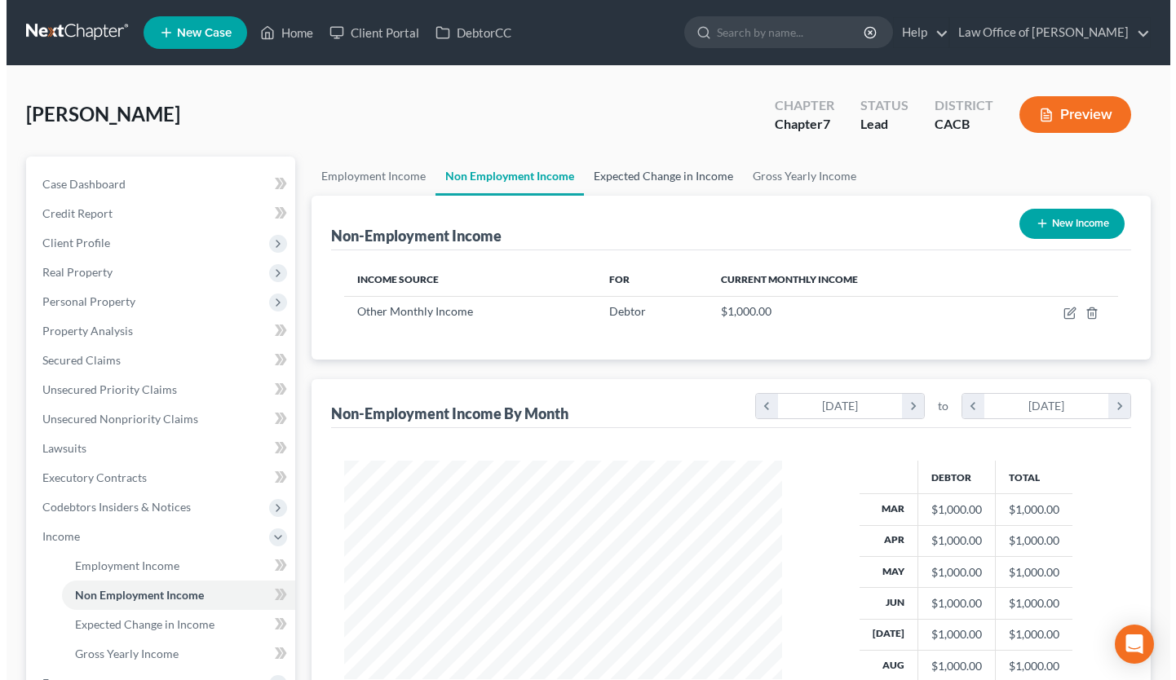
scroll to position [292, 470]
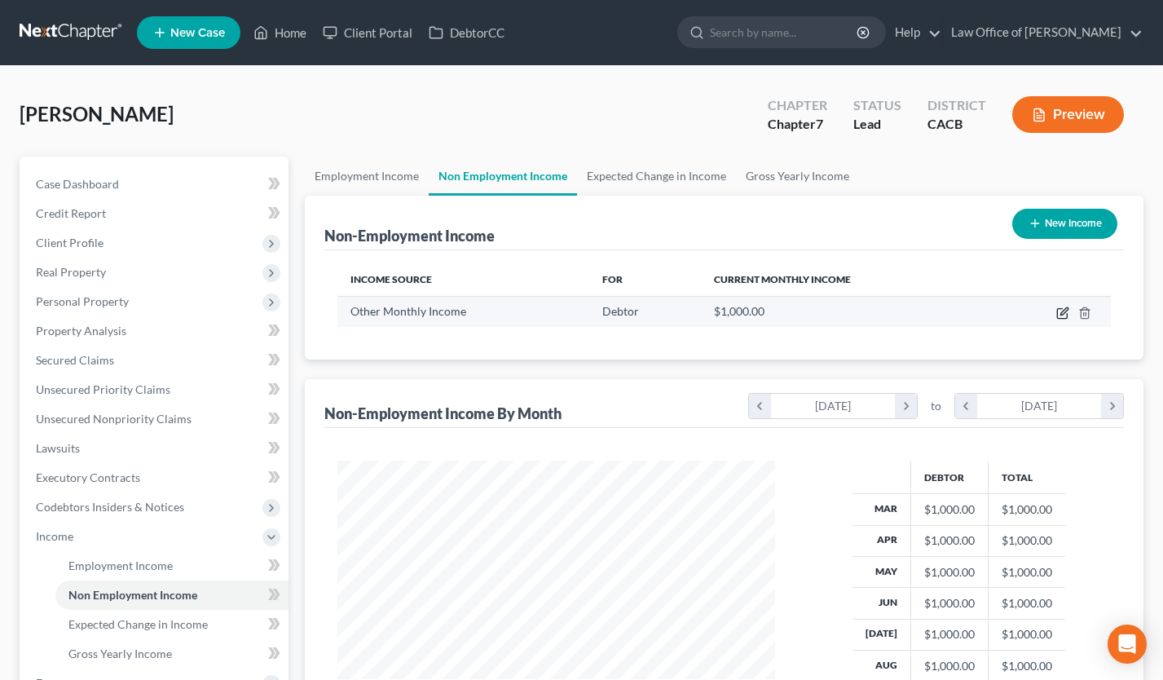
click at [1068, 309] on icon "button" at bounding box center [1064, 310] width 7 height 7
select select "13"
select select "0"
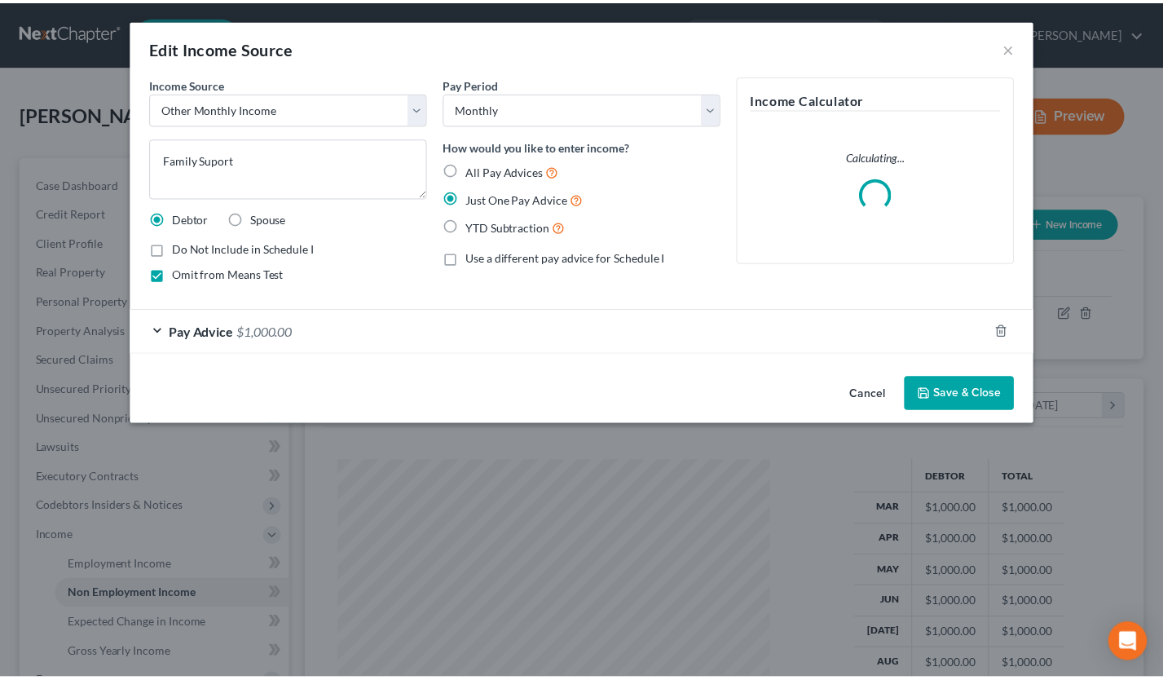
scroll to position [292, 476]
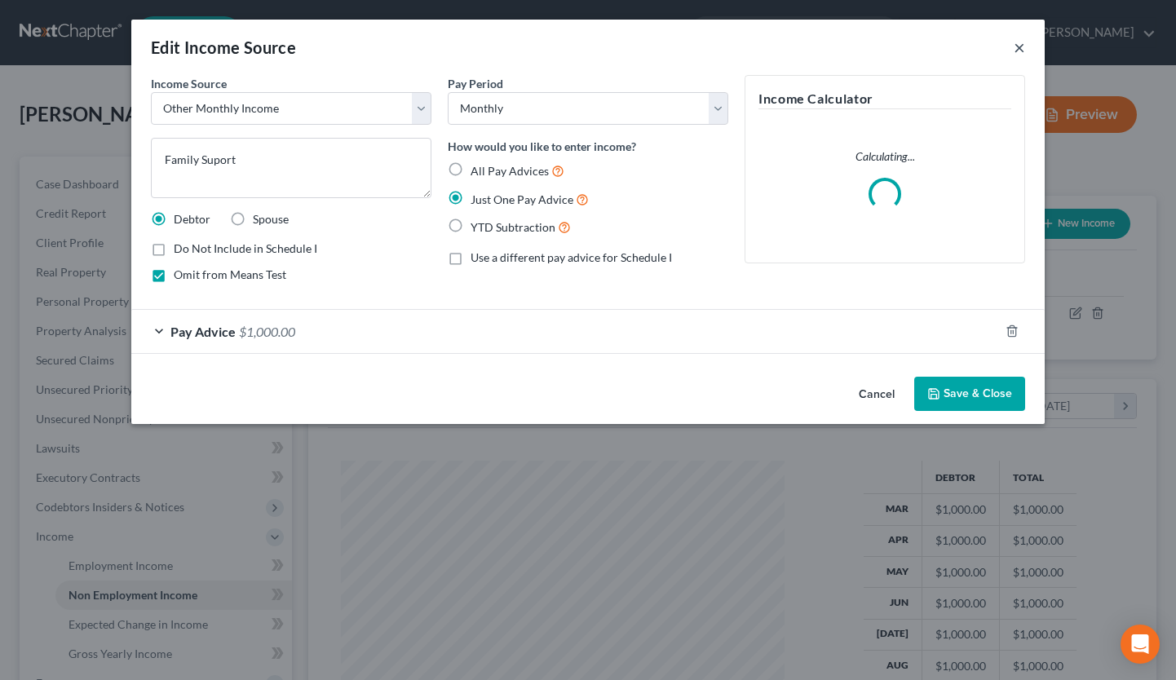
click at [1013, 55] on button "×" at bounding box center [1018, 48] width 11 height 20
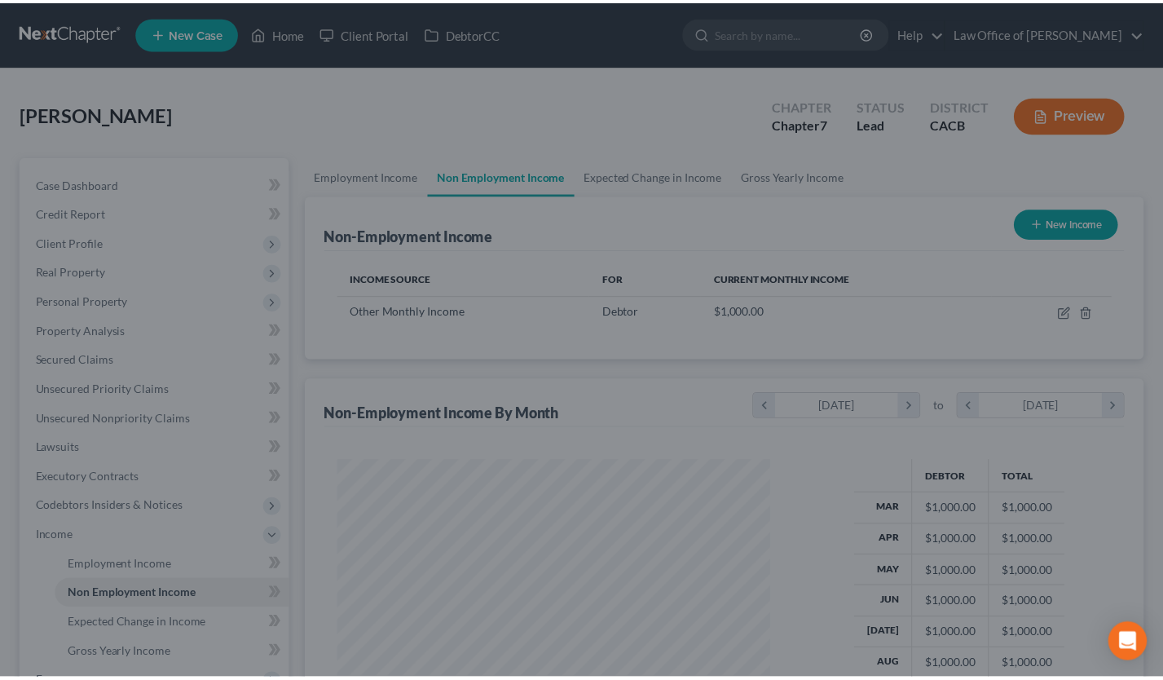
scroll to position [292, 470]
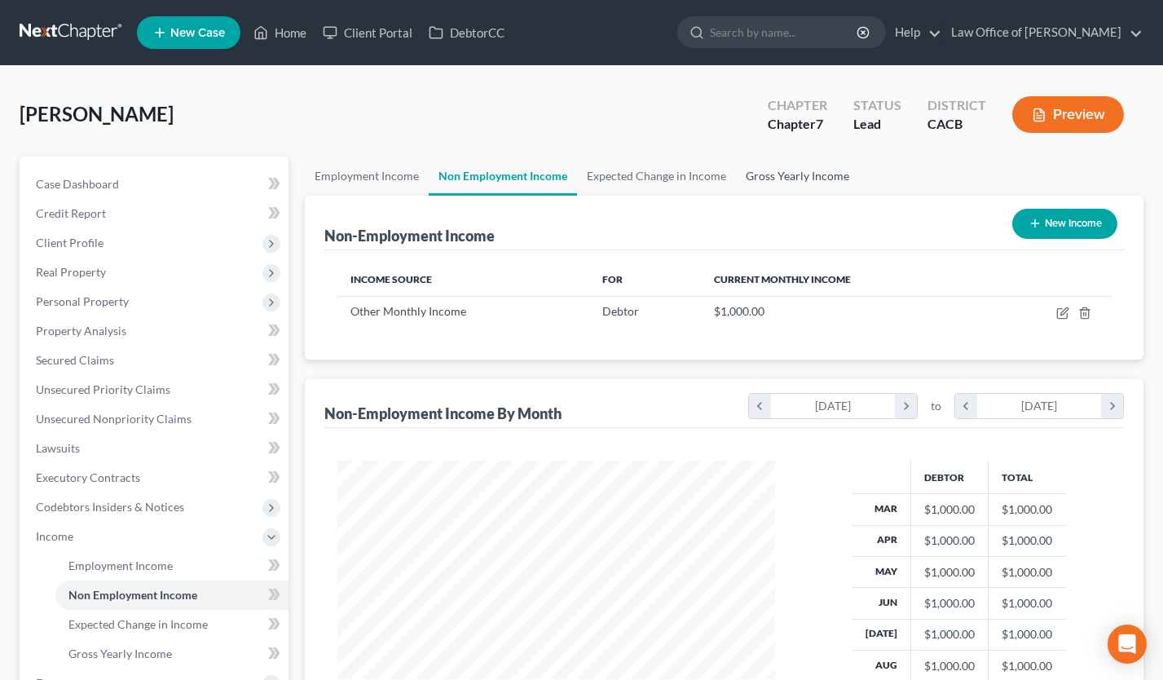
click at [795, 183] on link "Gross Yearly Income" at bounding box center [797, 176] width 123 height 39
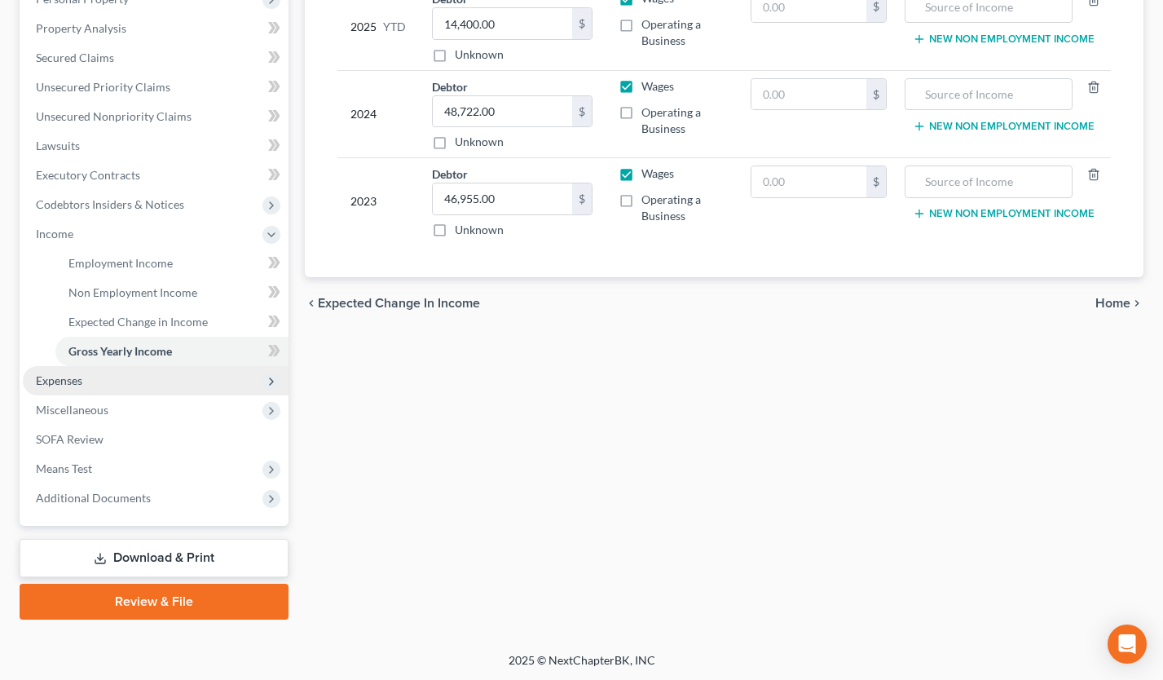
click at [112, 386] on span "Expenses" at bounding box center [156, 380] width 266 height 29
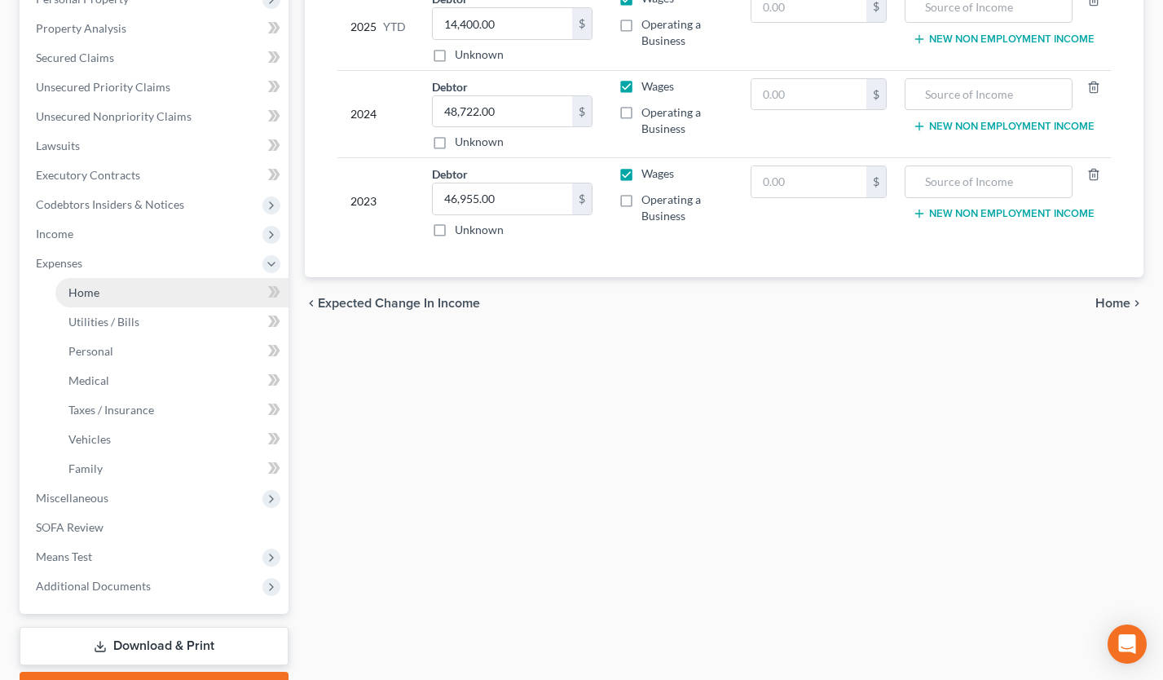
click at [125, 278] on link "Home" at bounding box center [171, 292] width 233 height 29
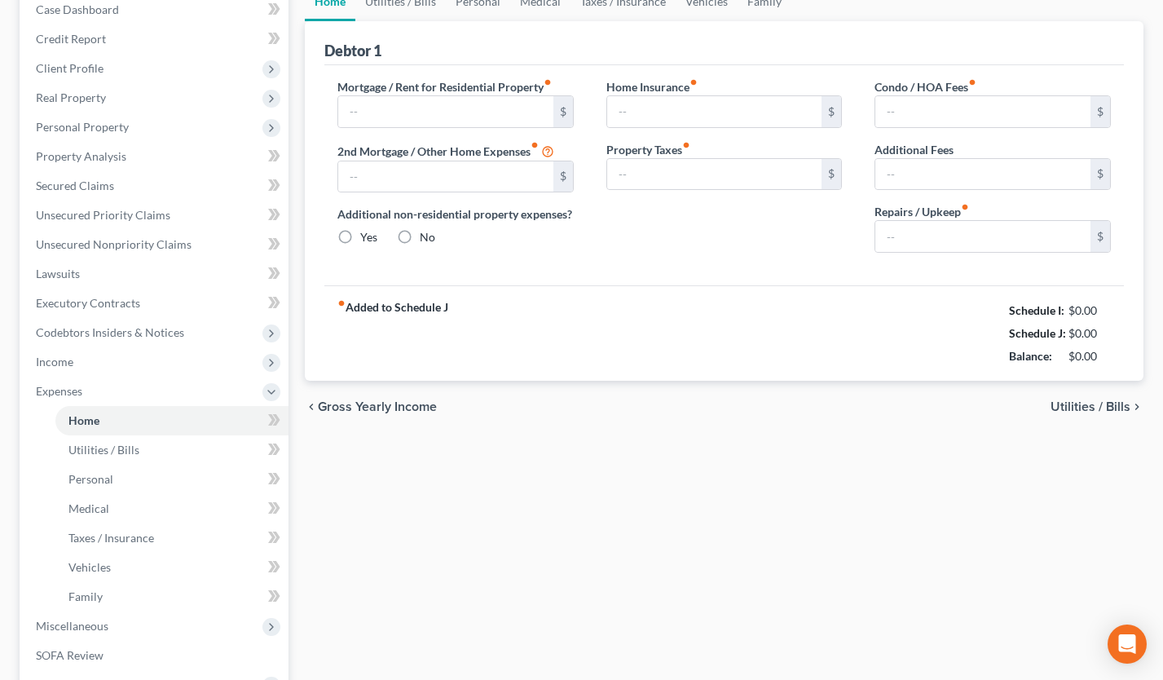
type input "0.00"
radio input "true"
type input "0.00"
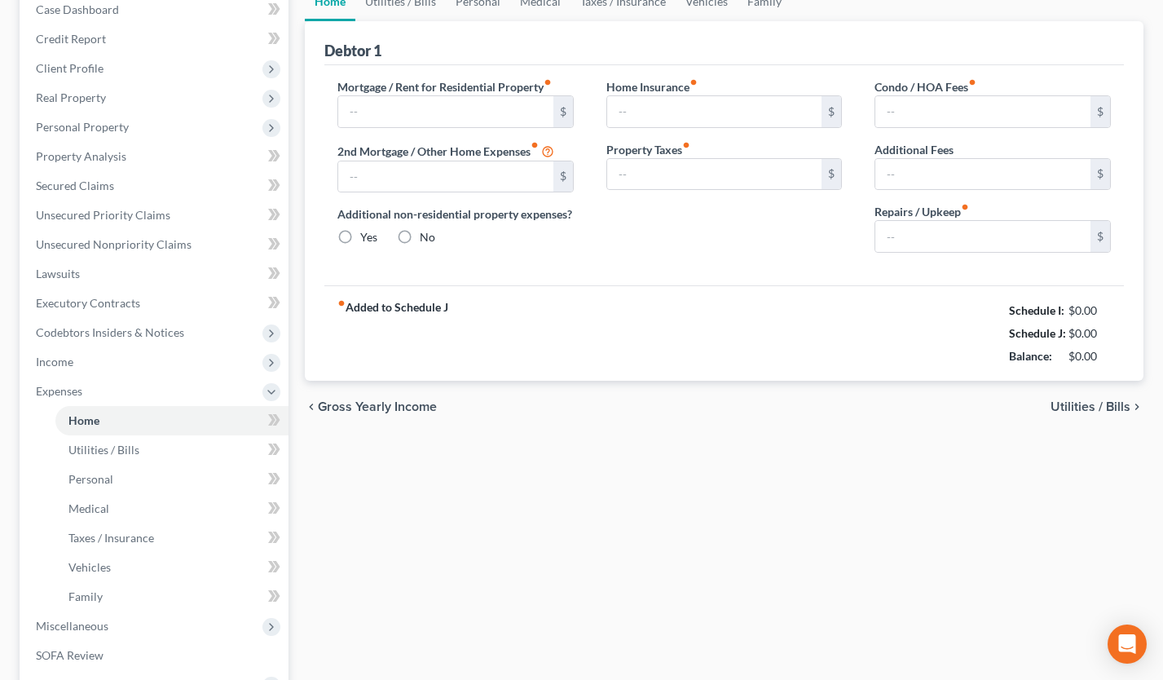
type input "0.00"
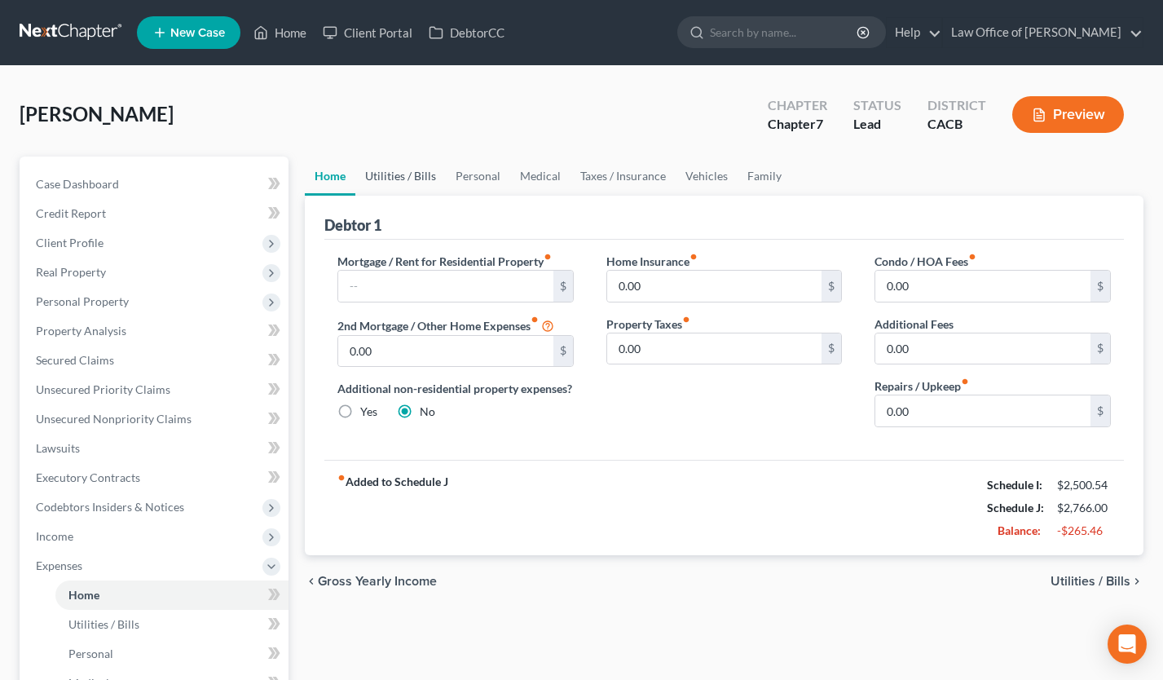
click at [411, 185] on link "Utilities / Bills" at bounding box center [400, 176] width 90 height 39
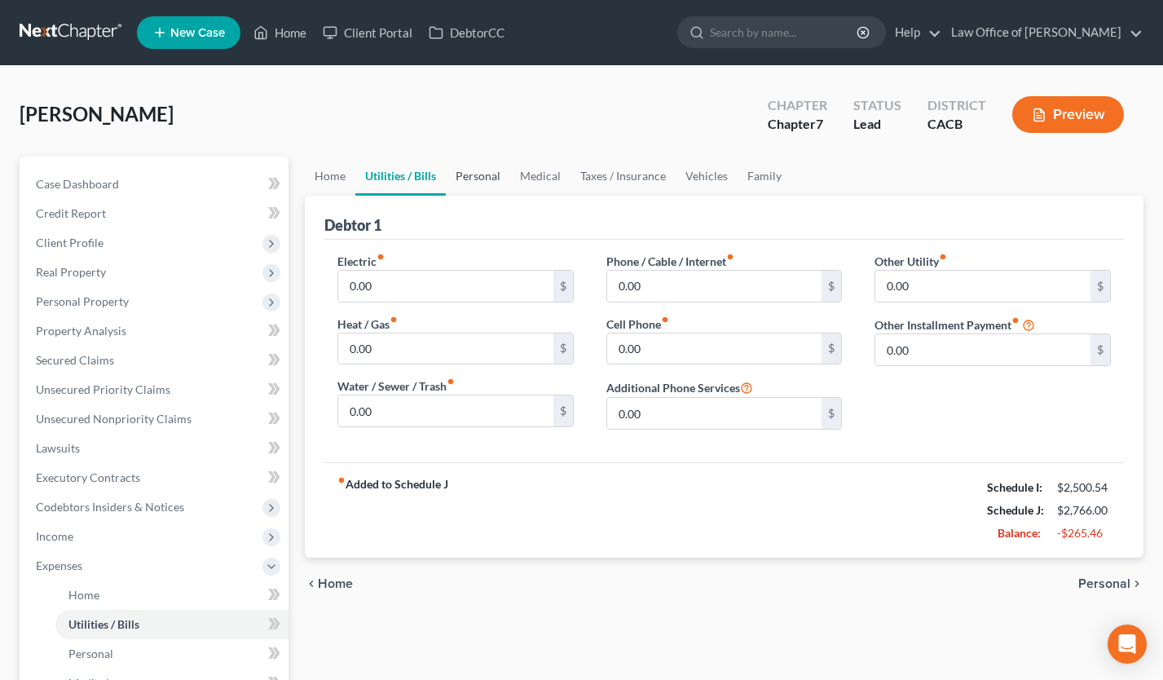
click at [476, 174] on link "Personal" at bounding box center [478, 176] width 64 height 39
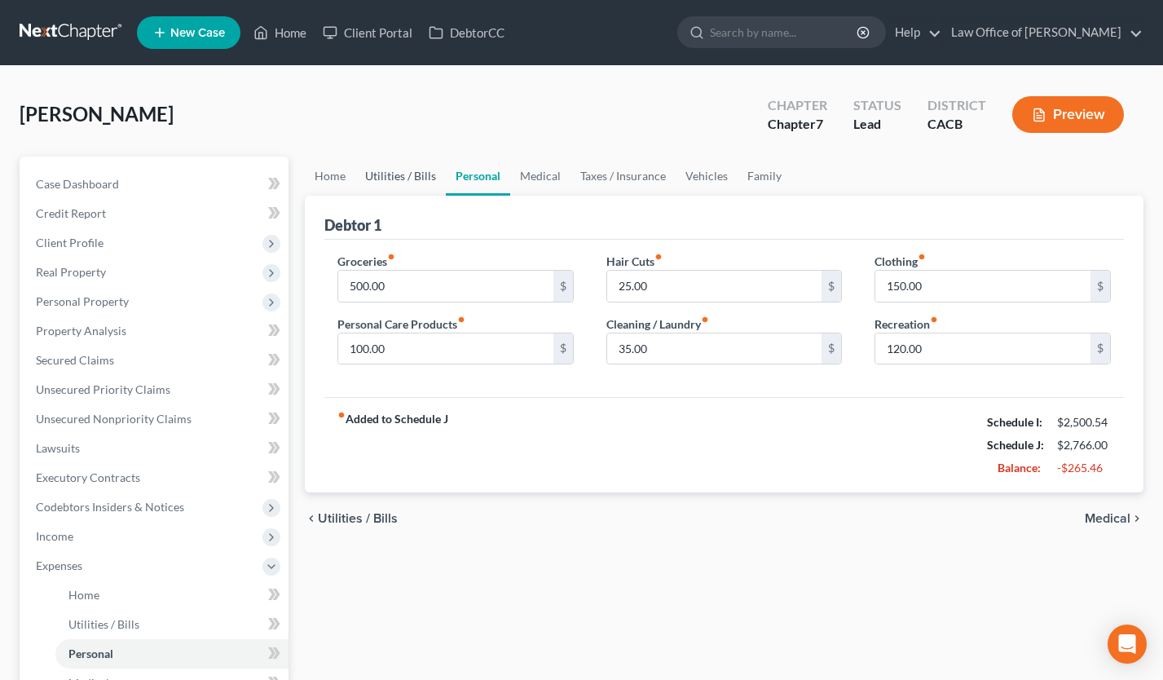
click at [405, 179] on link "Utilities / Bills" at bounding box center [400, 176] width 90 height 39
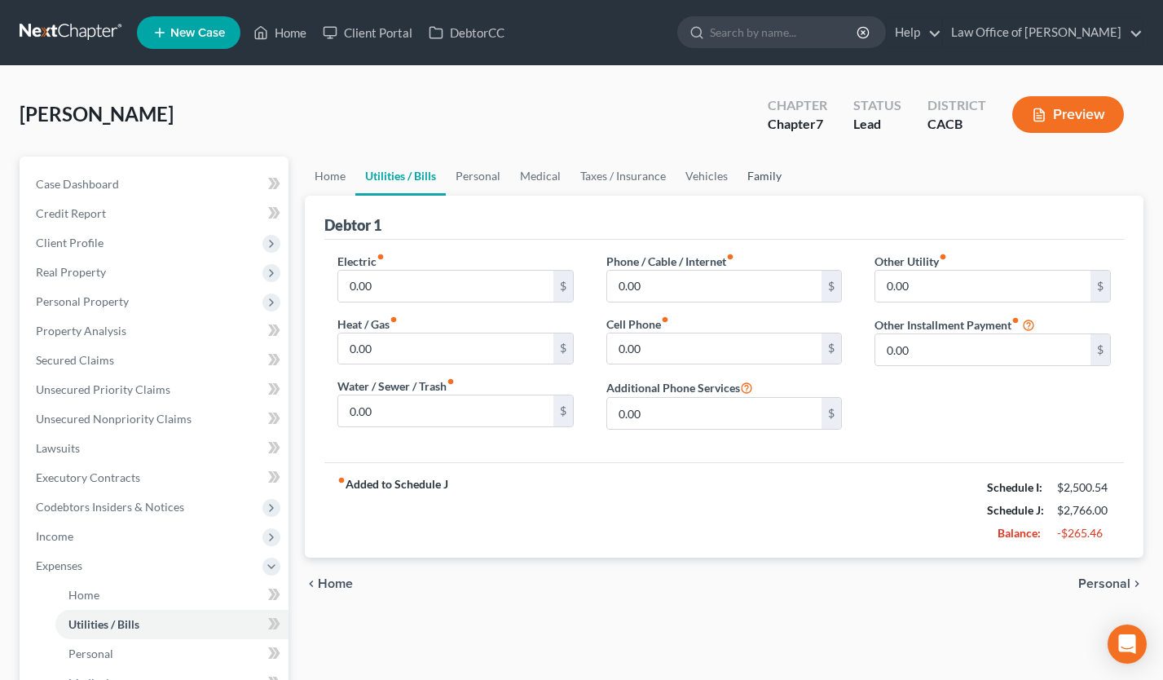
click at [775, 172] on link "Family" at bounding box center [765, 176] width 54 height 39
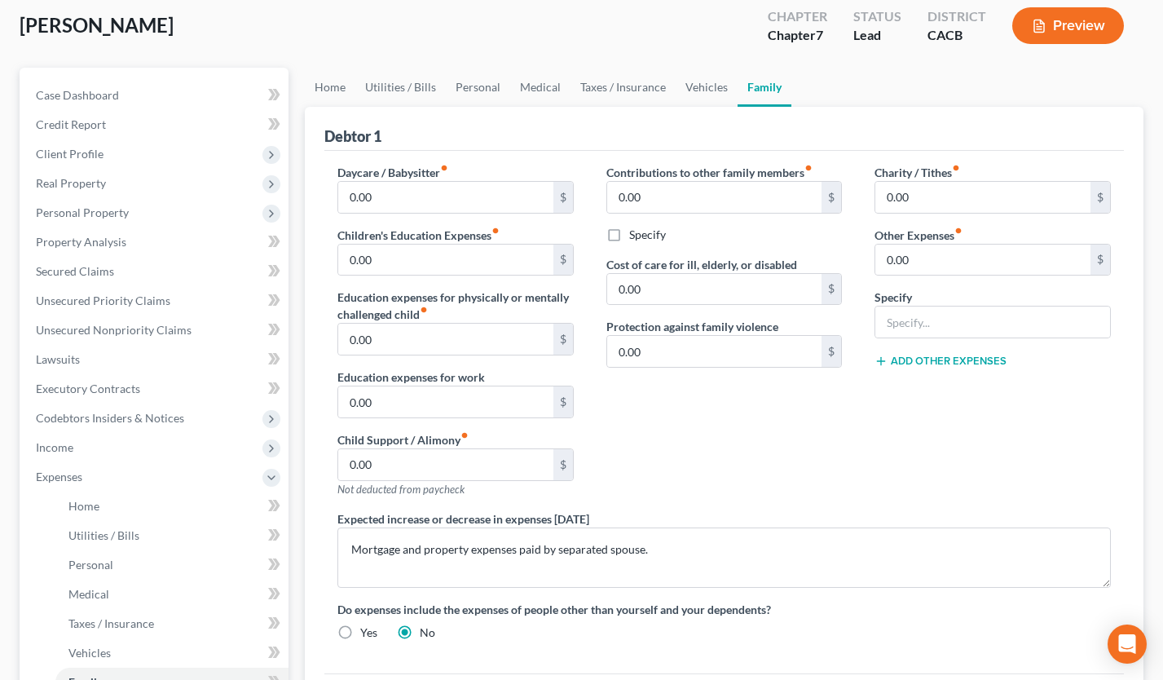
scroll to position [104, 0]
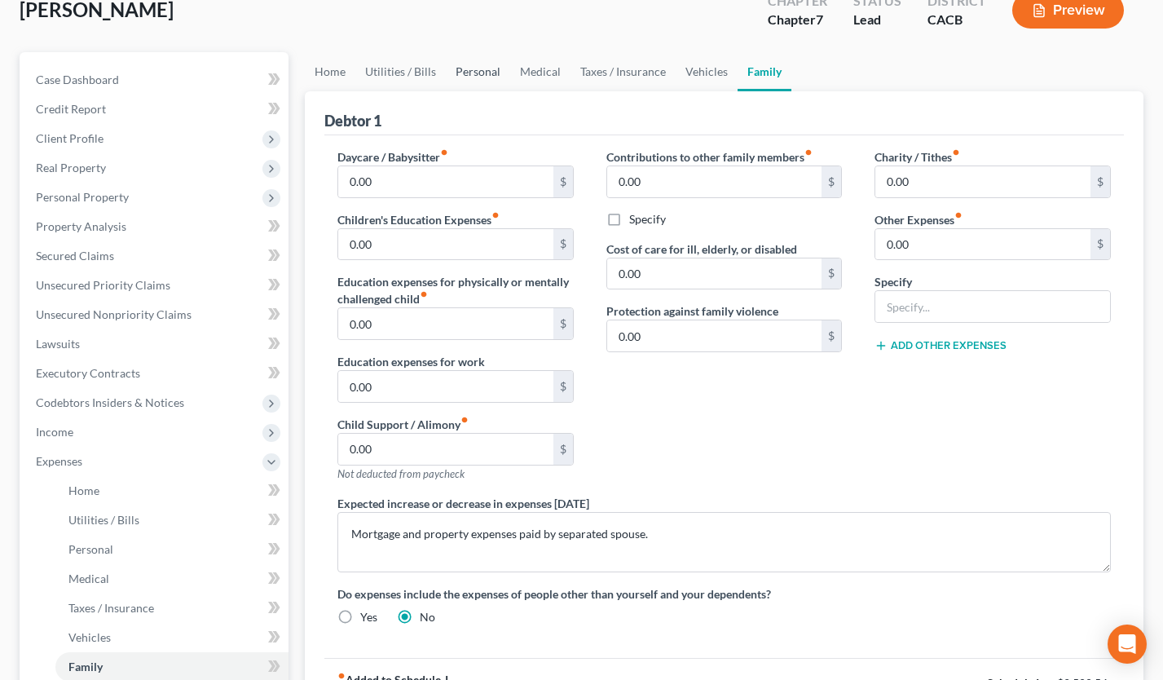
click at [492, 69] on link "Personal" at bounding box center [478, 71] width 64 height 39
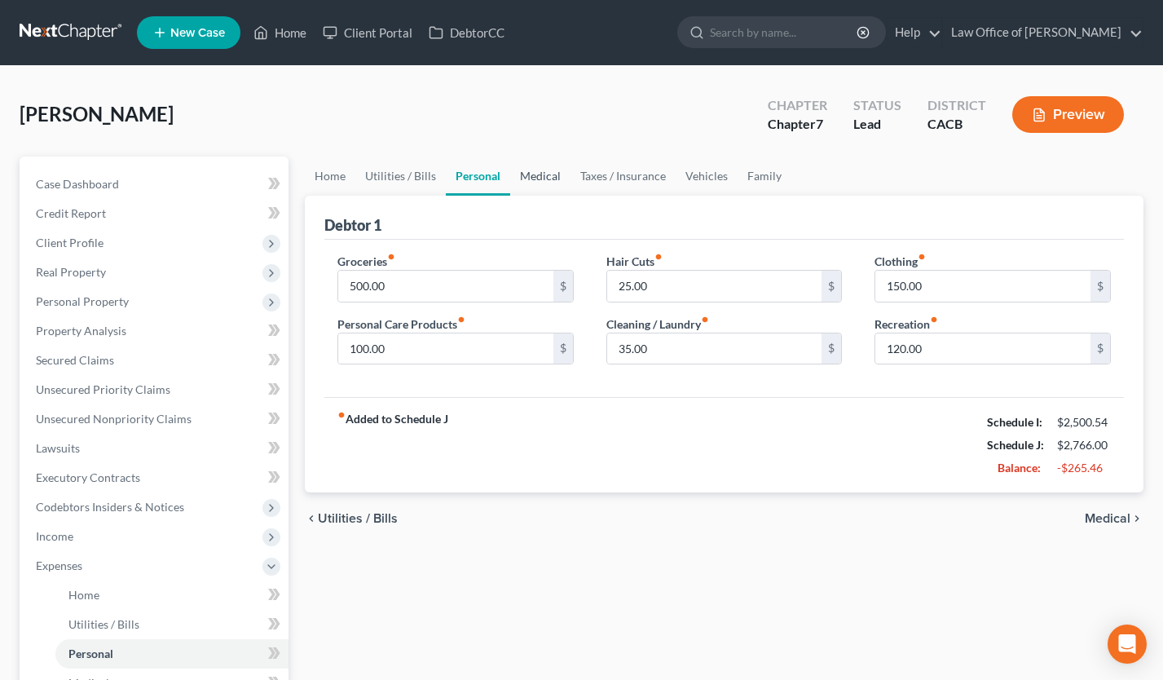
click at [541, 168] on link "Medical" at bounding box center [540, 176] width 60 height 39
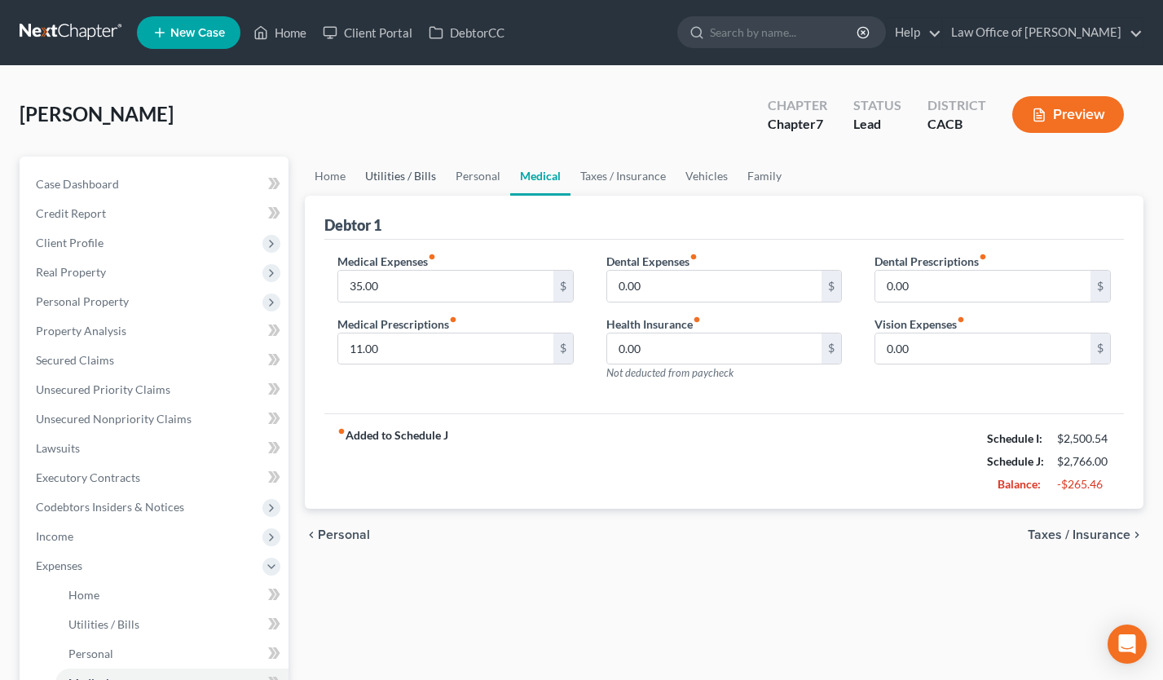
click at [399, 175] on link "Utilities / Bills" at bounding box center [400, 176] width 90 height 39
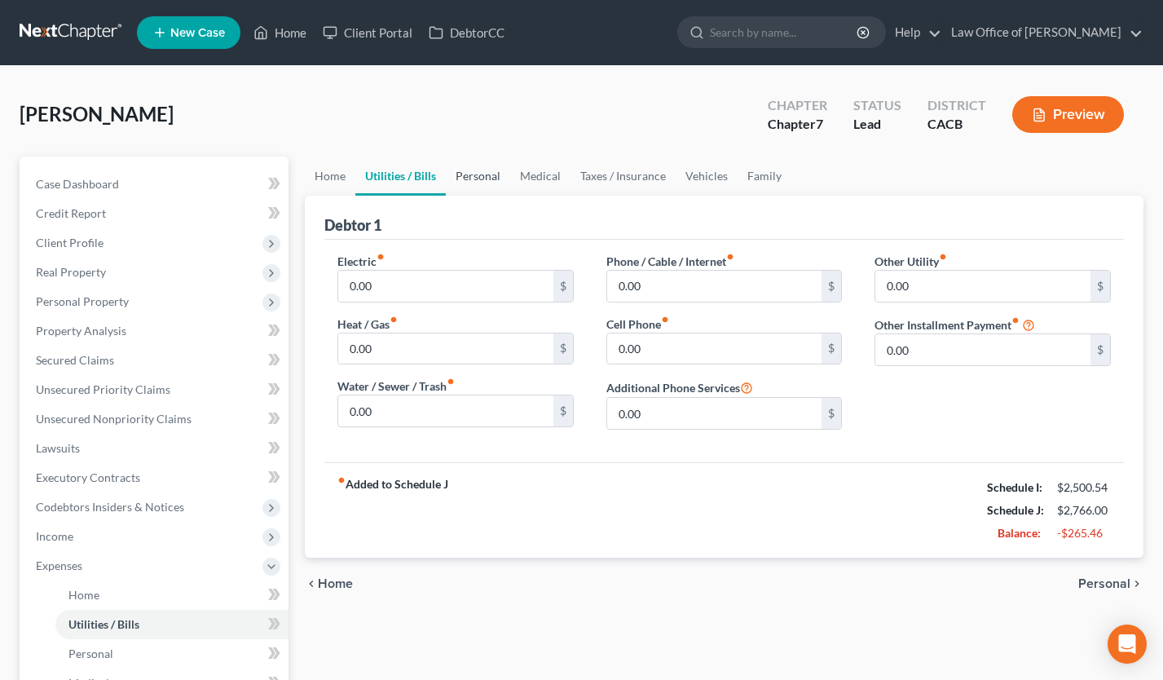
click at [483, 178] on link "Personal" at bounding box center [478, 176] width 64 height 39
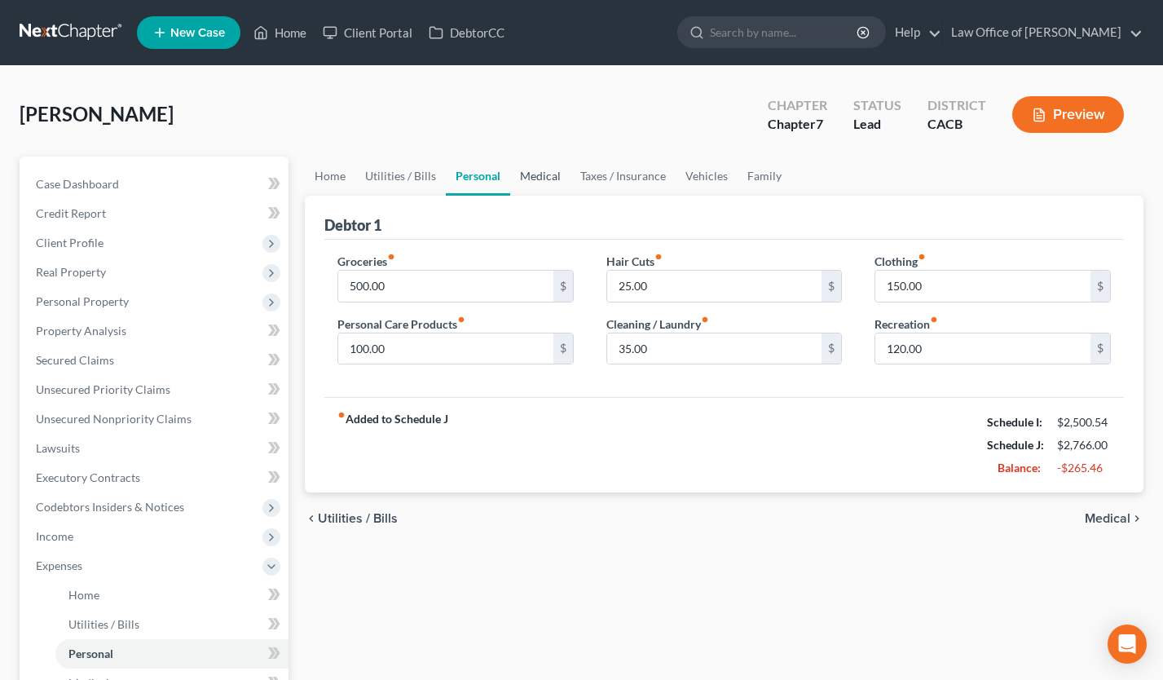
click at [533, 179] on link "Medical" at bounding box center [540, 176] width 60 height 39
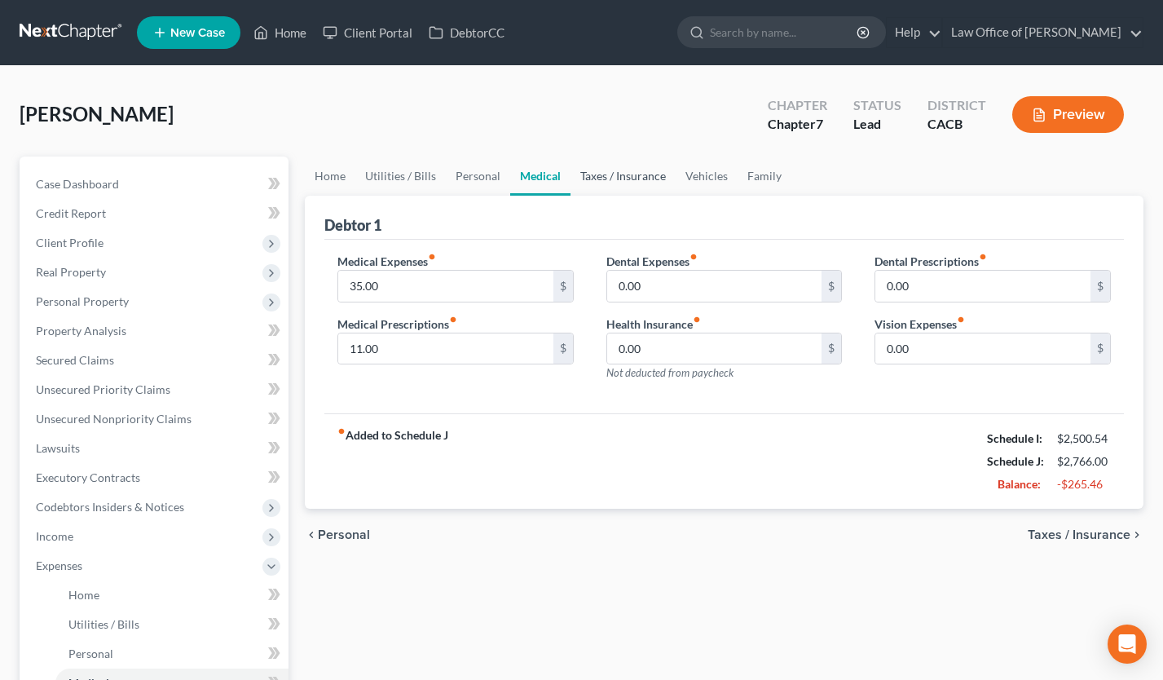
click at [625, 179] on link "Taxes / Insurance" at bounding box center [623, 176] width 105 height 39
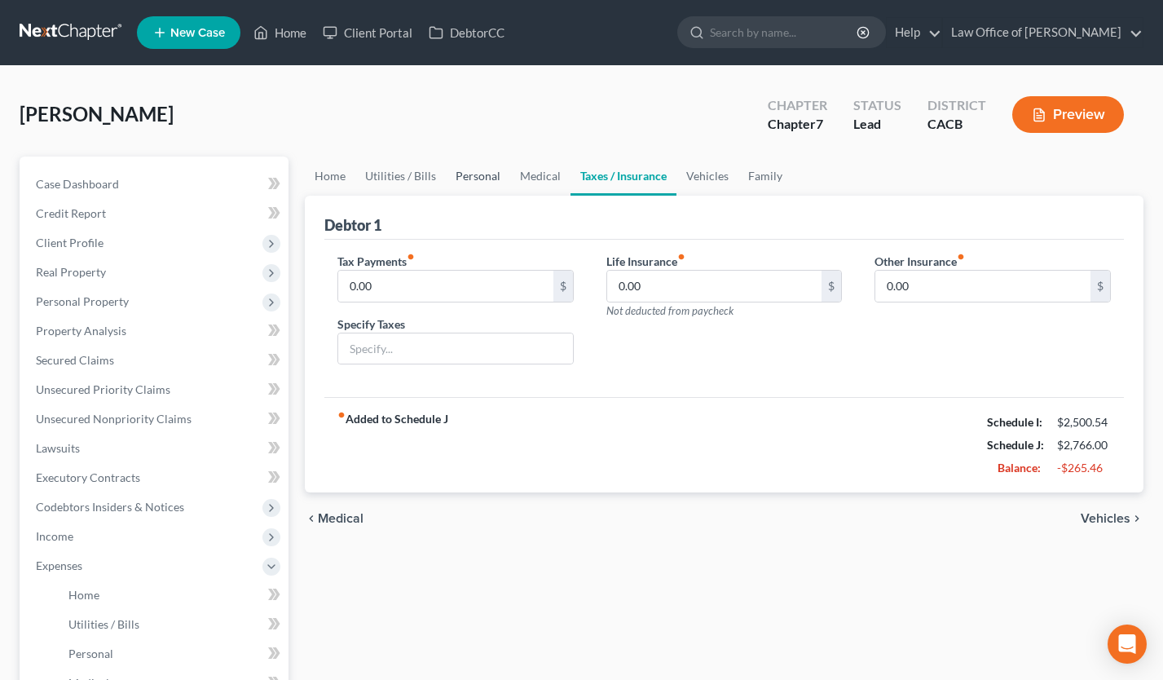
click at [477, 183] on link "Personal" at bounding box center [478, 176] width 64 height 39
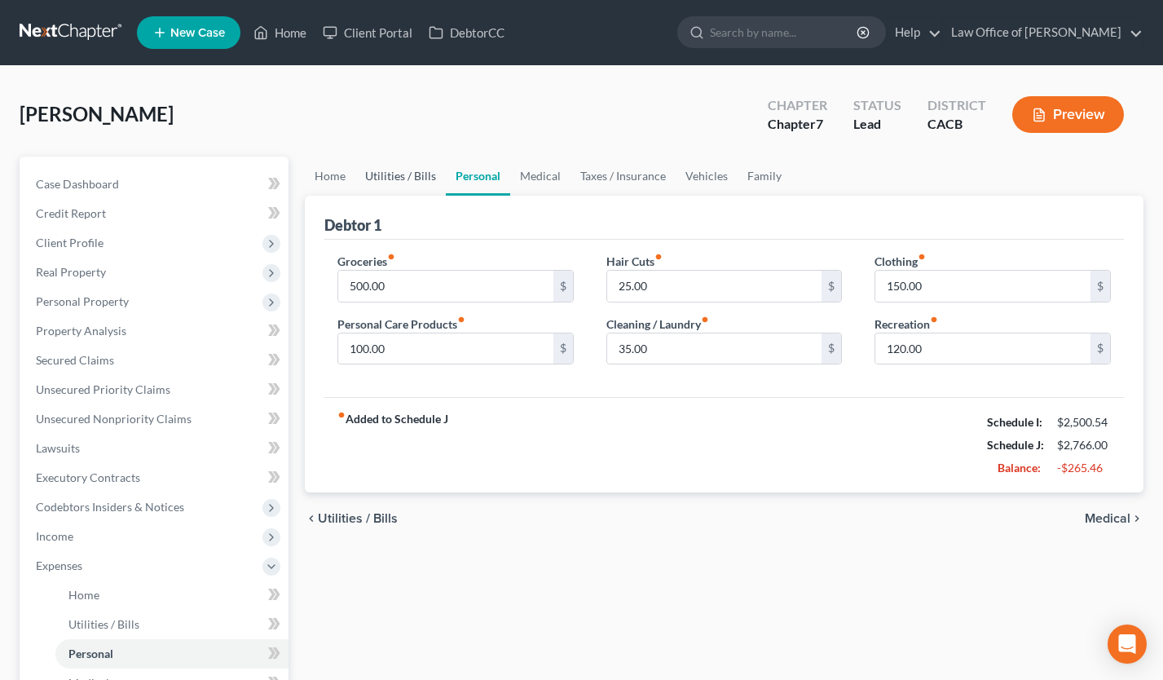
click at [371, 188] on link "Utilities / Bills" at bounding box center [400, 176] width 90 height 39
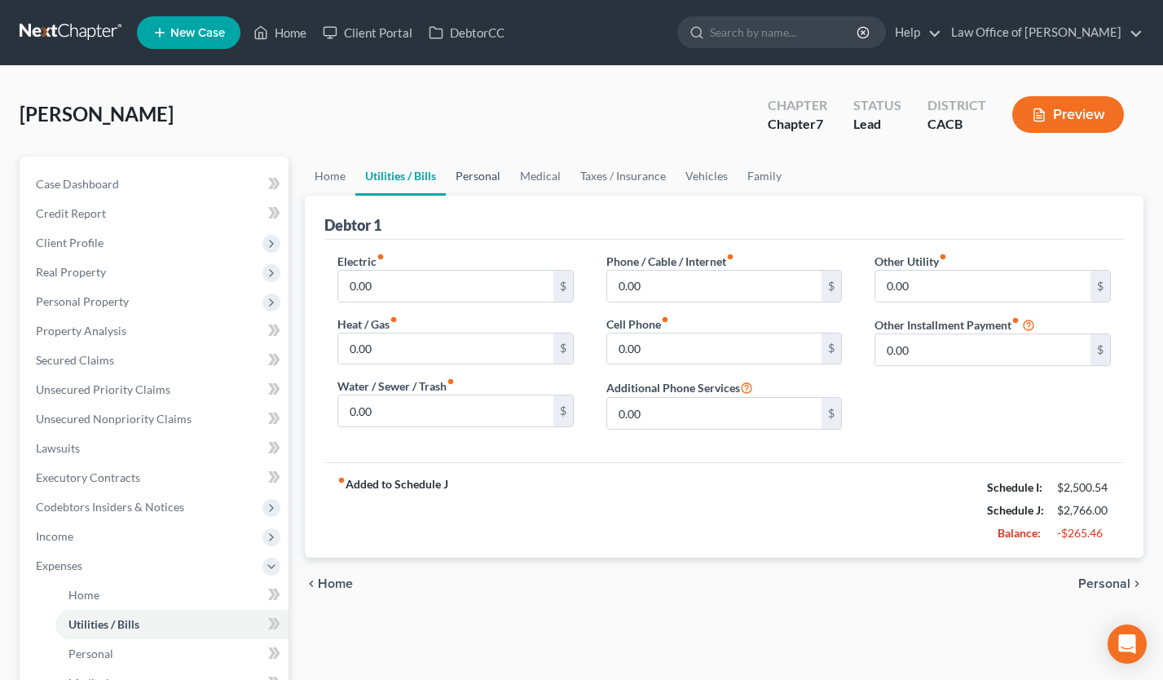
click at [488, 179] on link "Personal" at bounding box center [478, 176] width 64 height 39
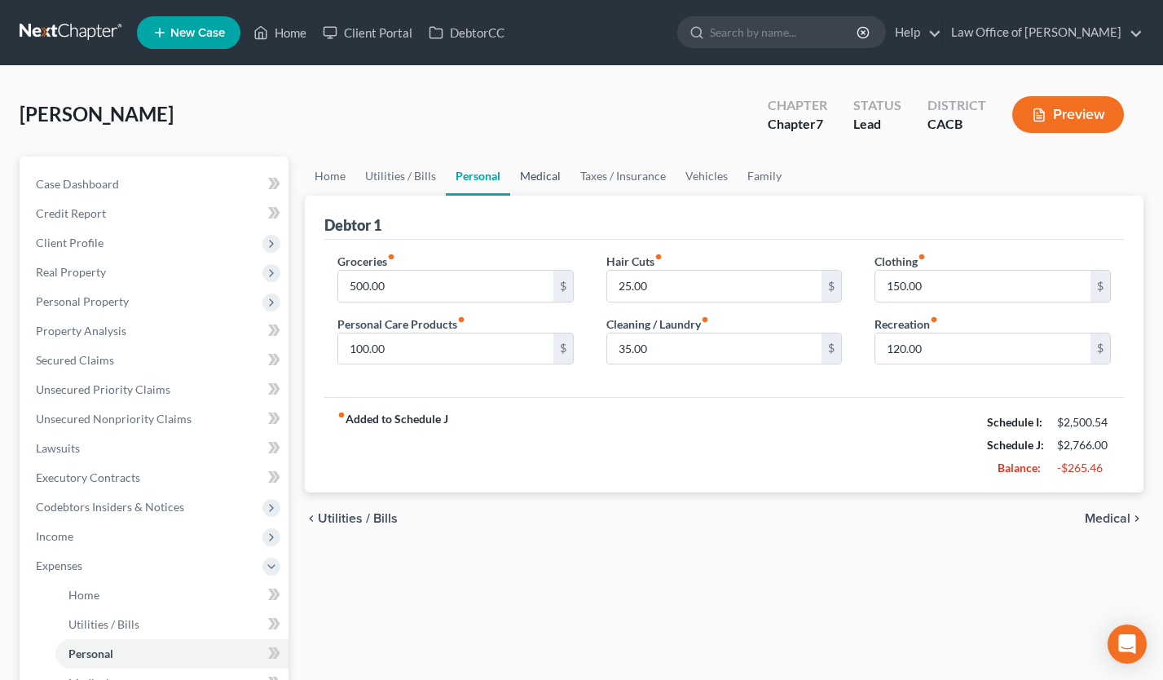
click at [530, 178] on link "Medical" at bounding box center [540, 176] width 60 height 39
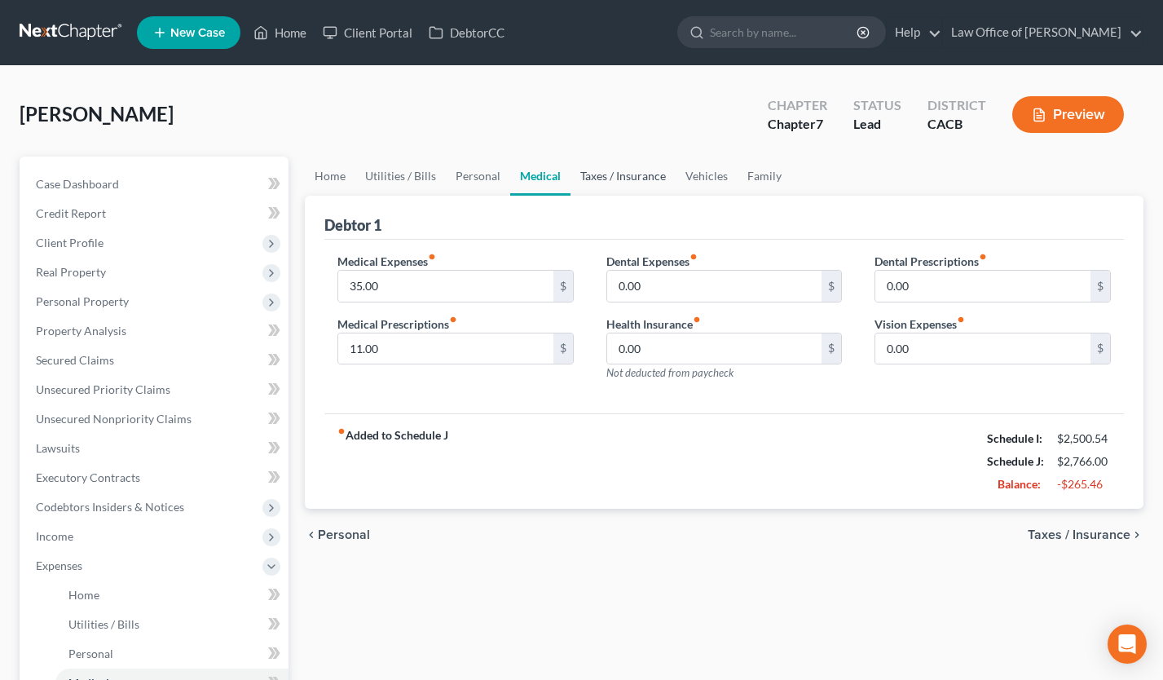
click at [621, 183] on link "Taxes / Insurance" at bounding box center [623, 176] width 105 height 39
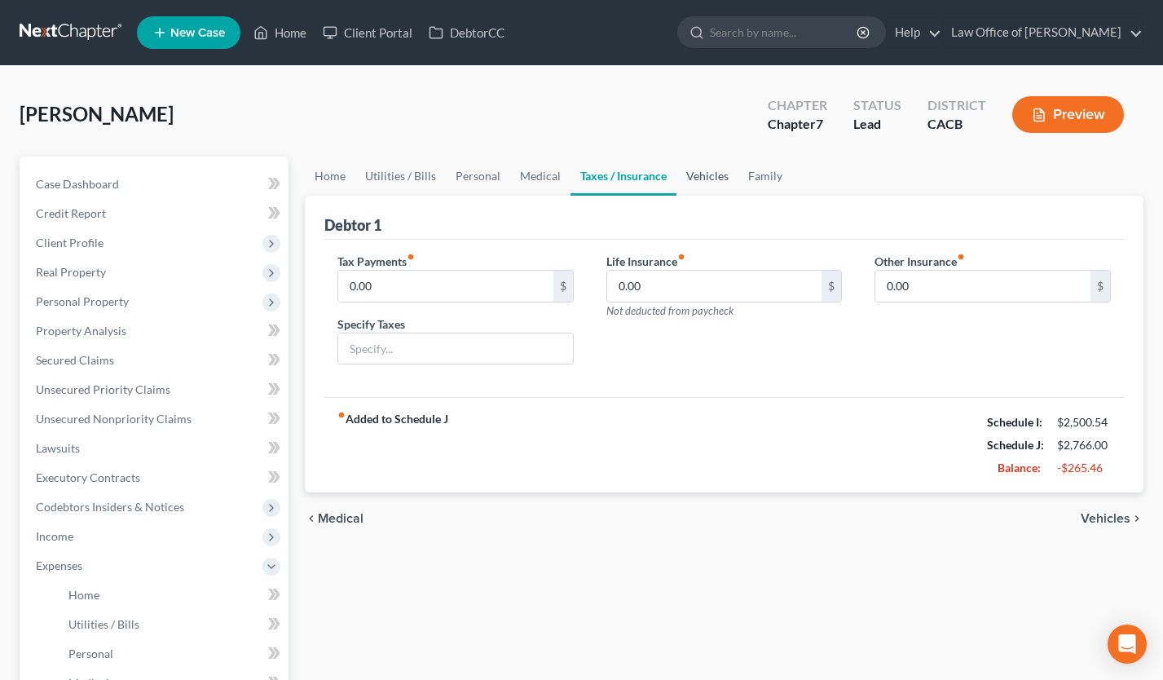
click at [701, 179] on link "Vehicles" at bounding box center [708, 176] width 62 height 39
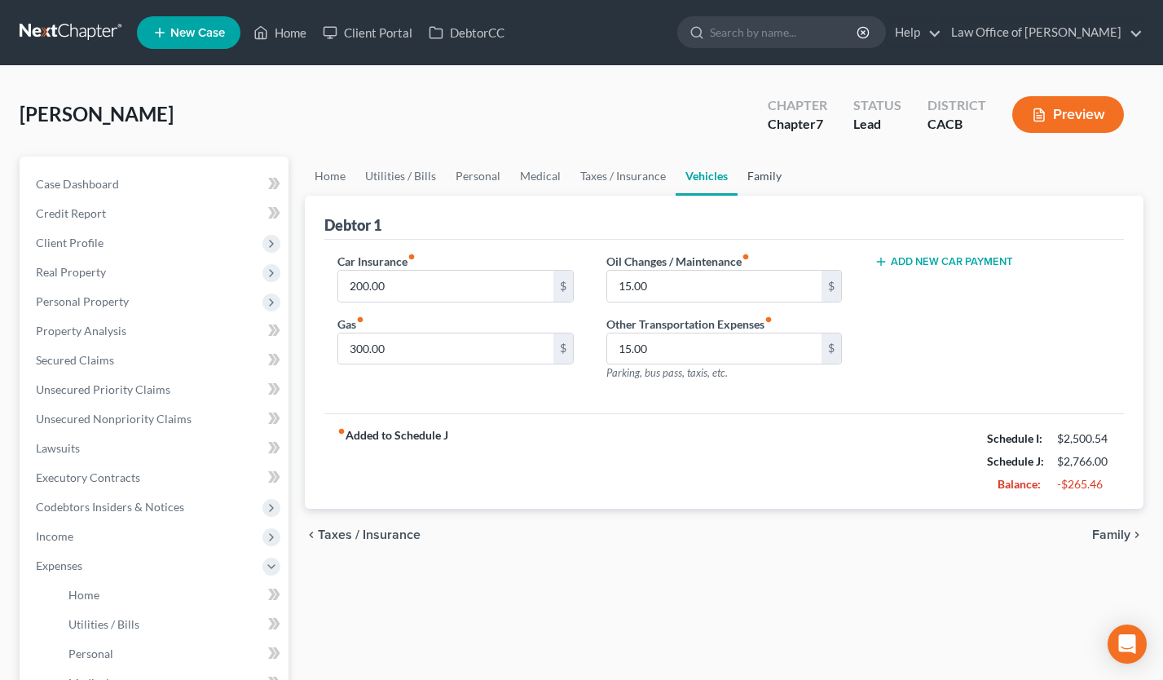
click at [775, 174] on link "Family" at bounding box center [765, 176] width 54 height 39
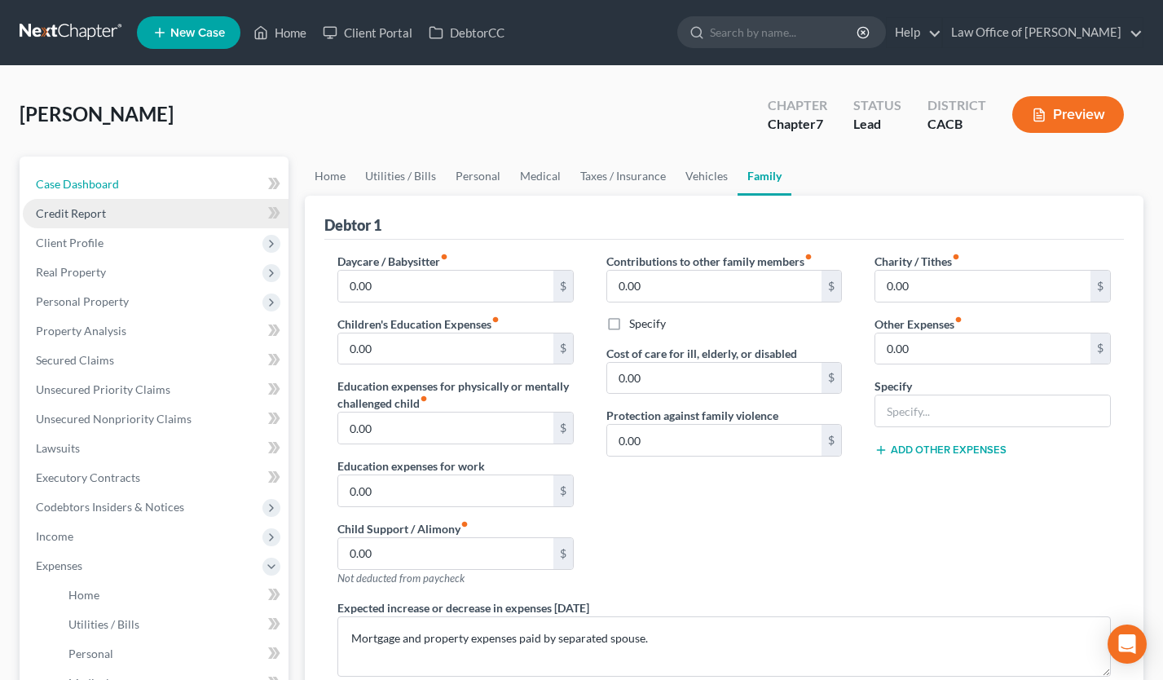
drag, startPoint x: 117, startPoint y: 187, endPoint x: 125, endPoint y: 225, distance: 39.2
click at [117, 187] on span "Case Dashboard" at bounding box center [77, 184] width 83 height 14
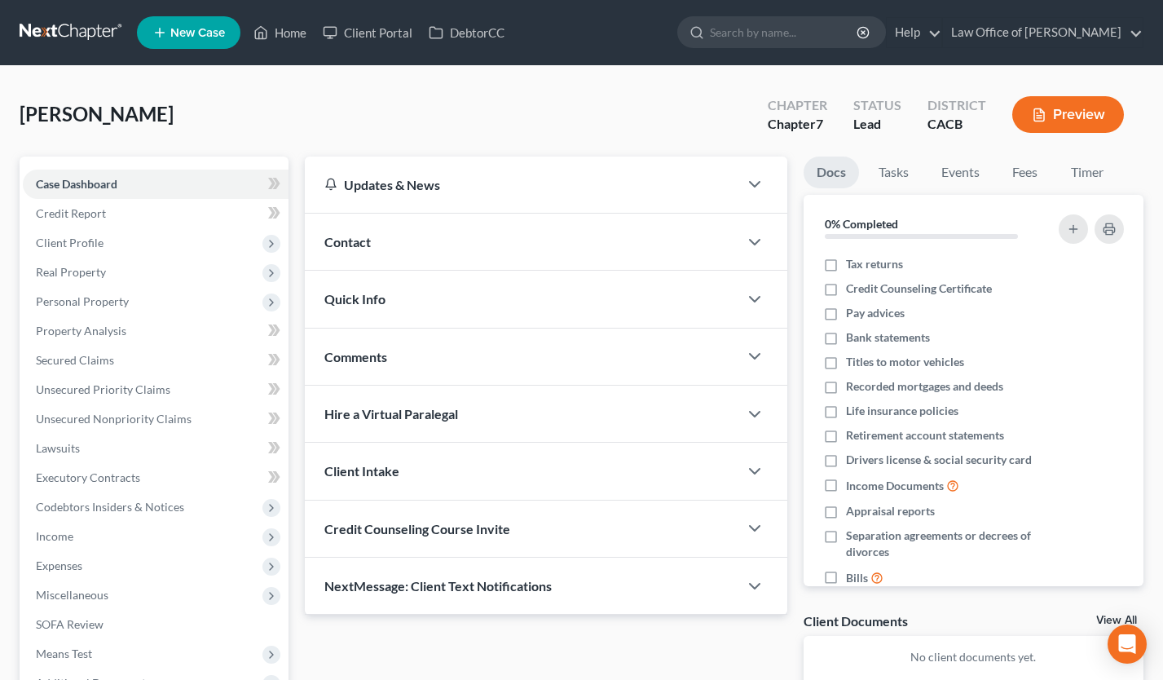
click at [395, 245] on div "Contact" at bounding box center [522, 242] width 434 height 56
